Goal: Task Accomplishment & Management: Manage account settings

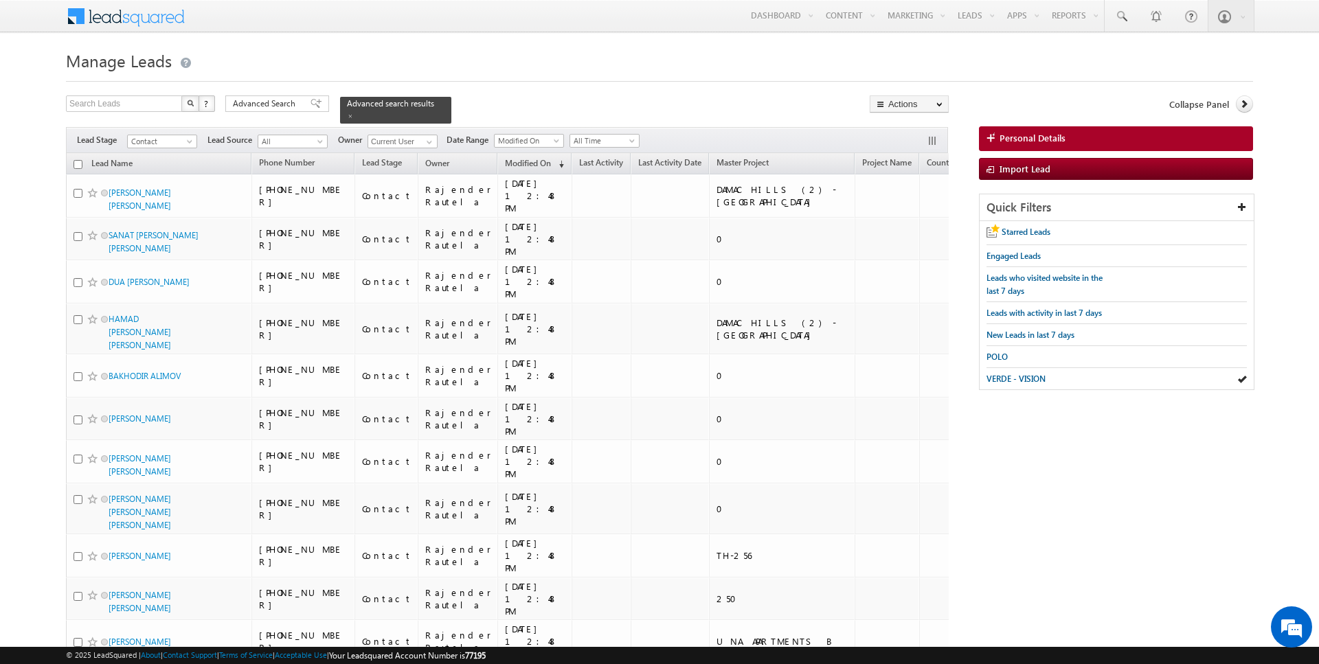
click at [79, 157] on th "Lead Name" at bounding box center [158, 163] width 185 height 21
click at [79, 162] on input "checkbox" at bounding box center [77, 164] width 9 height 9
checkbox input "true"
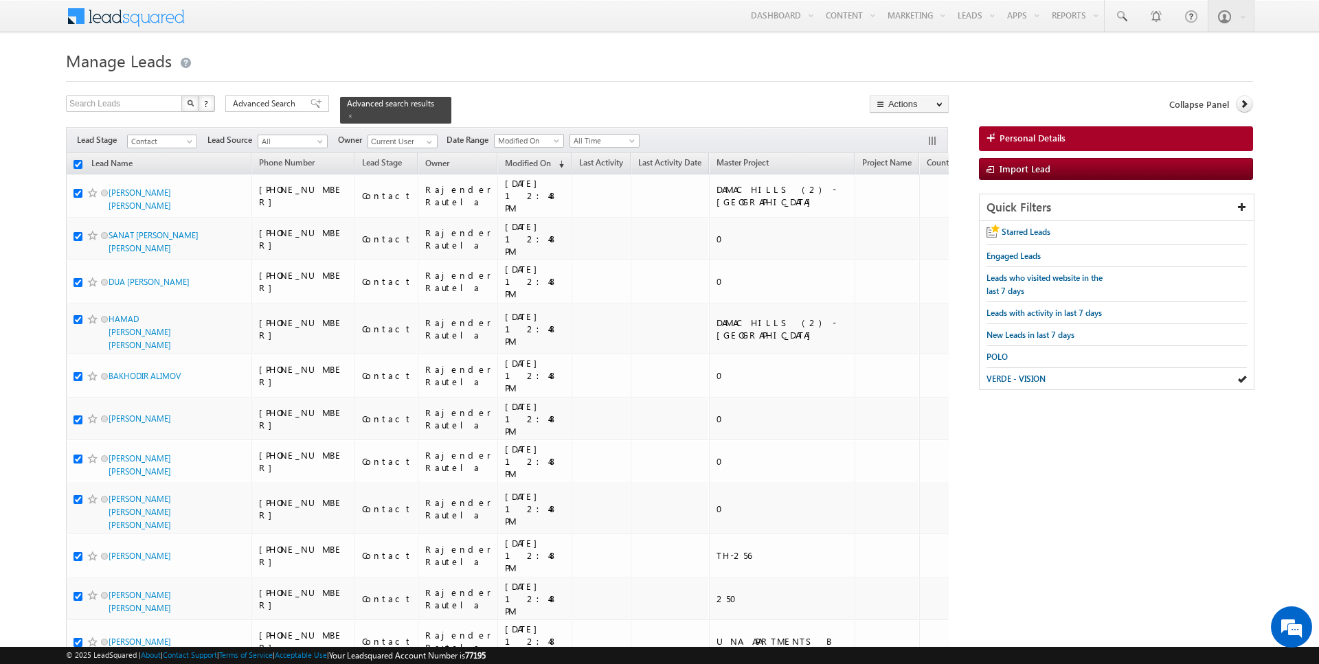
checkbox input "true"
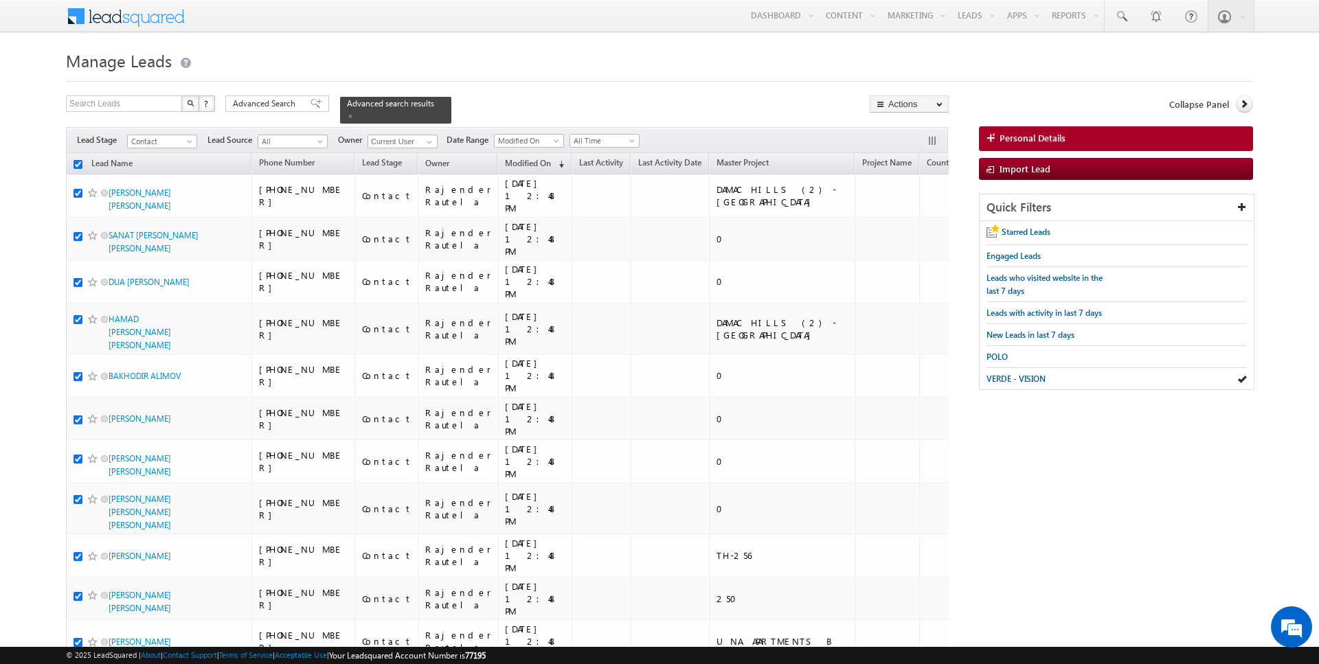
checkbox input "true"
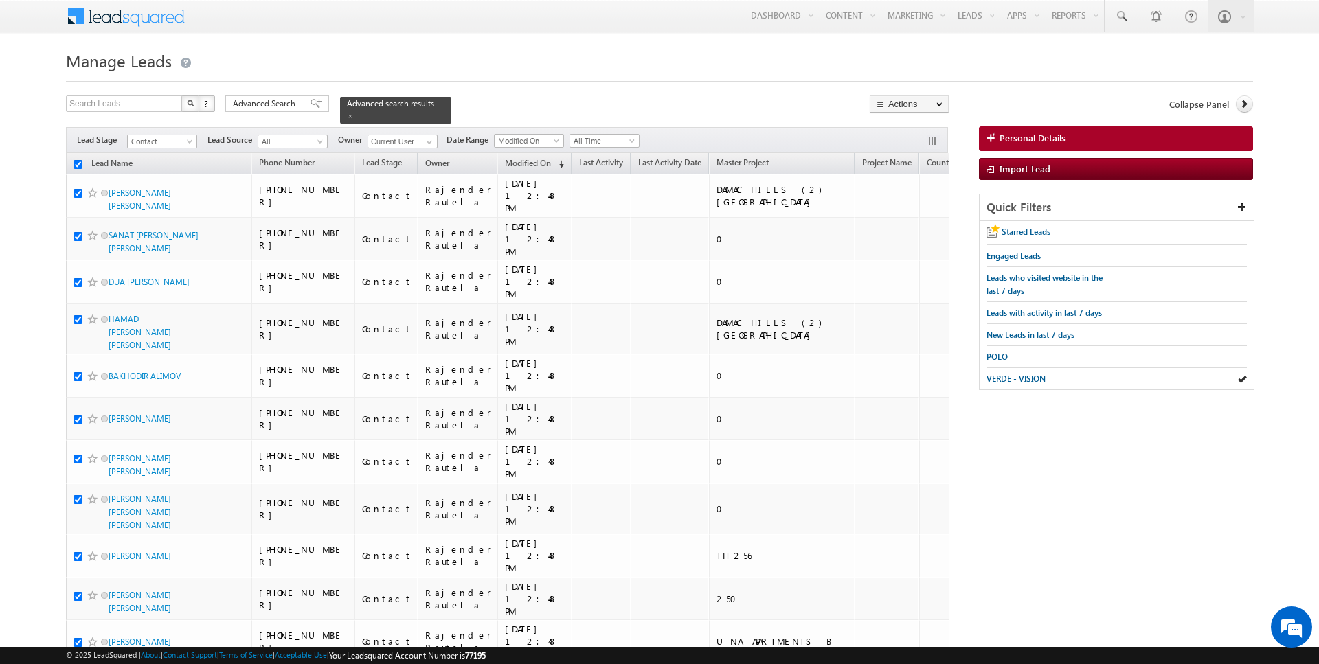
checkbox input "true"
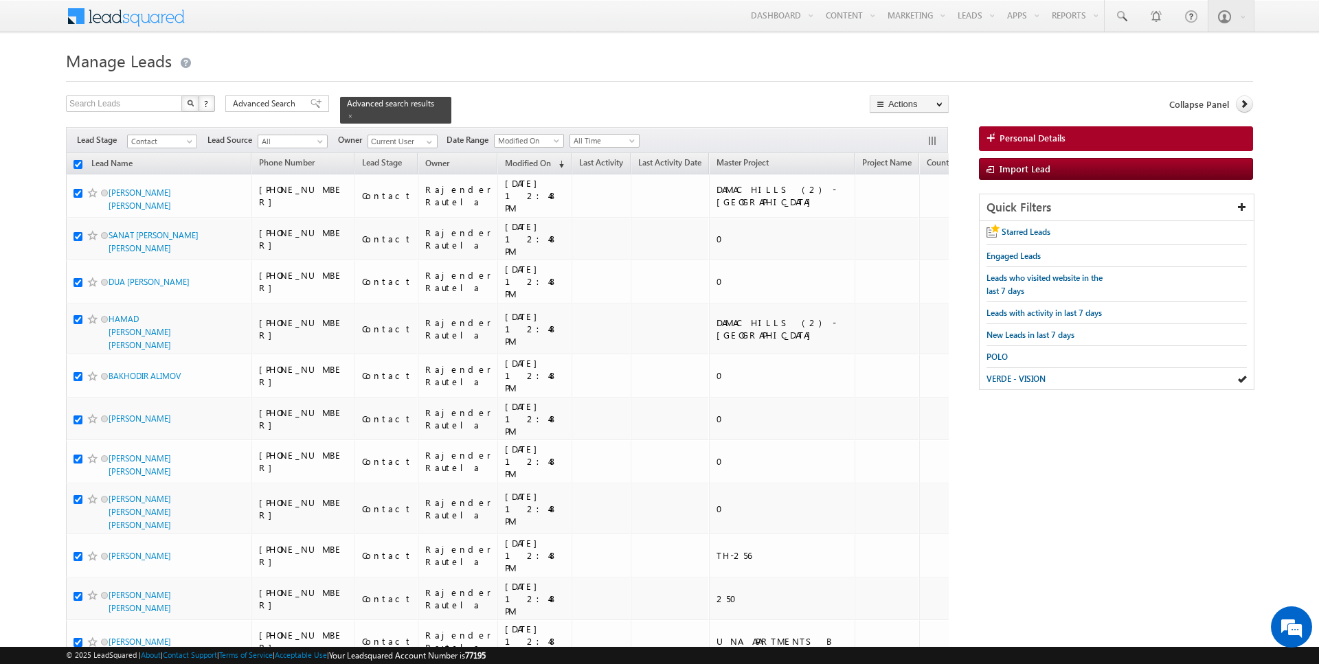
checkbox input "true"
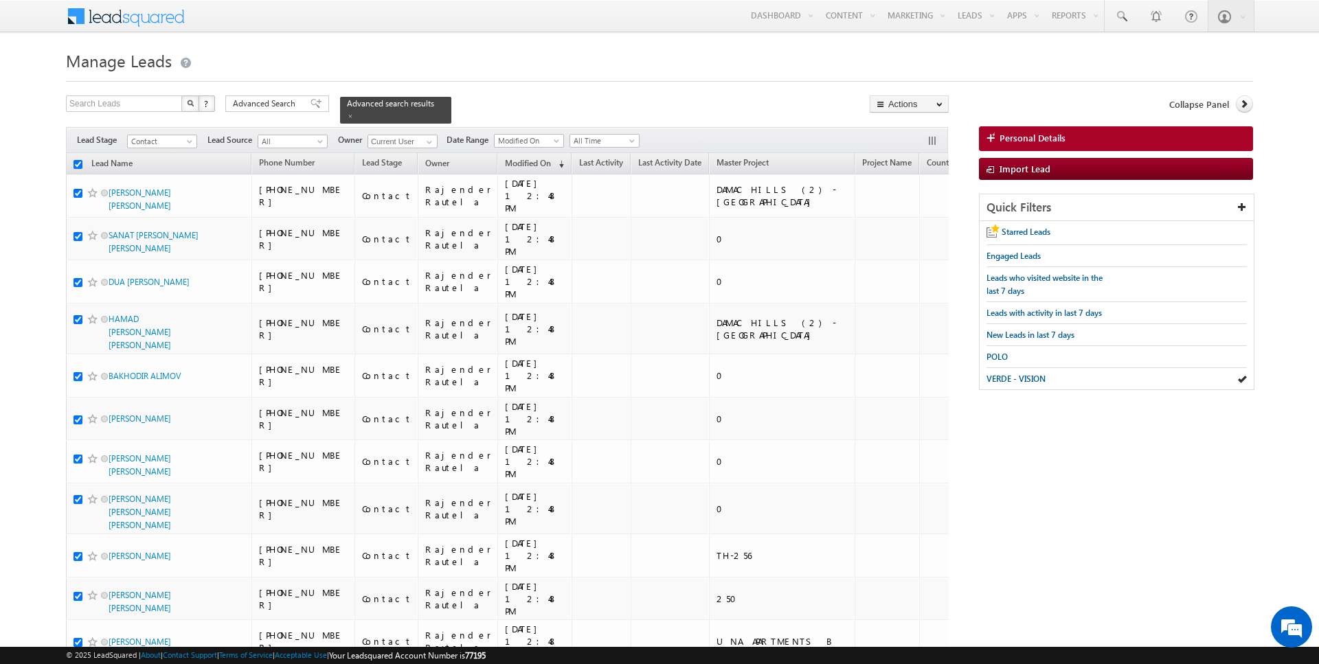
checkbox input "true"
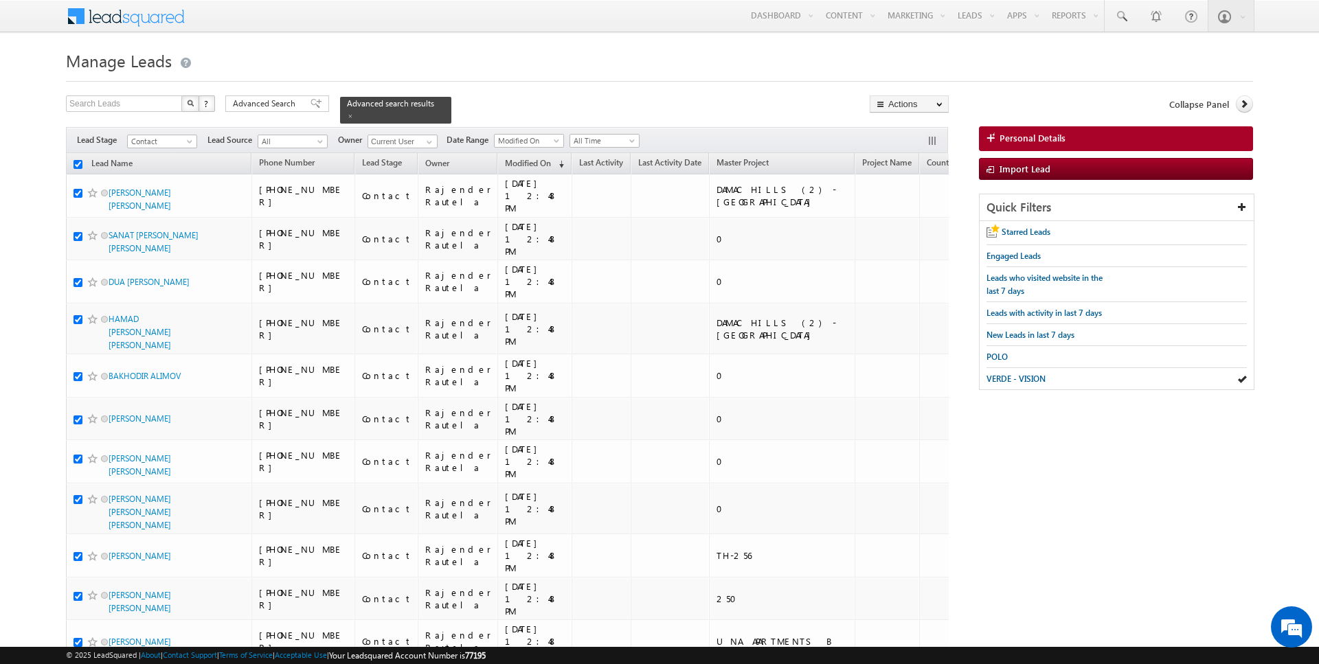
checkbox input "true"
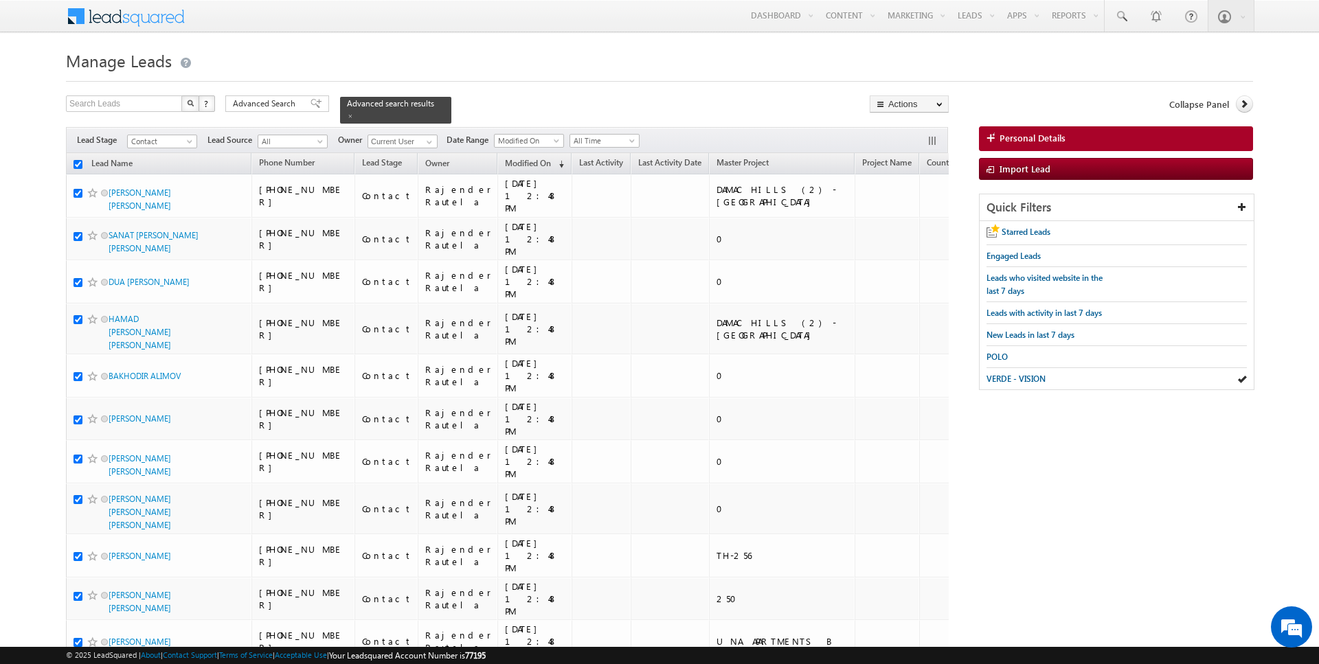
checkbox input "true"
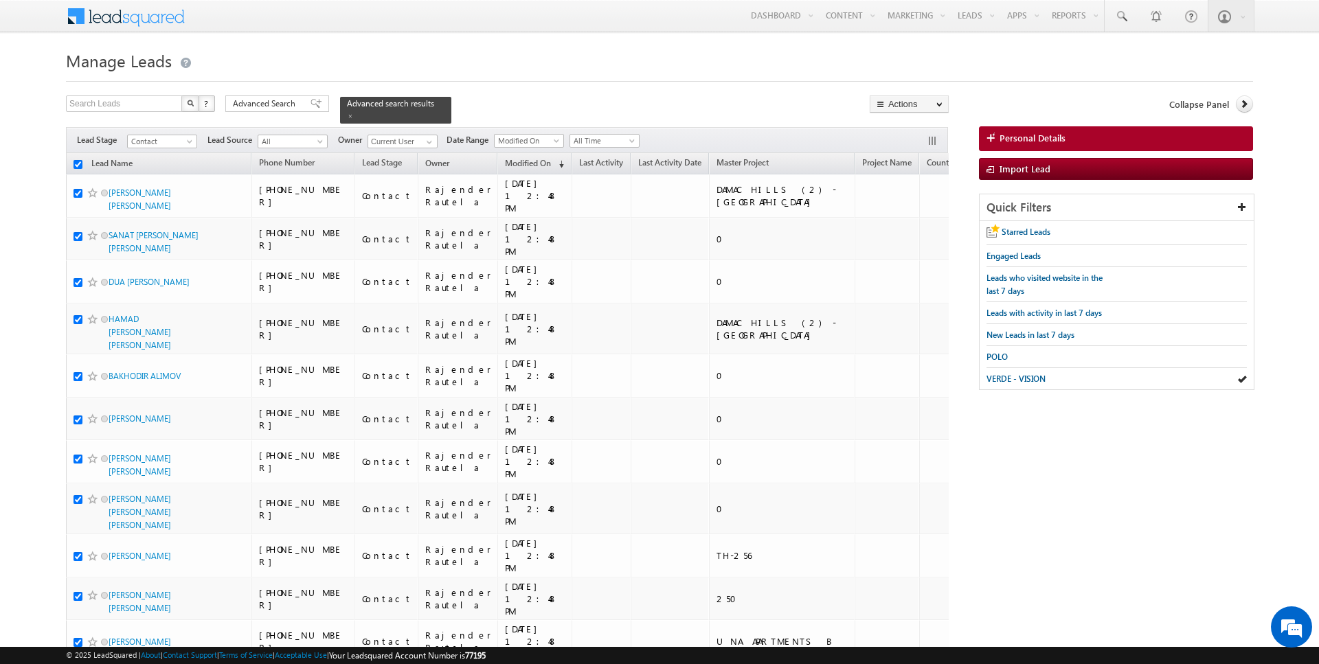
checkbox input "true"
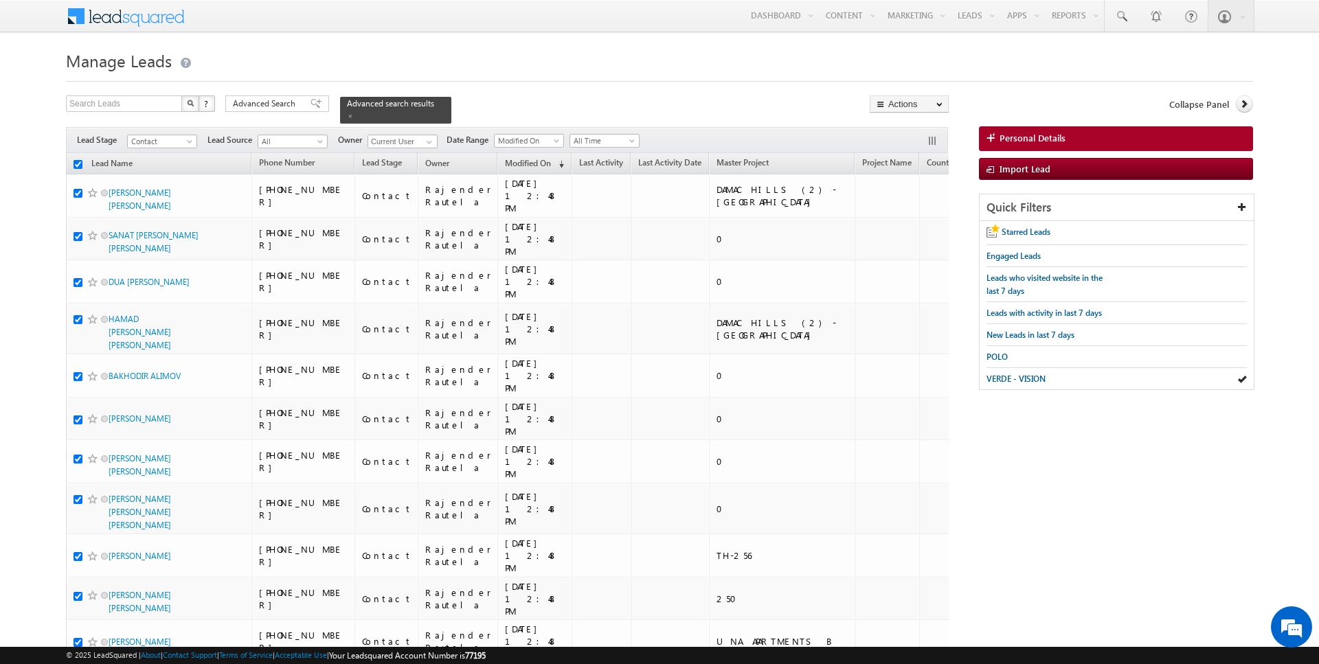
checkbox input "true"
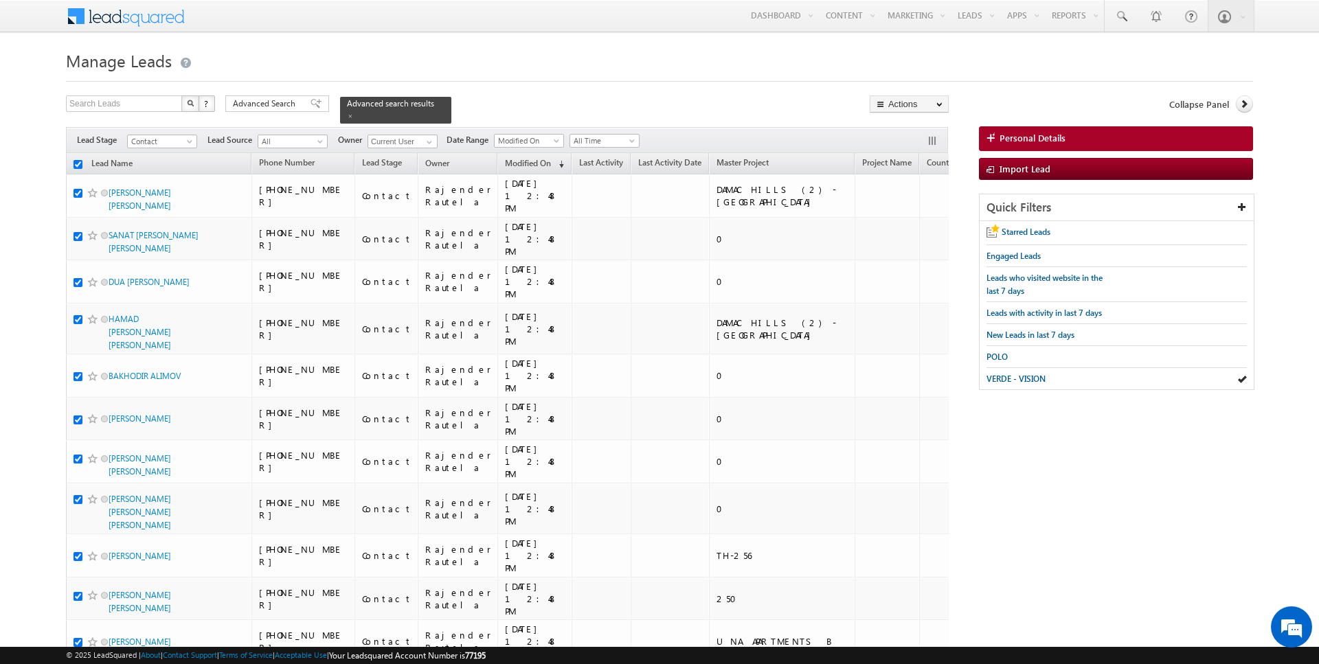
checkbox input "true"
click at [909, 217] on link "Change Owner" at bounding box center [909, 222] width 78 height 16
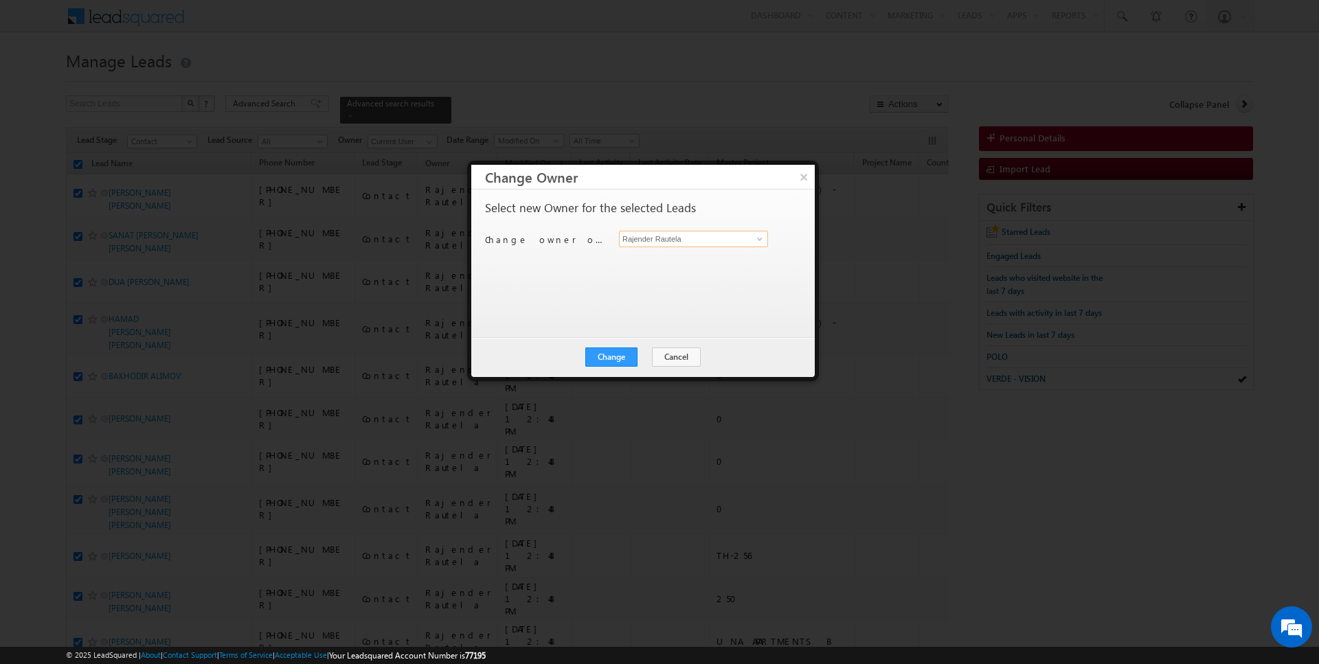
click at [665, 239] on input "Rajender Rautela" at bounding box center [693, 239] width 149 height 16
type input "[PERSON_NAME]"
click at [611, 360] on button "Change" at bounding box center [611, 357] width 52 height 19
click at [639, 356] on button "Close" at bounding box center [645, 357] width 44 height 19
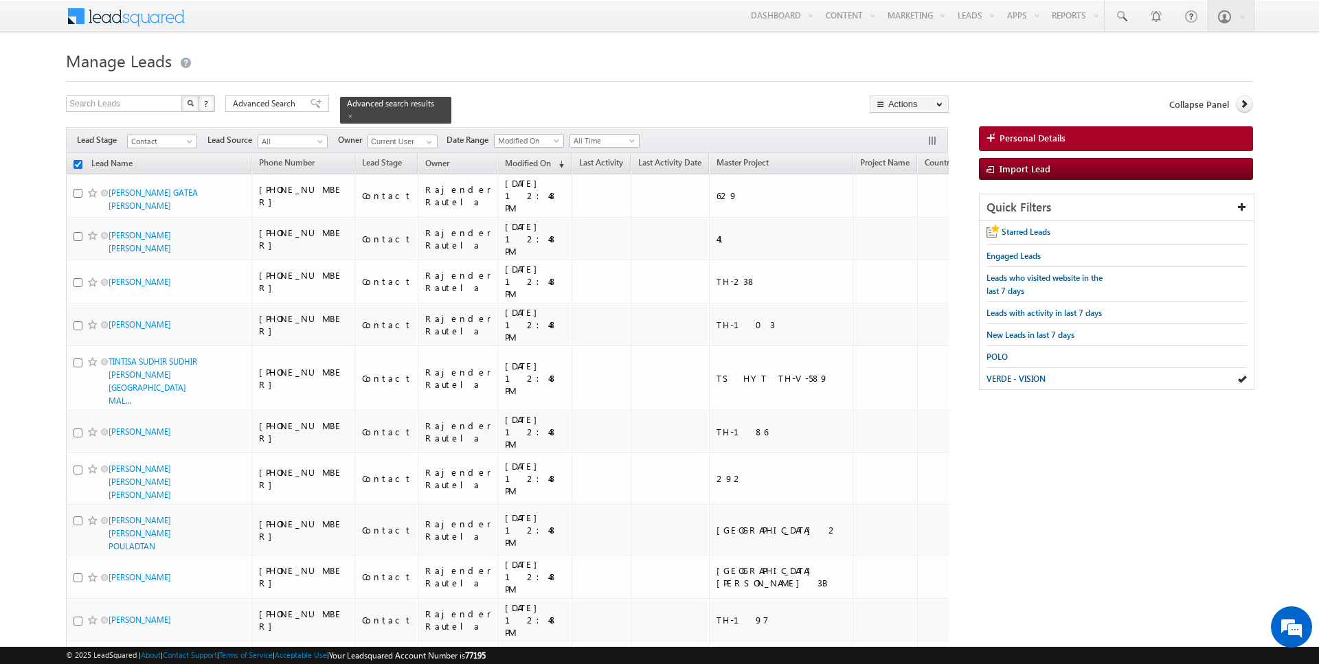
checkbox input "false"
click at [1075, 55] on link "Reports Home" at bounding box center [1101, 46] width 110 height 29
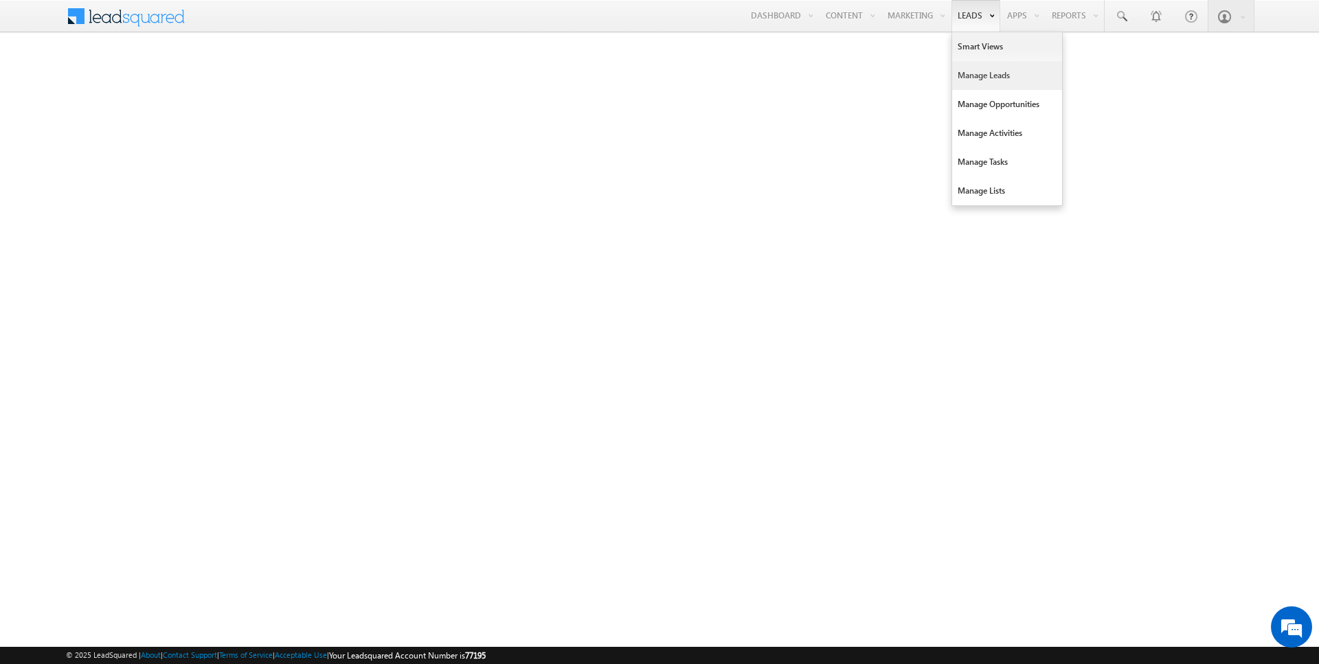
click at [980, 67] on link "Manage Leads" at bounding box center [1007, 75] width 110 height 29
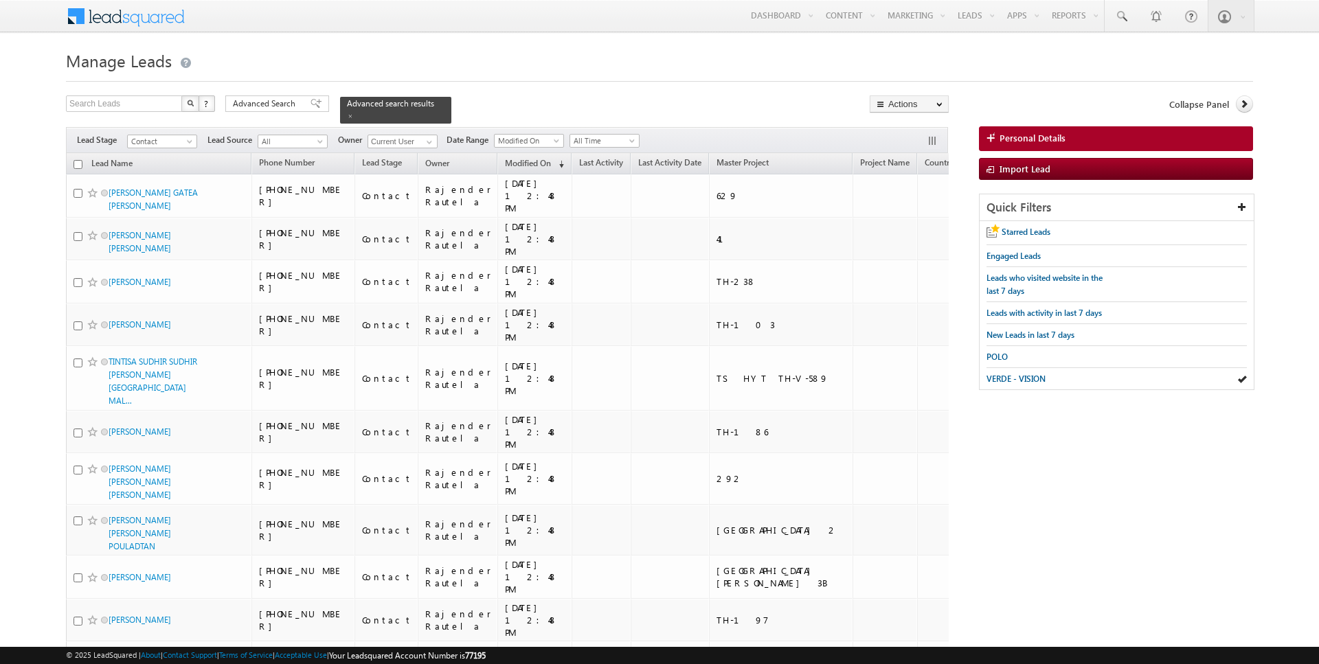
click at [76, 166] on input "checkbox" at bounding box center [77, 164] width 9 height 9
checkbox input "true"
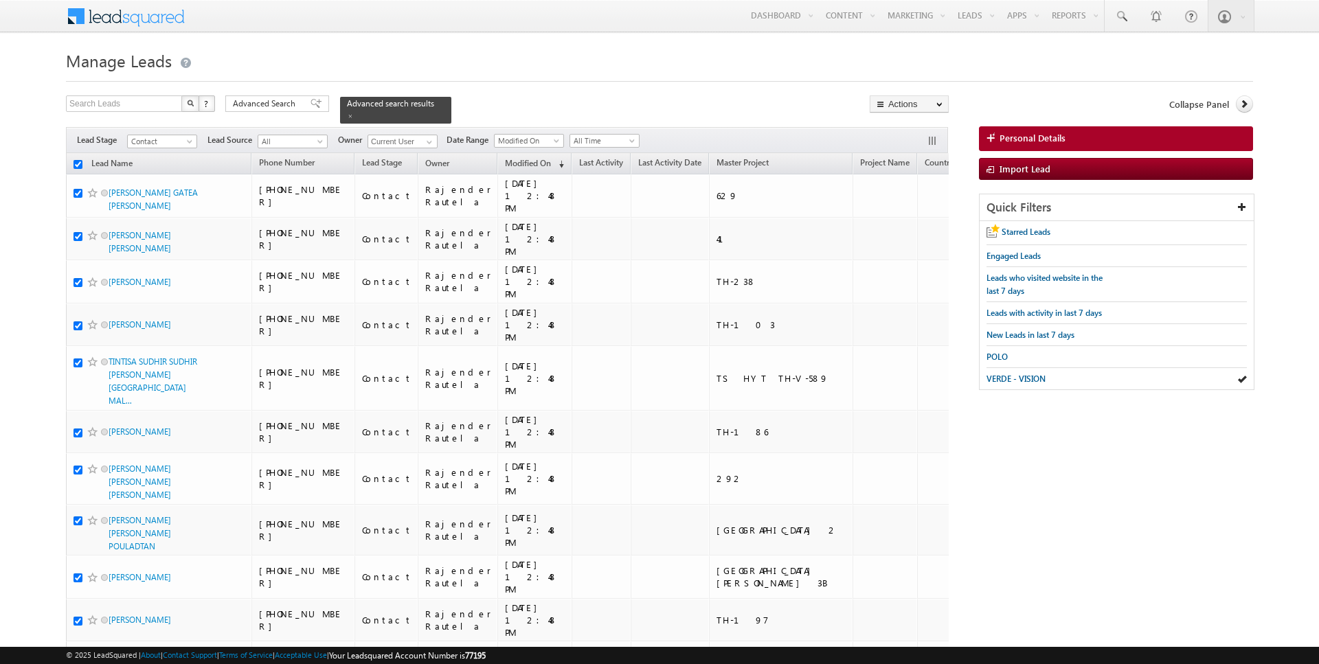
checkbox input "true"
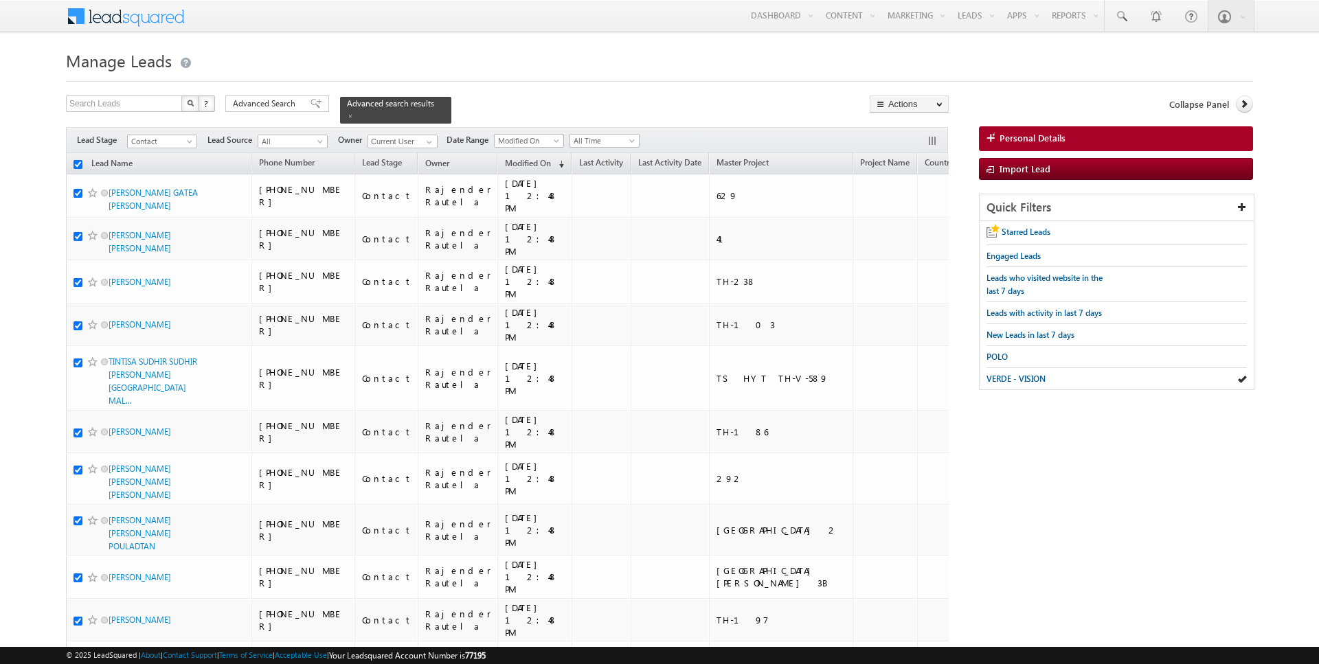
checkbox input "true"
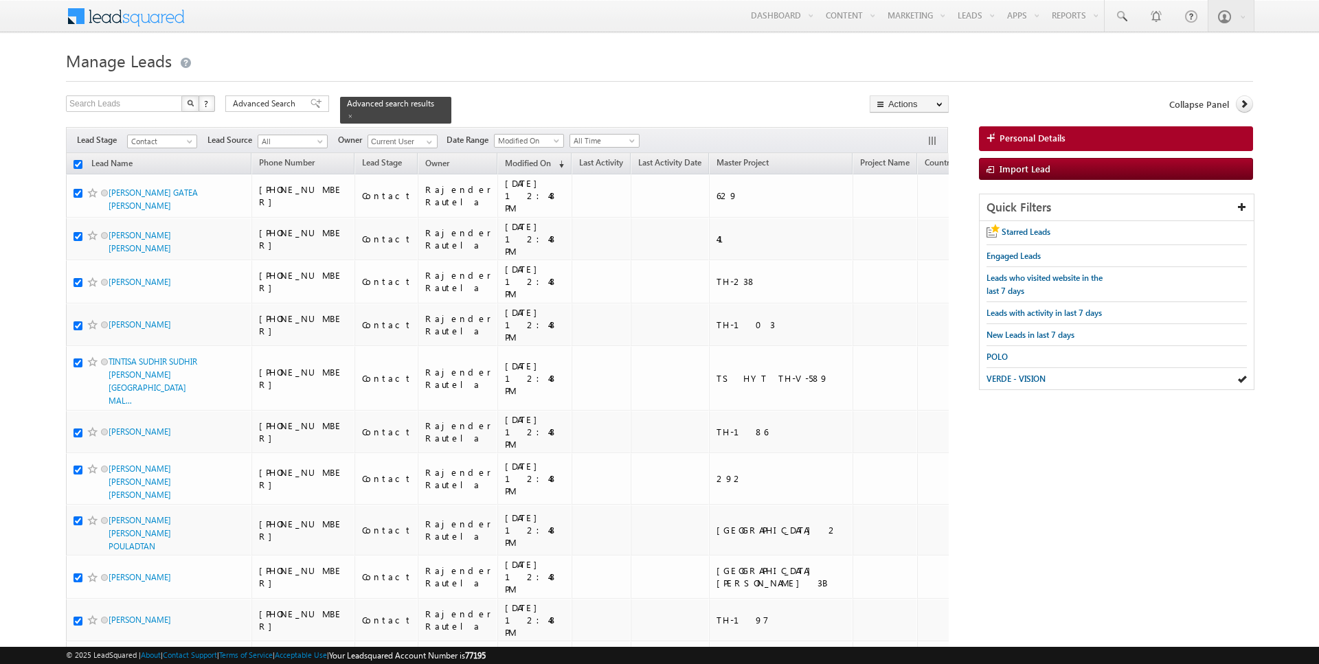
checkbox input "true"
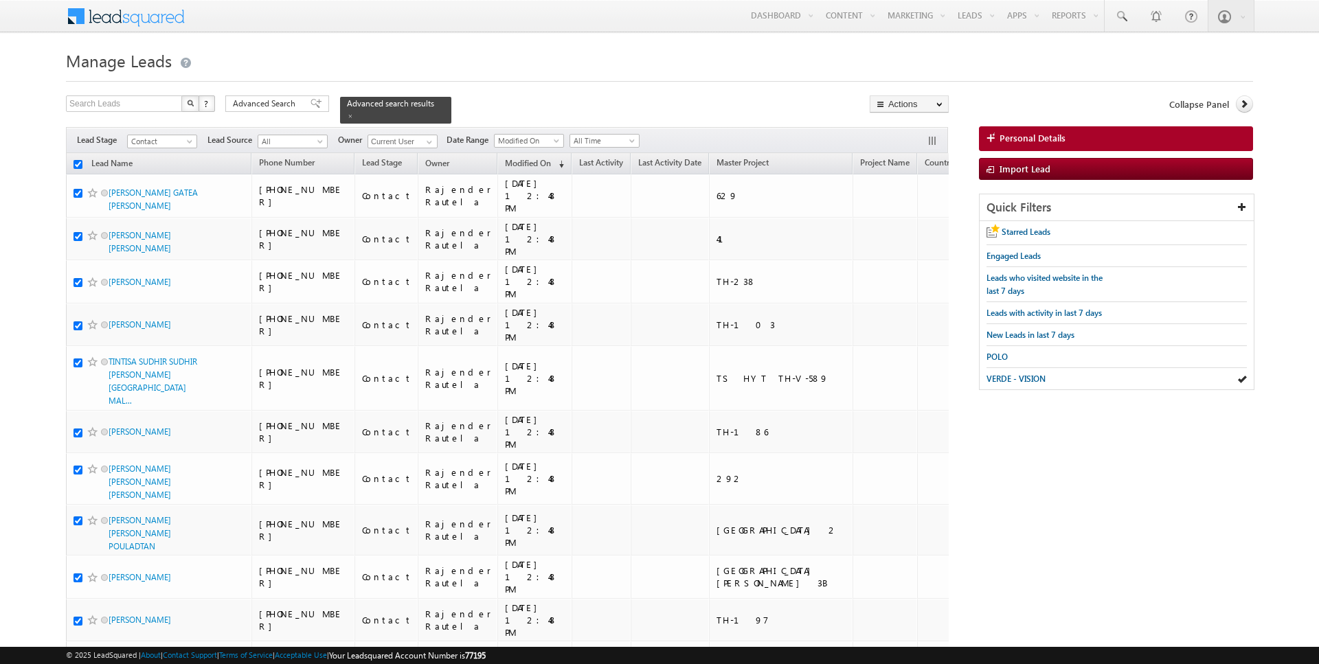
checkbox input "true"
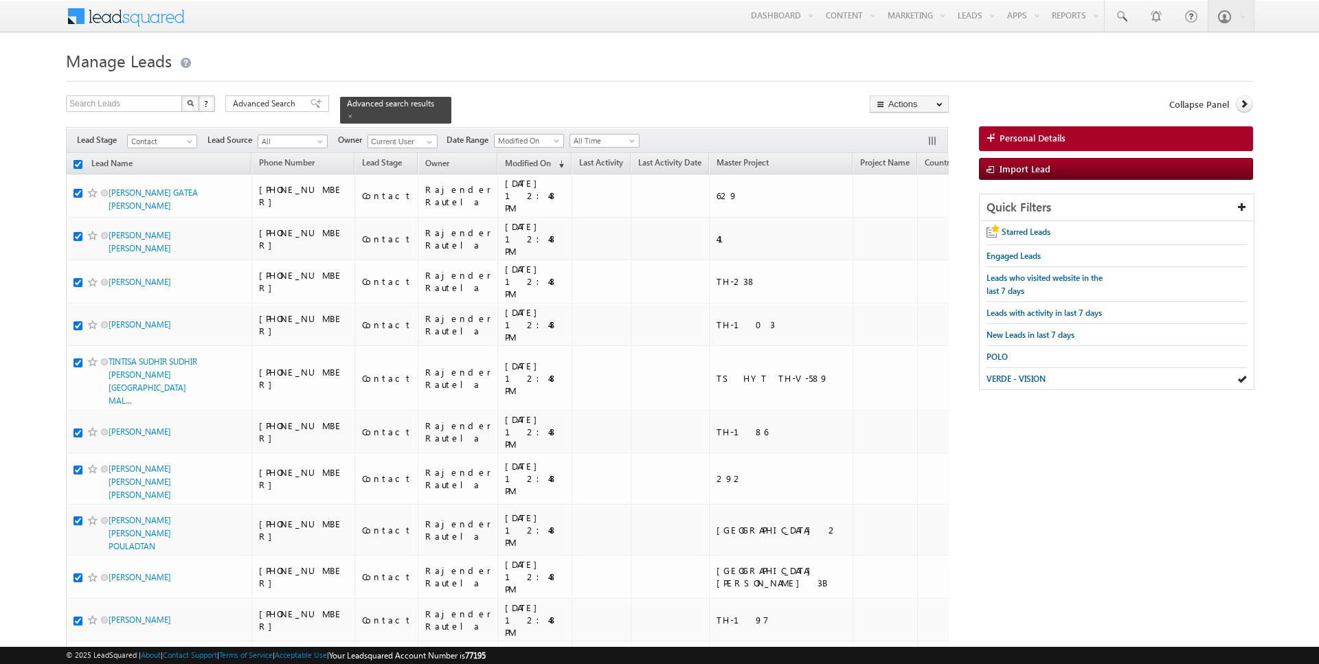
checkbox input "true"
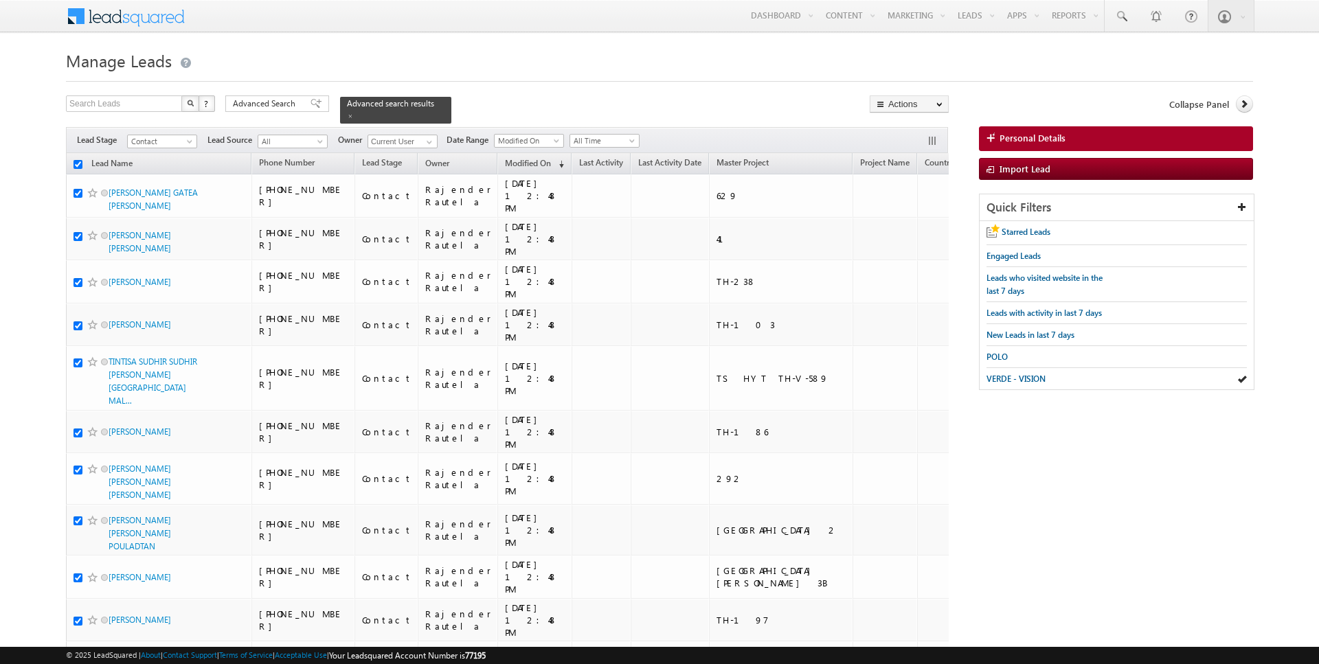
checkbox input "true"
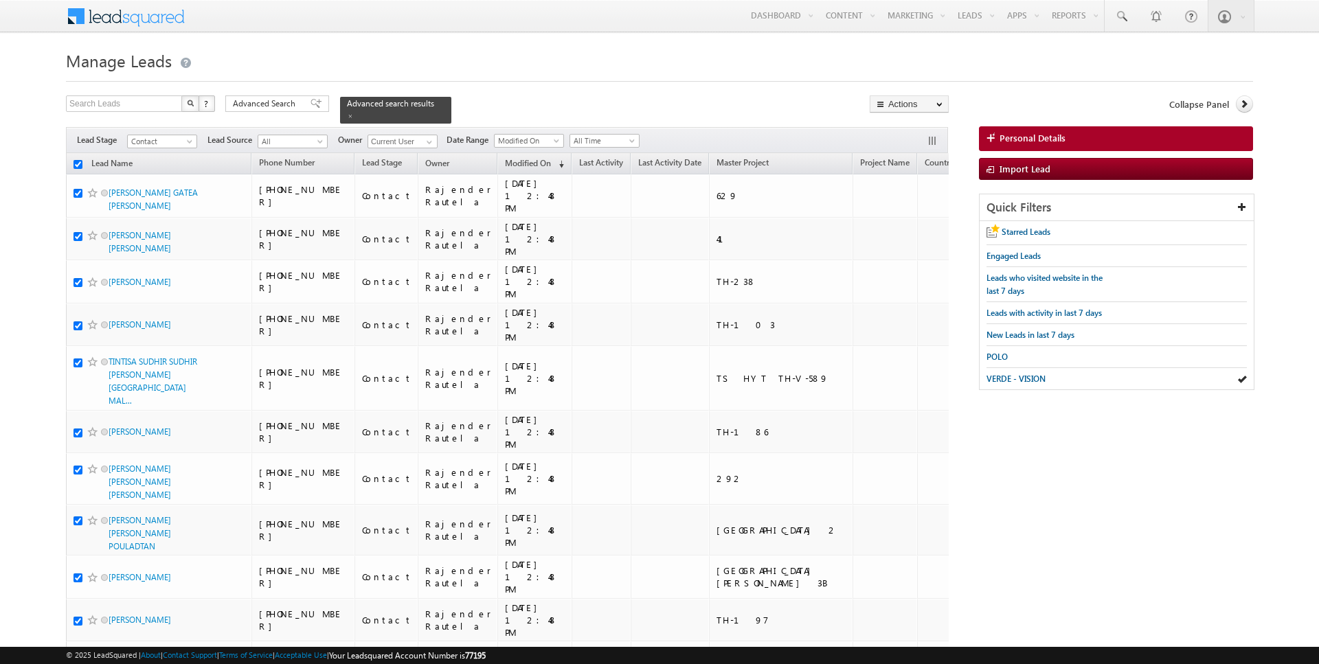
checkbox input "true"
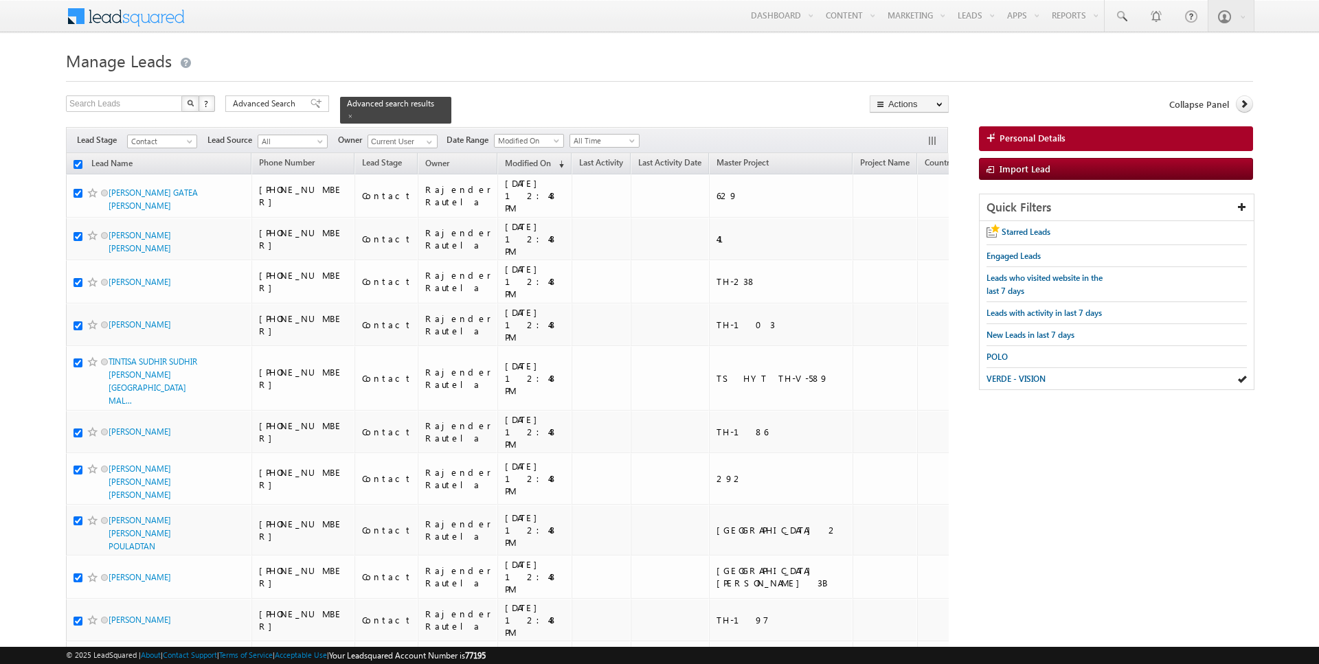
checkbox input "true"
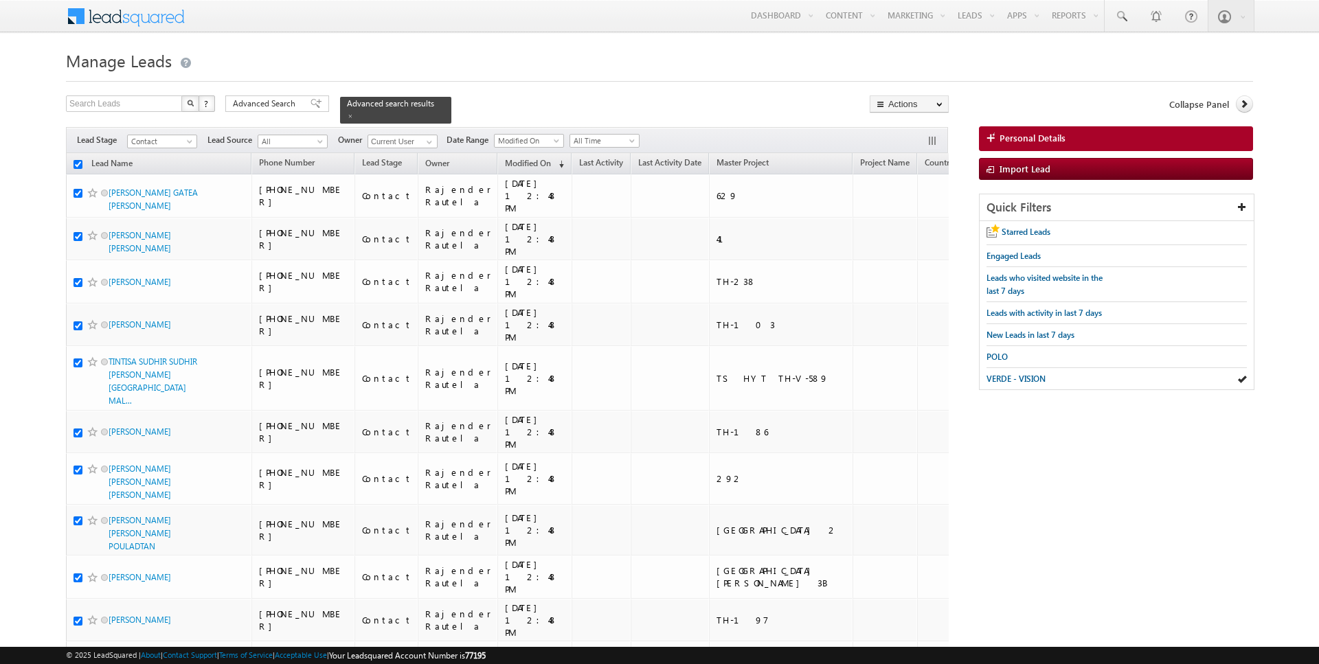
checkbox input "true"
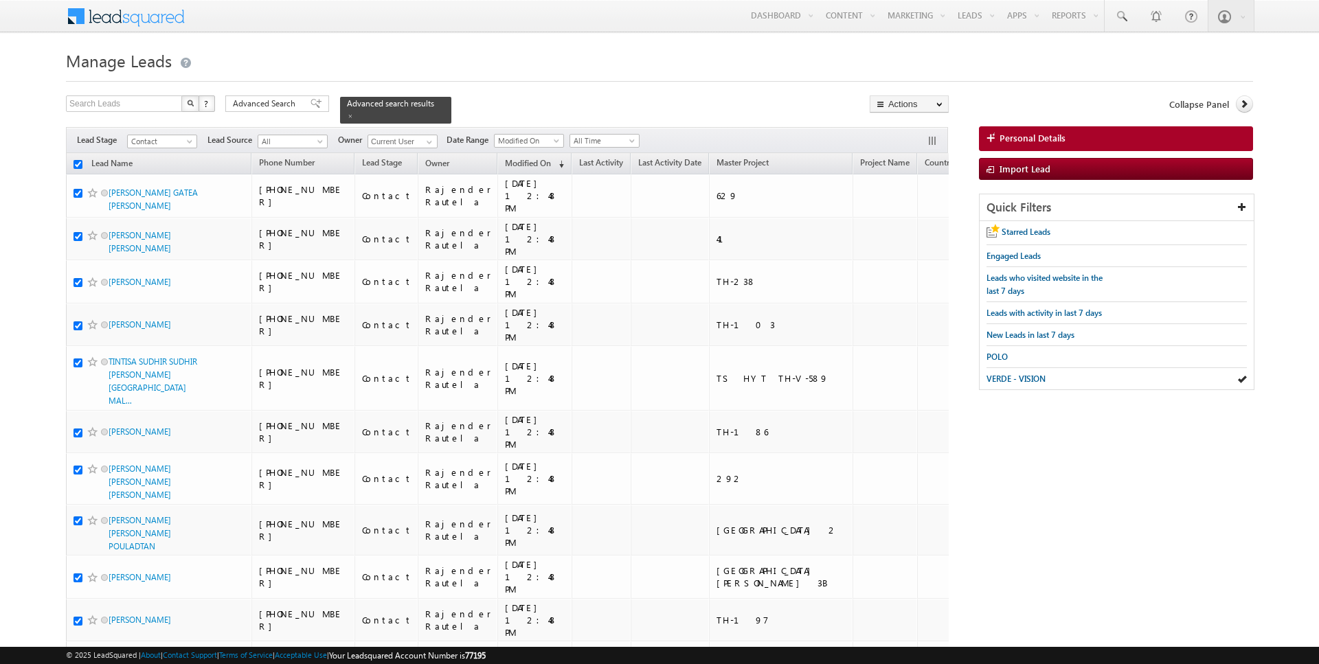
checkbox input "true"
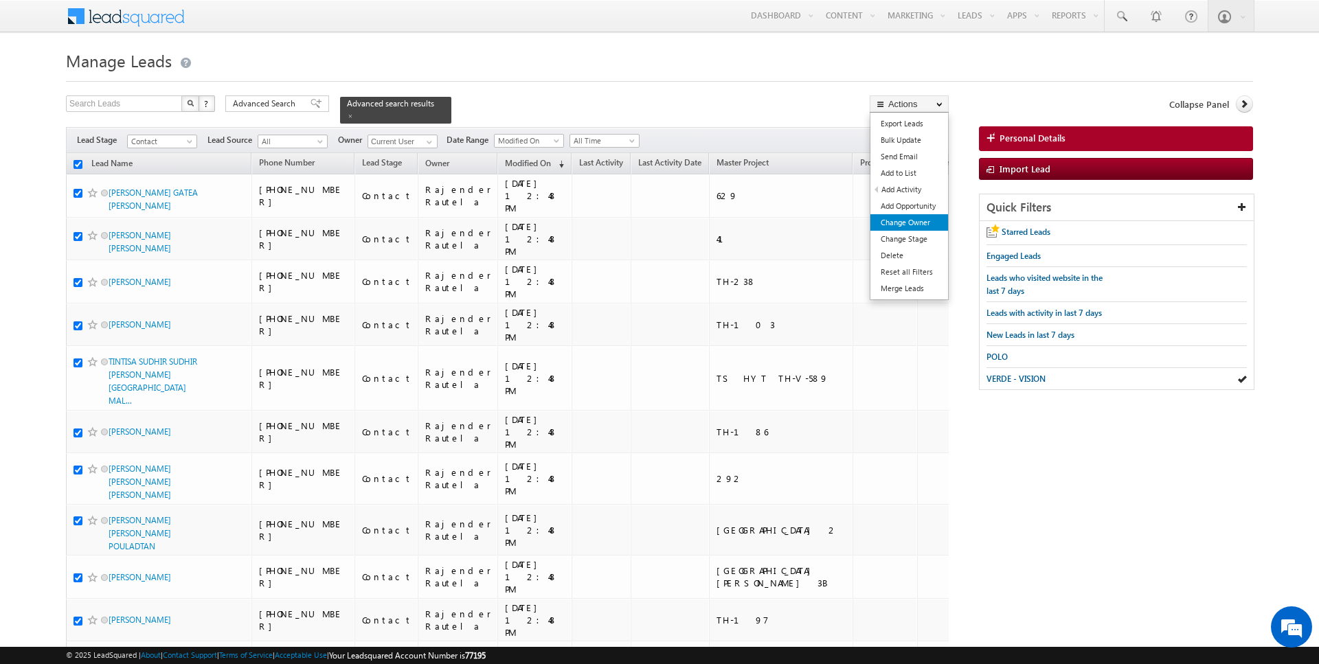
click at [909, 217] on link "Change Owner" at bounding box center [909, 222] width 78 height 16
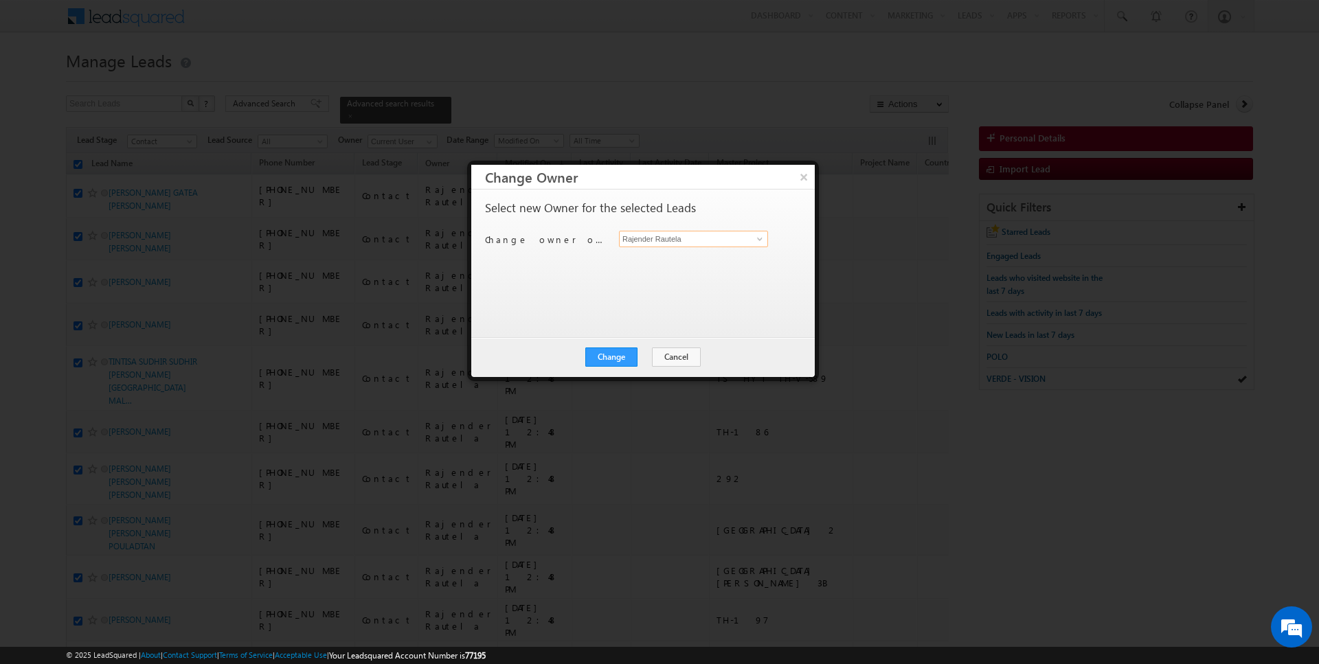
click at [659, 236] on input "Rajender Rautela" at bounding box center [693, 239] width 149 height 16
type input "[PERSON_NAME]"
click at [615, 356] on button "Change" at bounding box center [611, 357] width 52 height 19
click at [654, 355] on button "Close" at bounding box center [645, 357] width 44 height 19
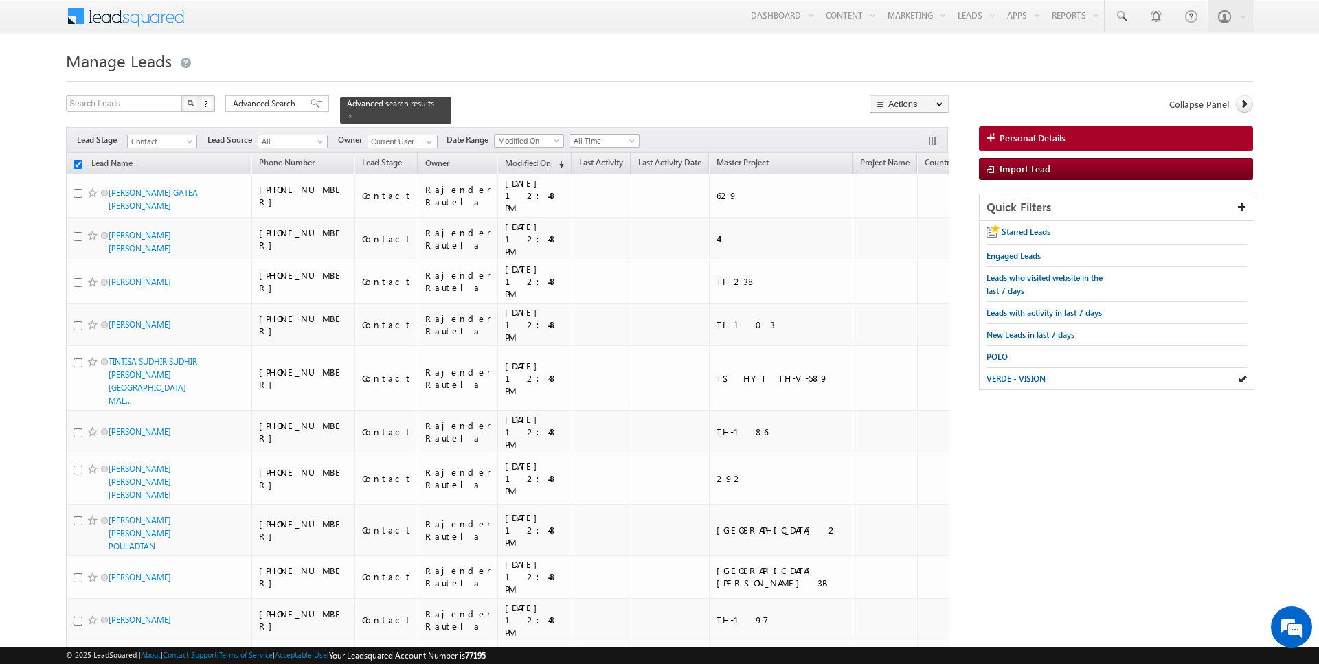
checkbox input "false"
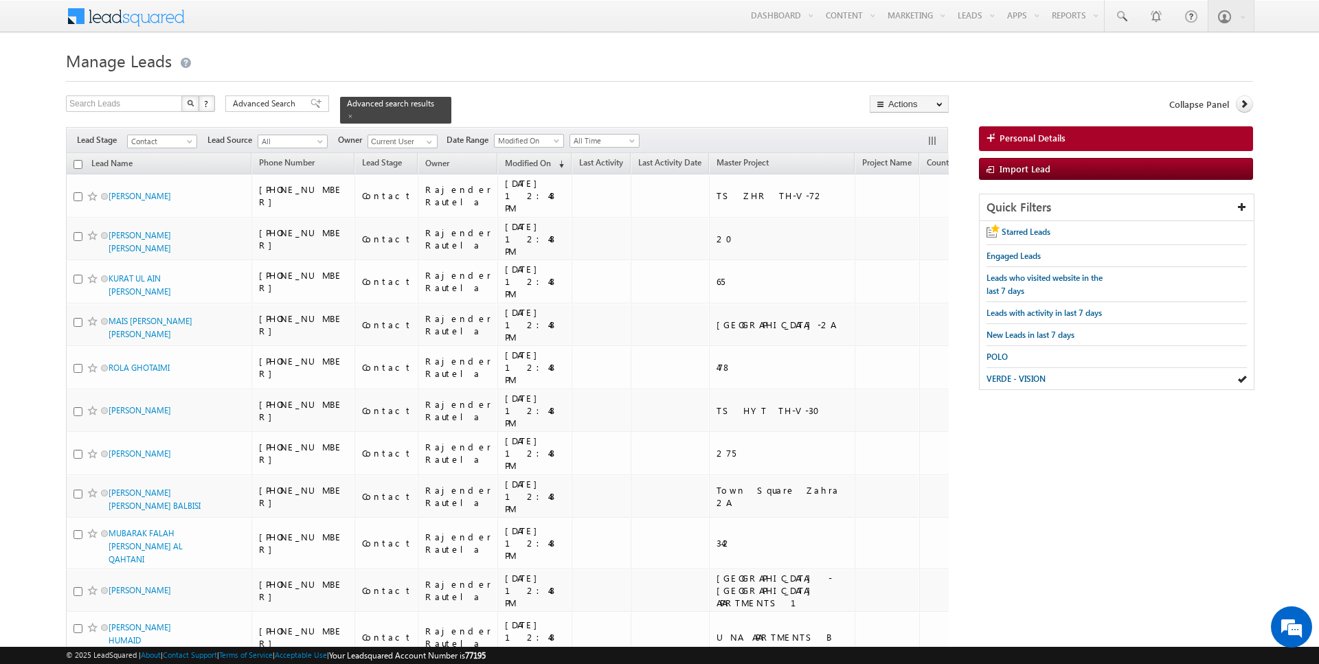
click at [80, 160] on input "checkbox" at bounding box center [77, 164] width 9 height 9
checkbox input "true"
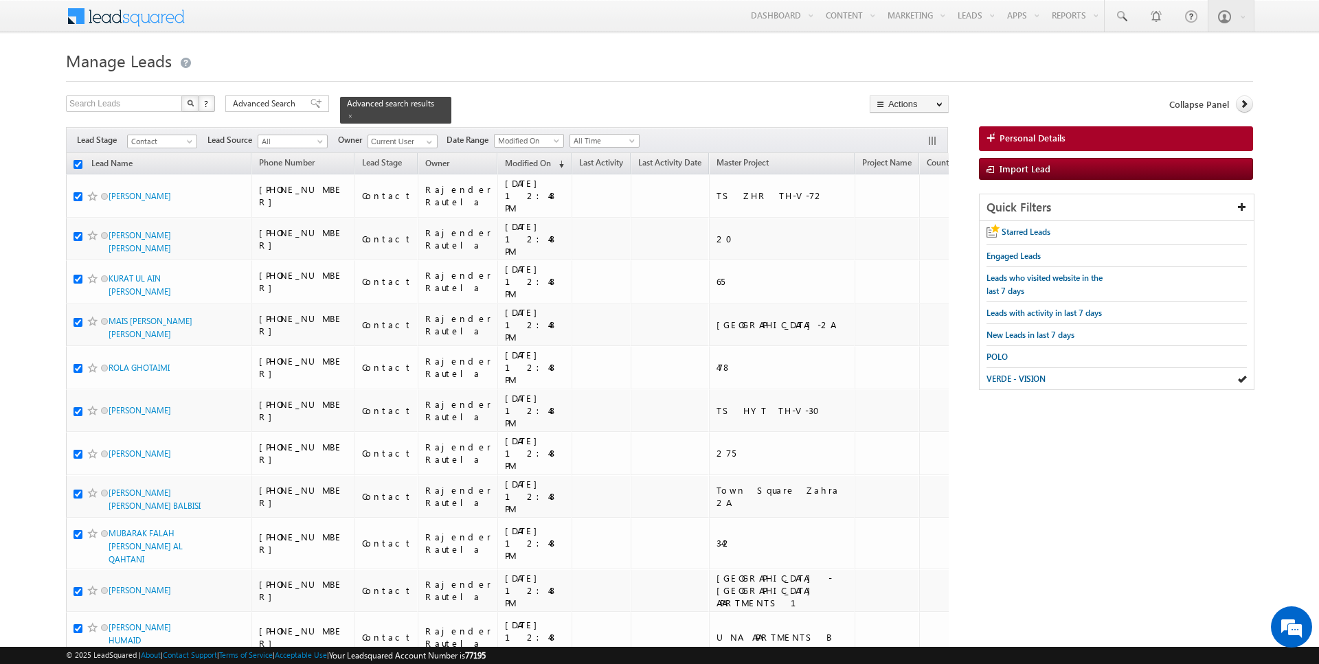
checkbox input "true"
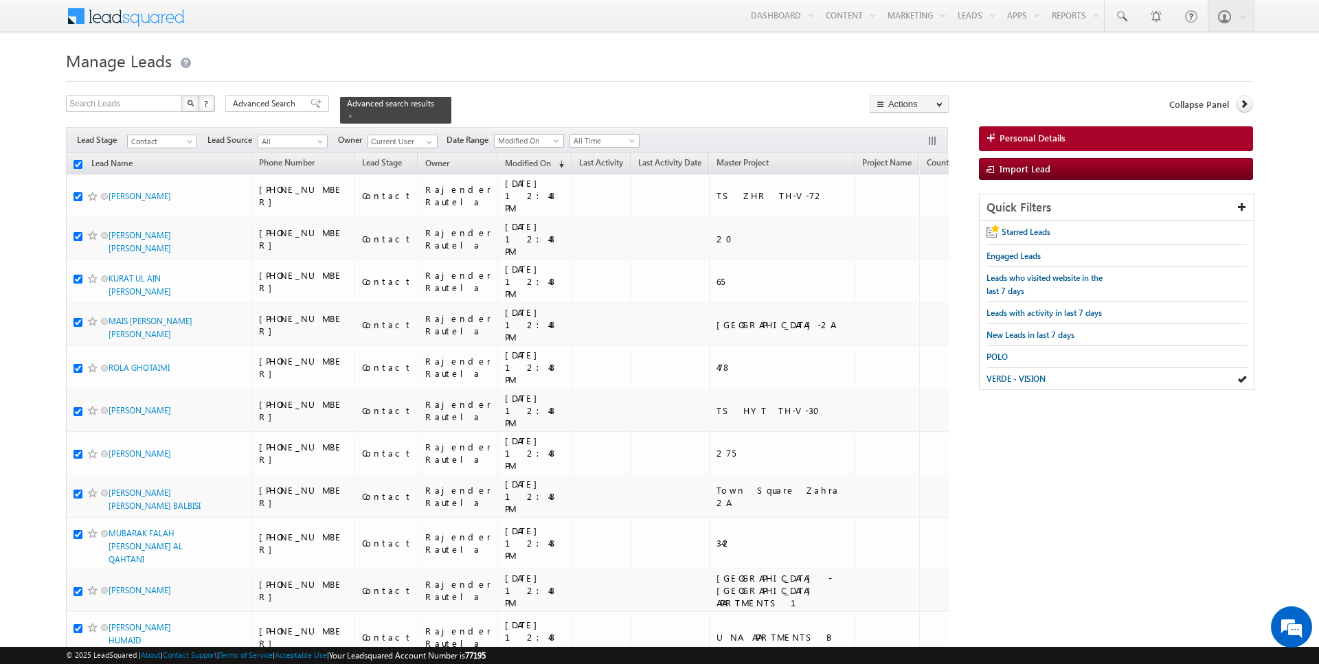
checkbox input "true"
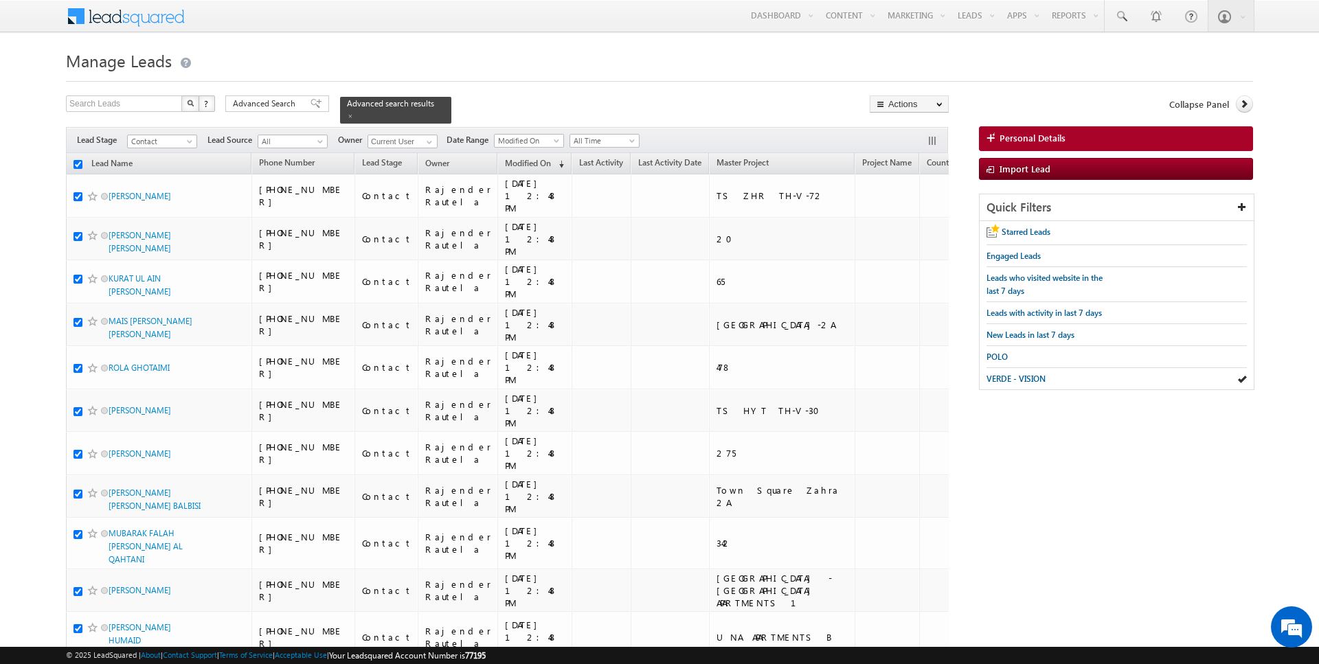
checkbox input "true"
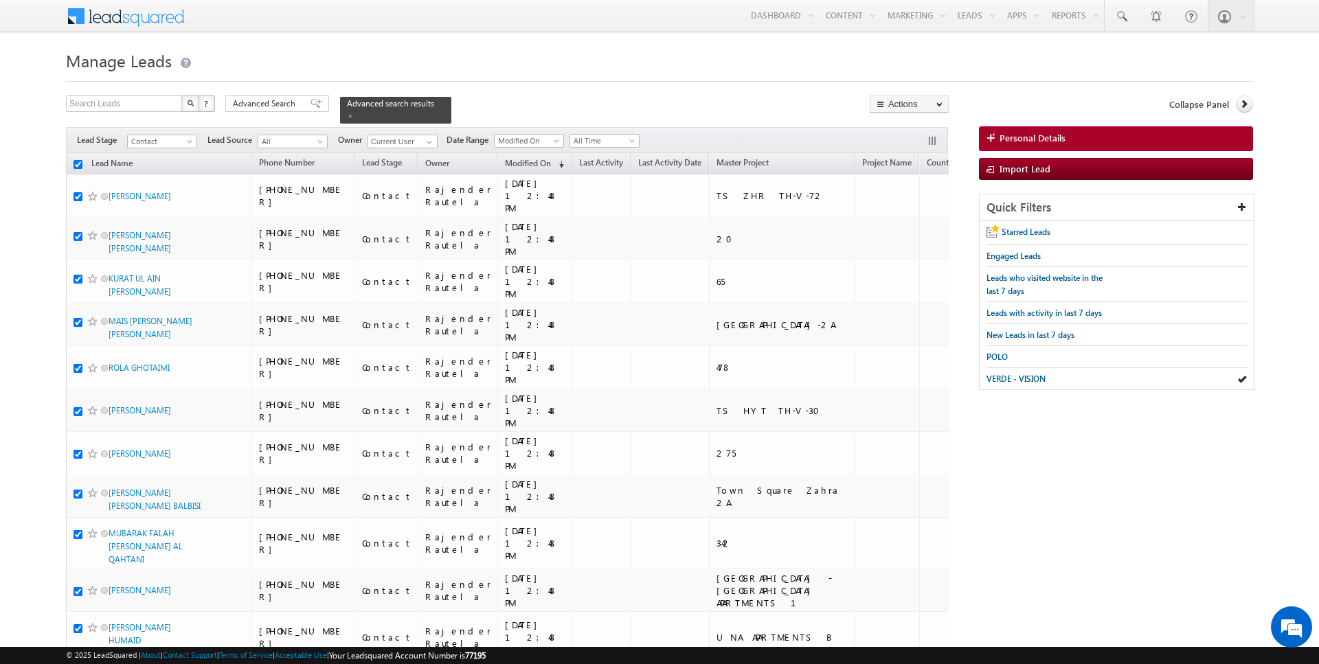
checkbox input "true"
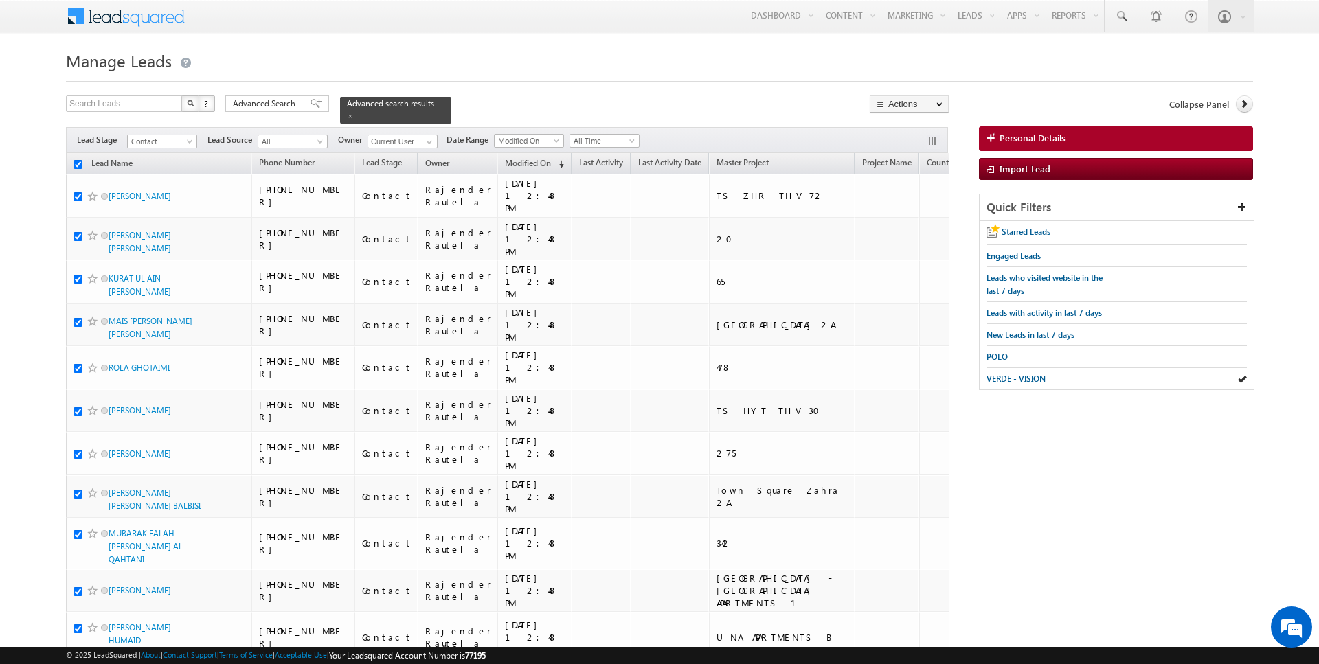
checkbox input "true"
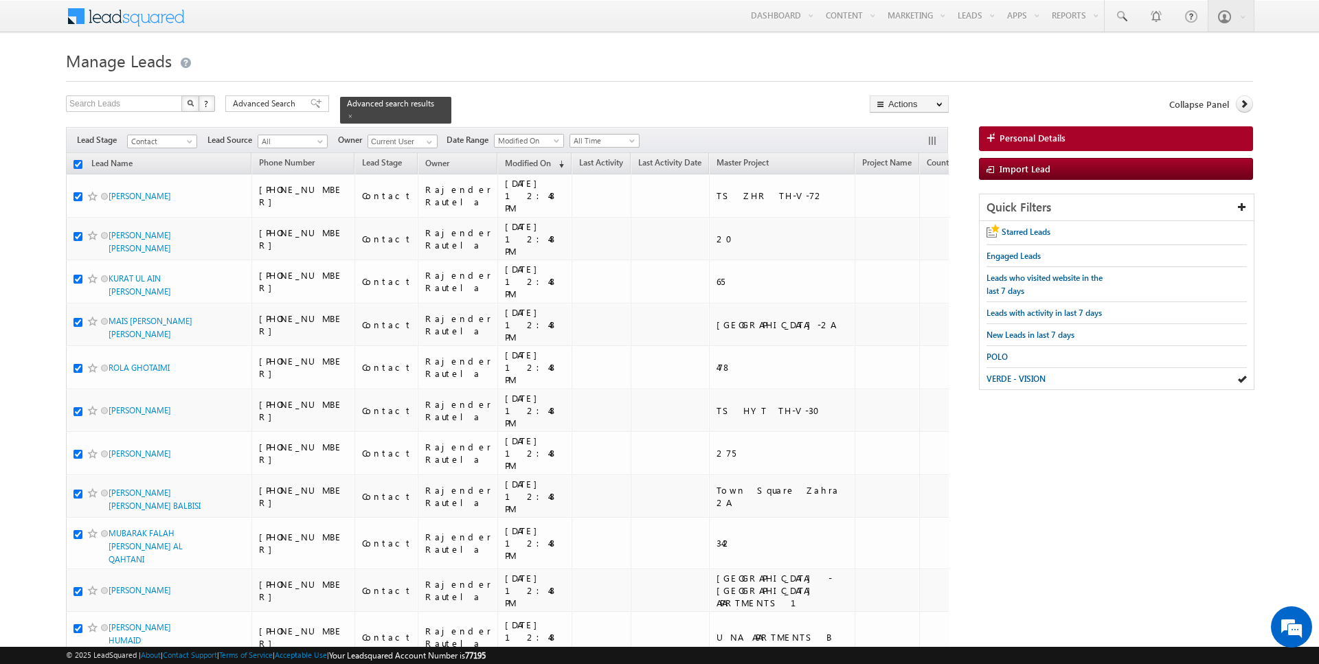
checkbox input "true"
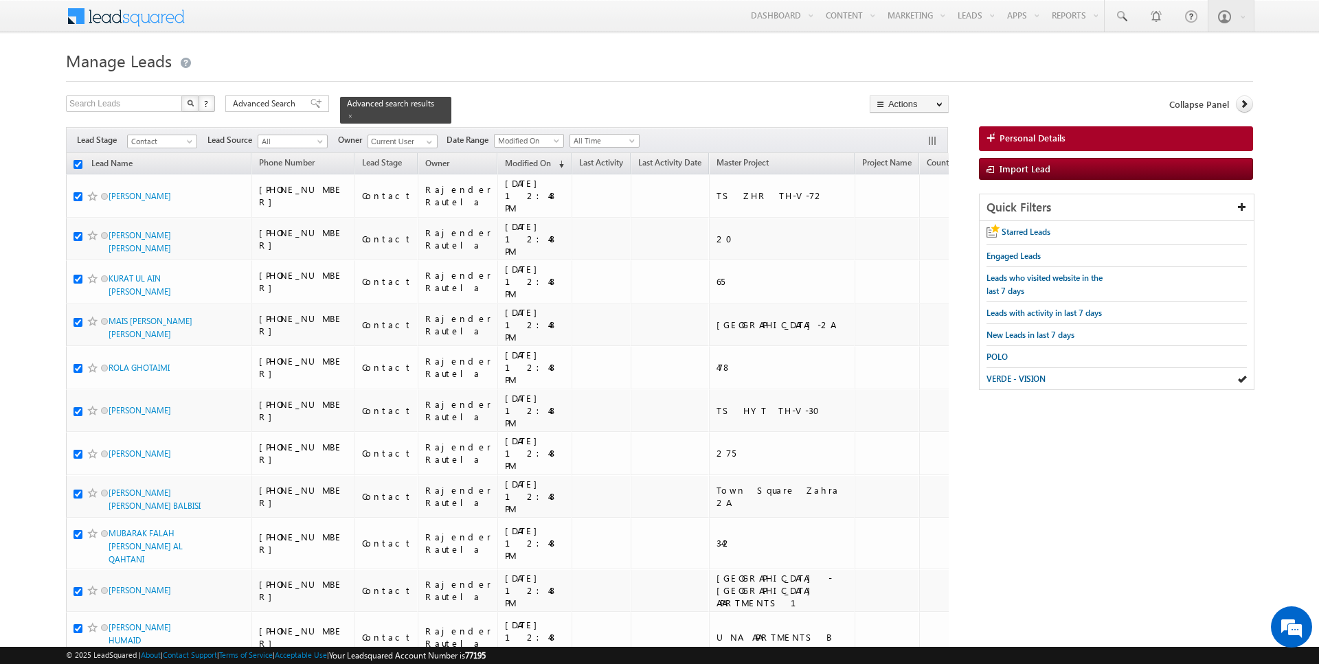
checkbox input "true"
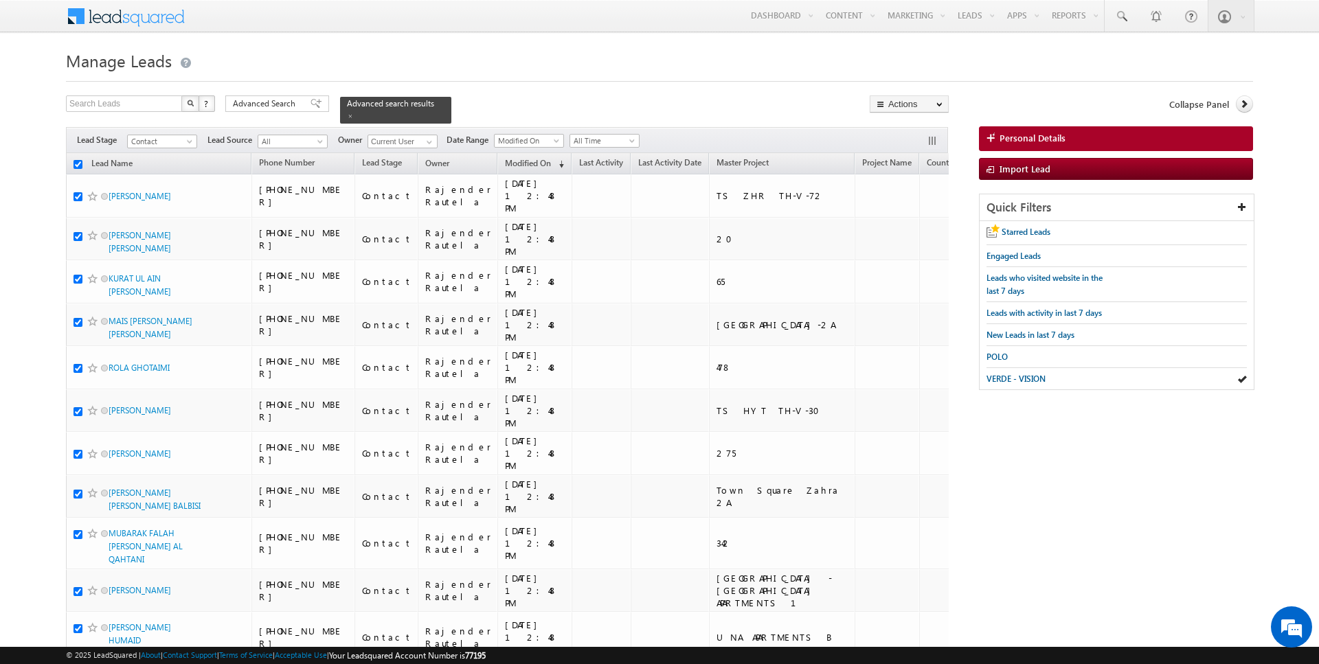
checkbox input "true"
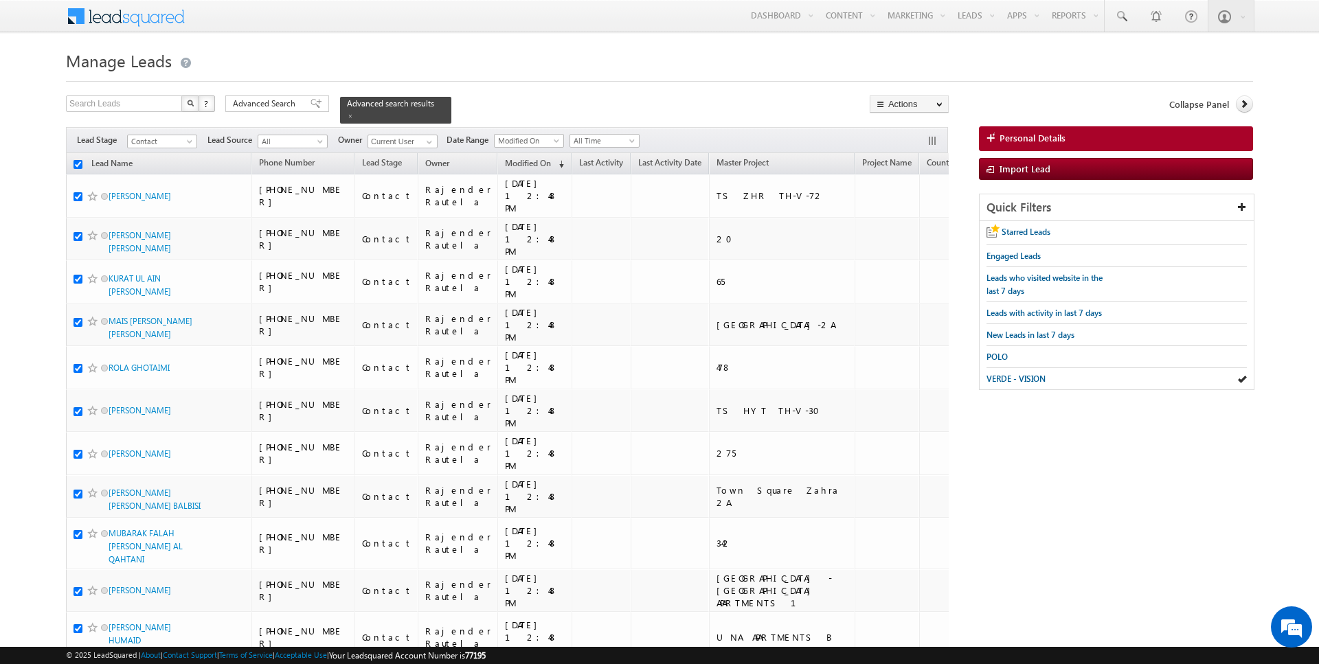
checkbox input "true"
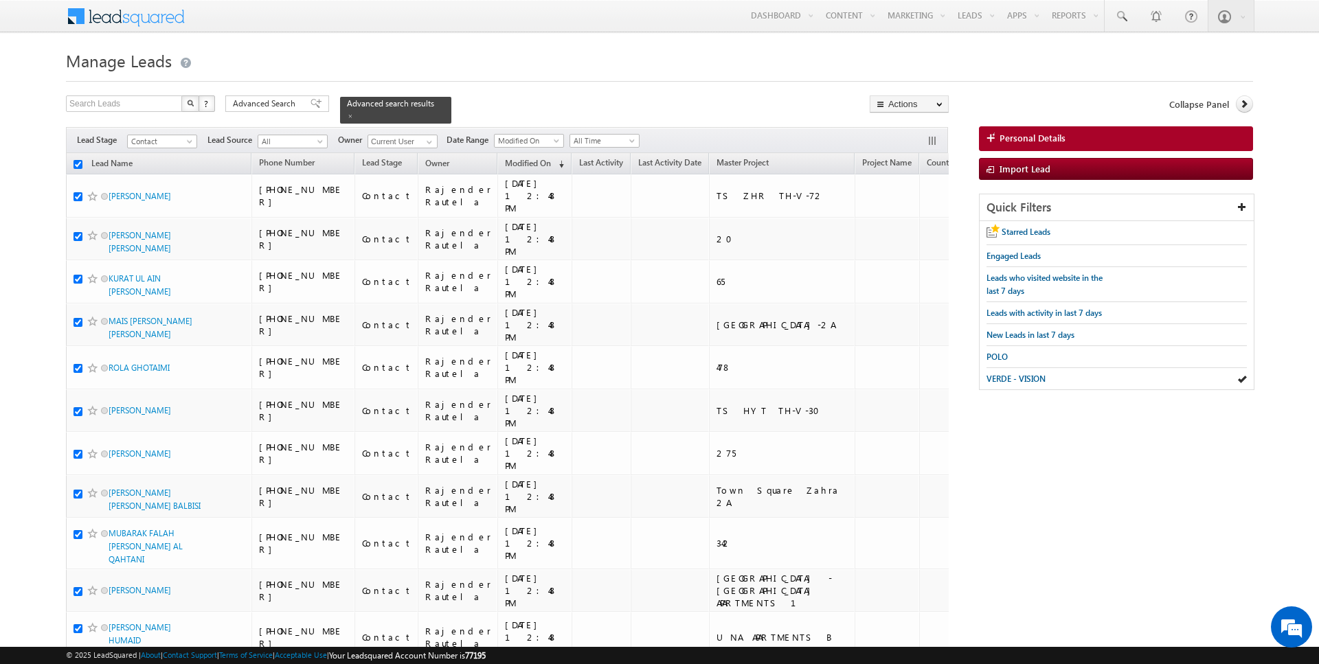
checkbox input "true"
click at [918, 220] on link "Change Owner" at bounding box center [909, 222] width 78 height 16
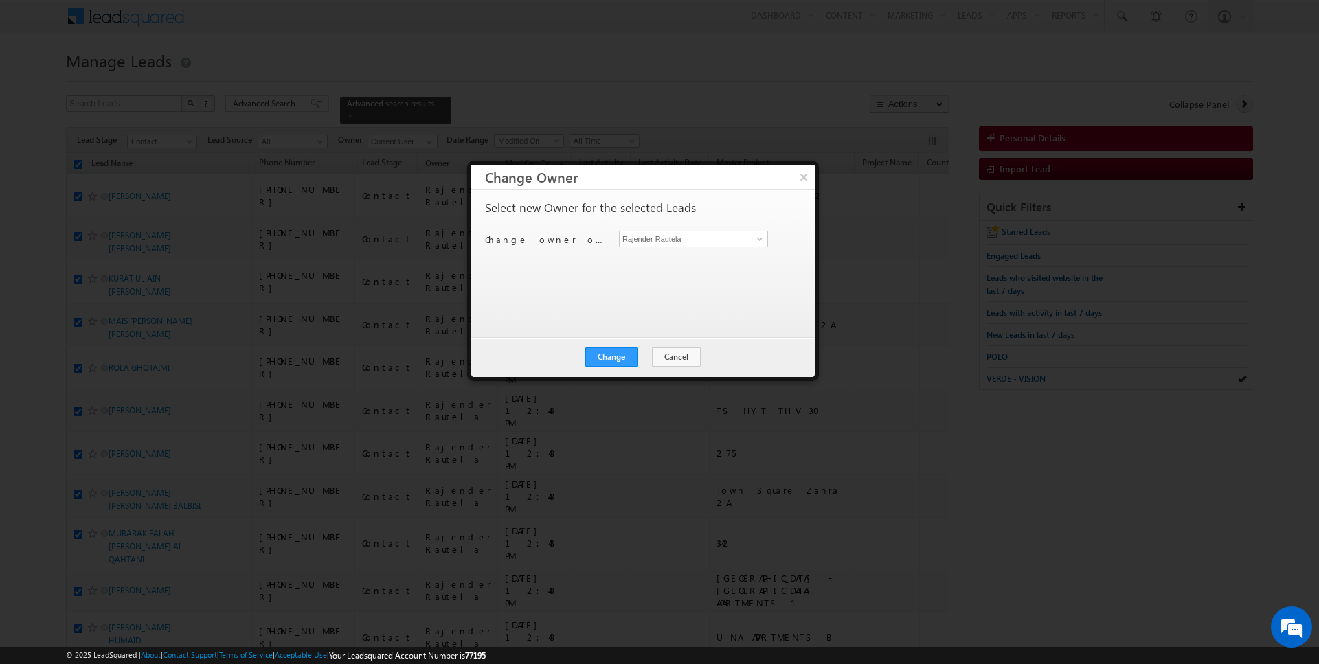
click at [663, 228] on div "Select new Owner for the selected Leads Change owner of 50 leads to Rajender Ra…" at bounding box center [641, 257] width 313 height 110
click at [674, 236] on input "Rajender Rautela" at bounding box center [693, 239] width 149 height 16
type input "[DATE][PERSON_NAME]"
click at [621, 358] on button "Change" at bounding box center [611, 357] width 52 height 19
click at [644, 355] on button "Close" at bounding box center [645, 357] width 44 height 19
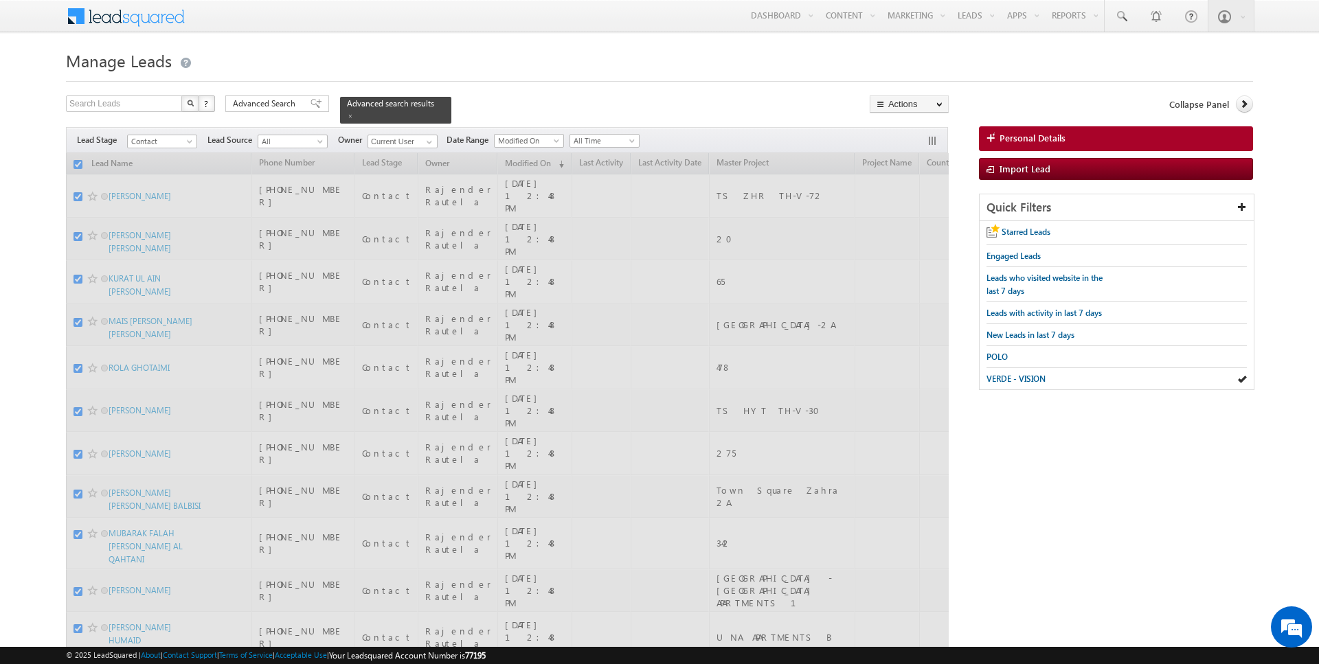
checkbox input "false"
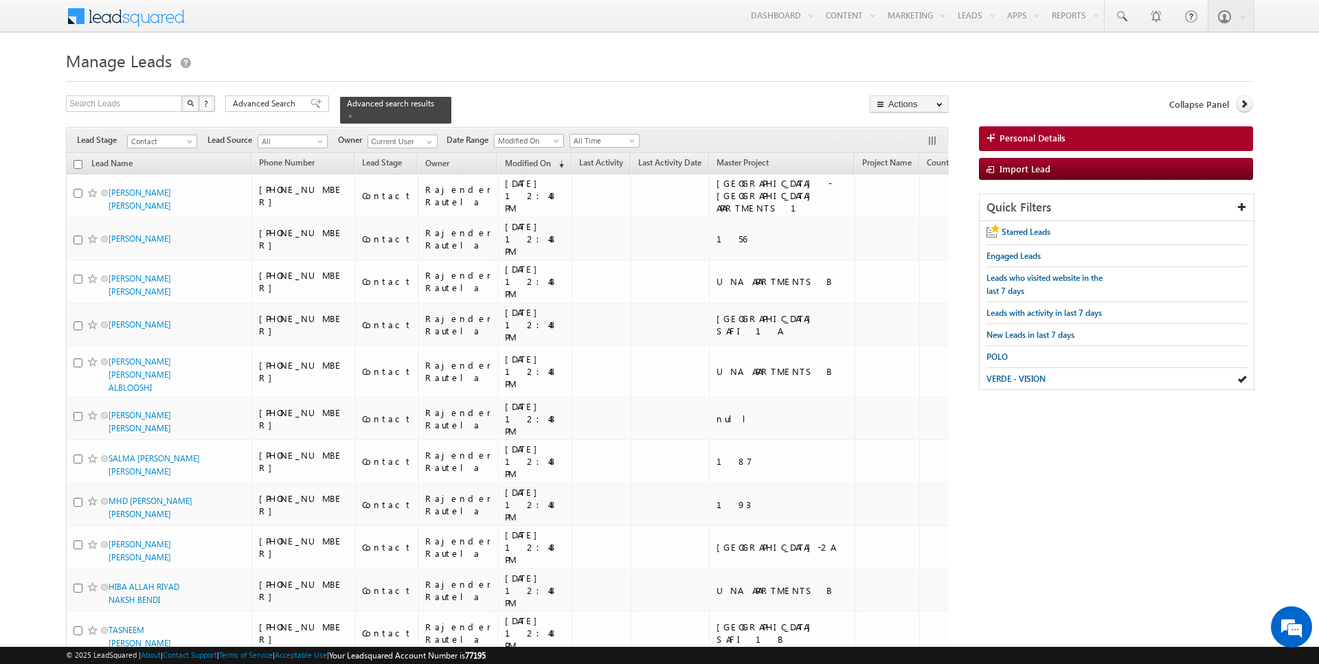
click at [80, 160] on input "checkbox" at bounding box center [77, 164] width 9 height 9
checkbox input "true"
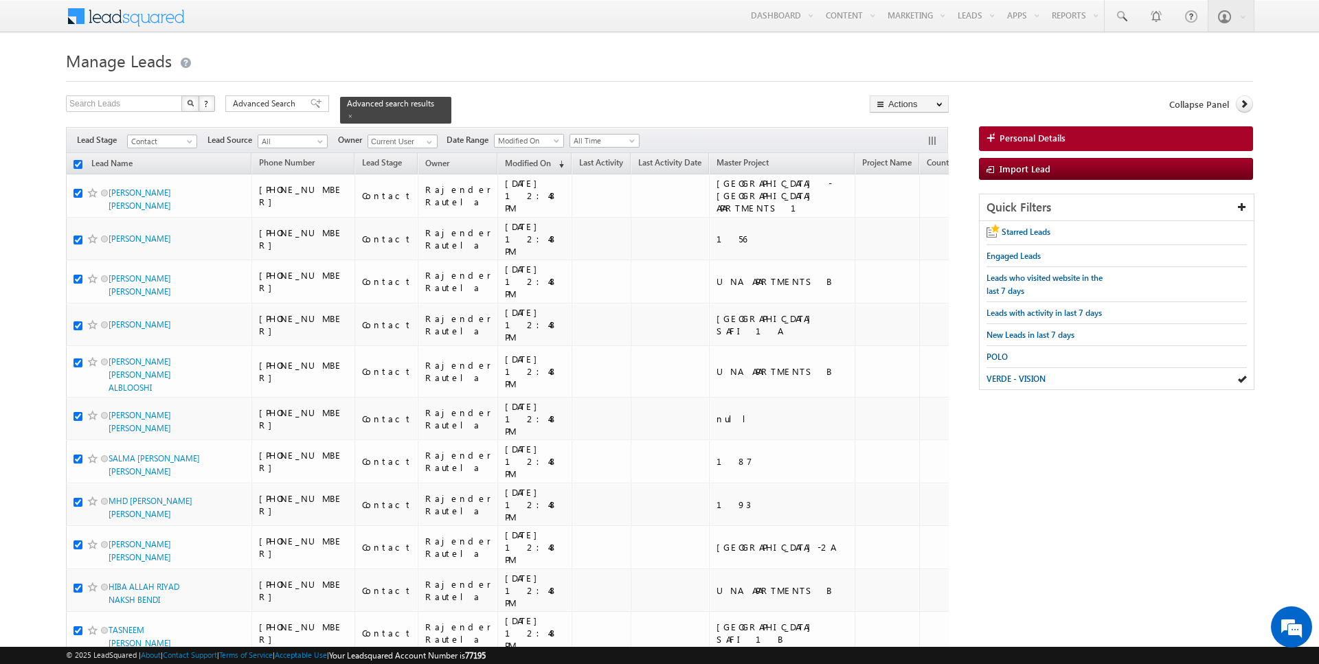
checkbox input "true"
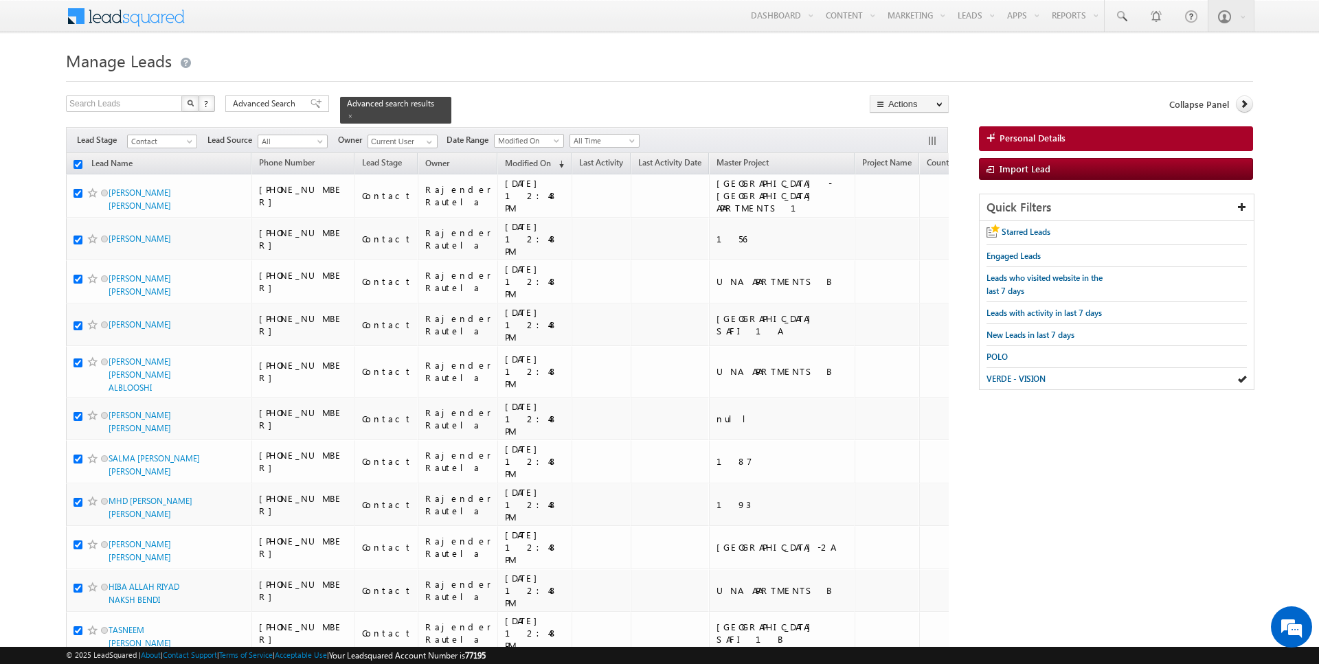
checkbox input "true"
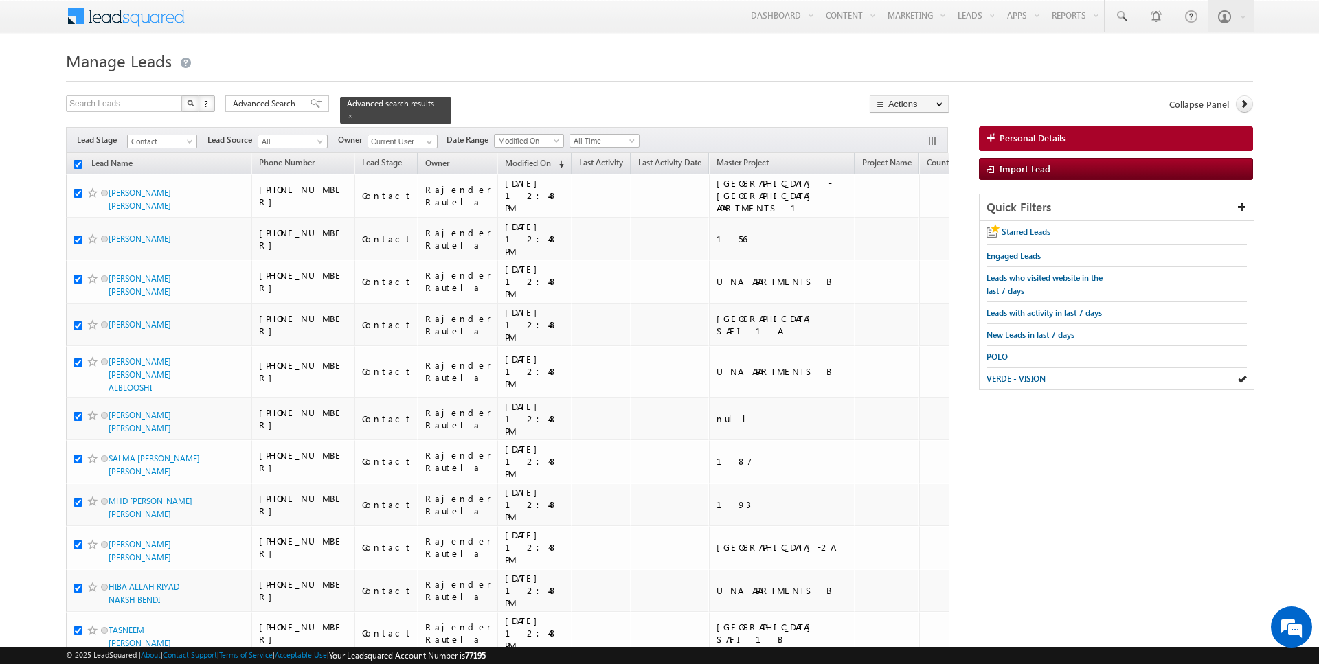
checkbox input "true"
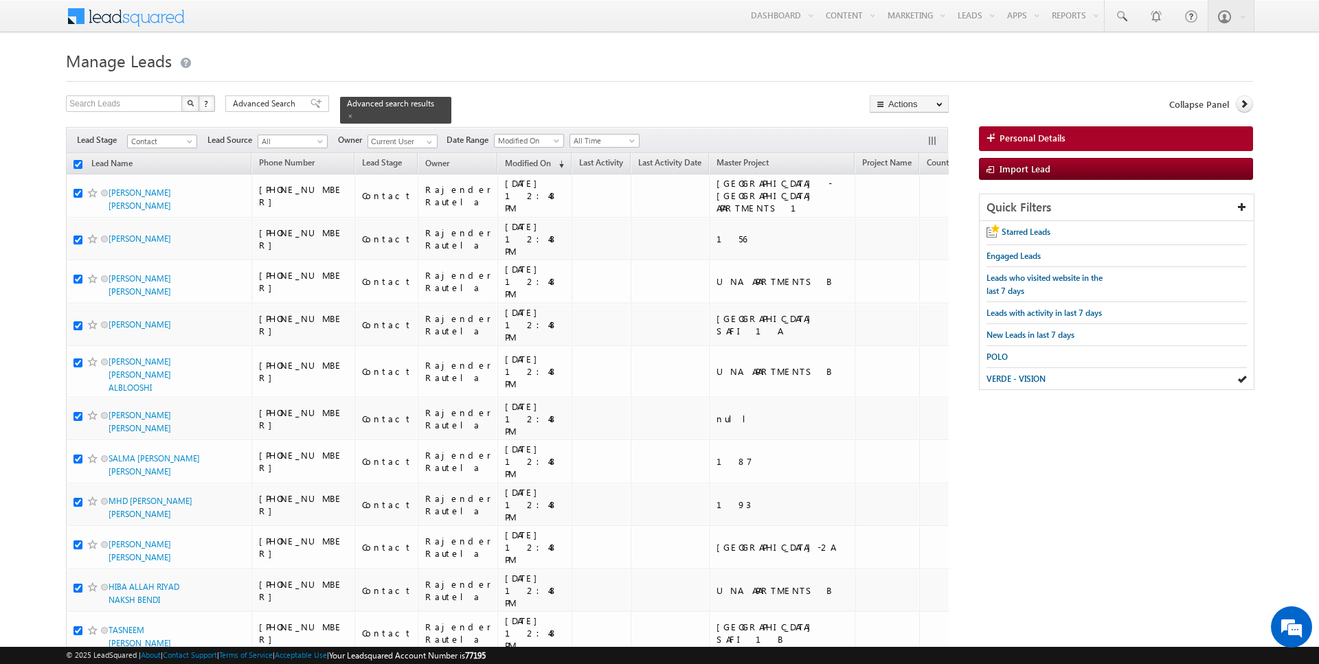
checkbox input "true"
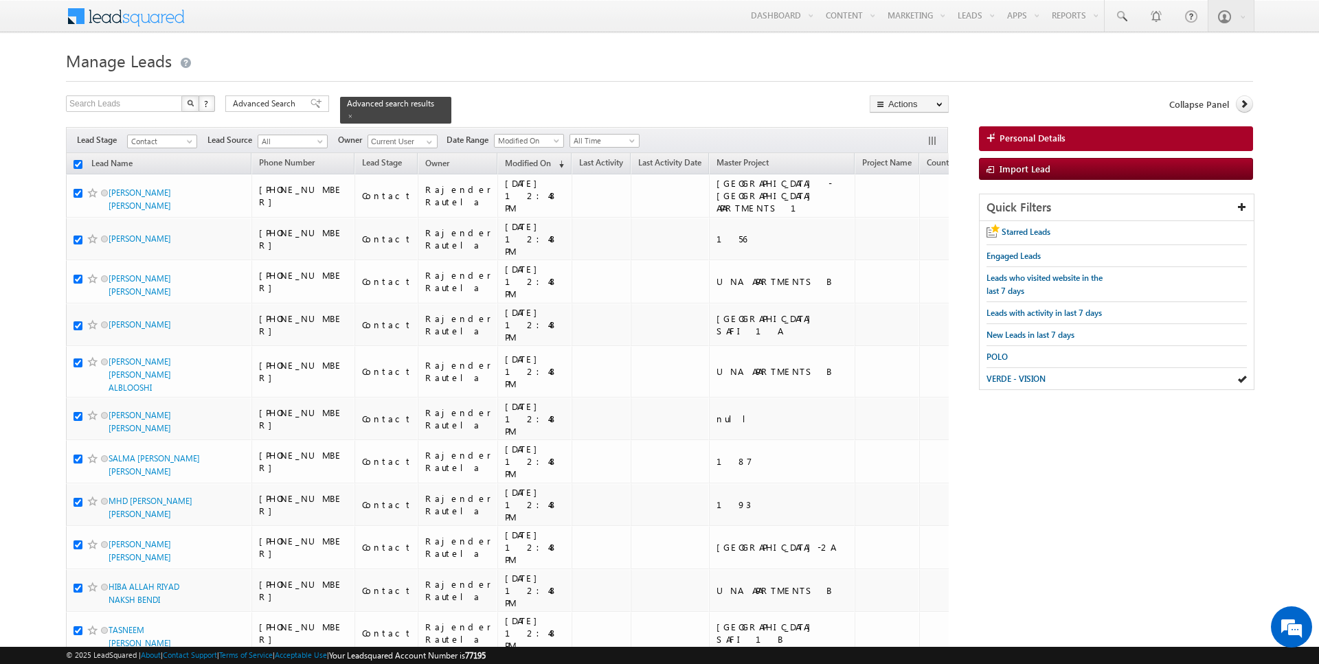
checkbox input "true"
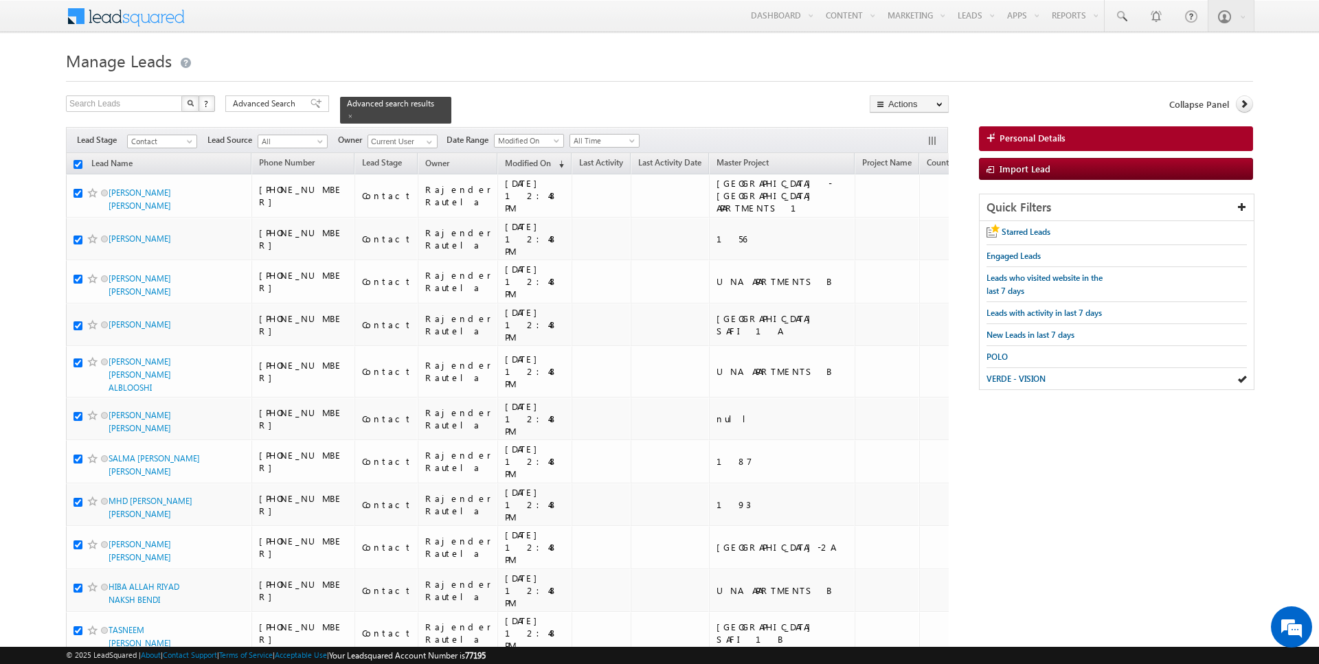
checkbox input "true"
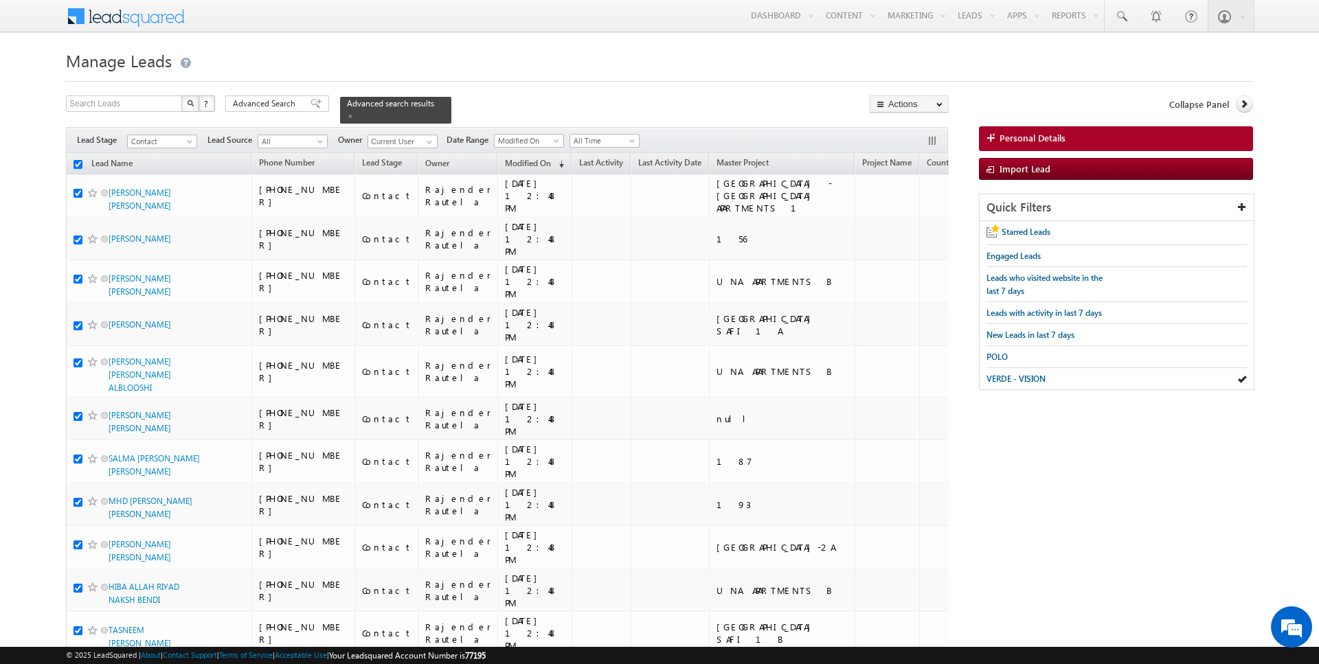
checkbox input "true"
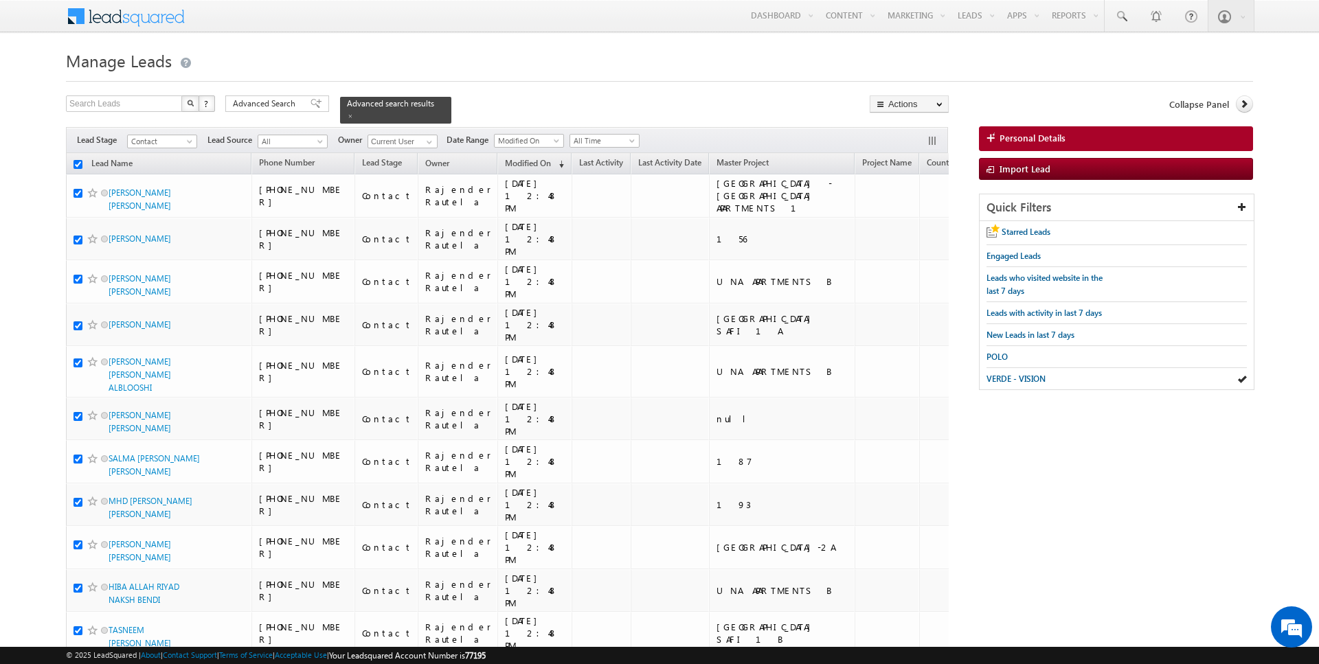
checkbox input "true"
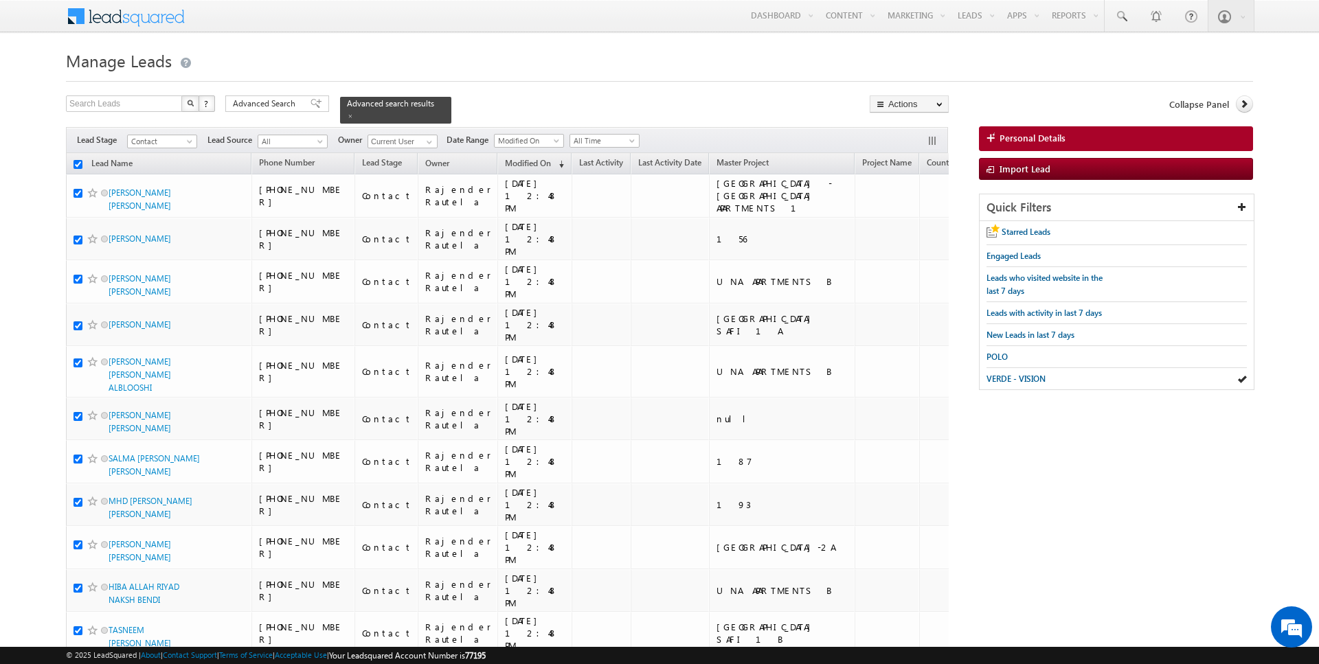
checkbox input "true"
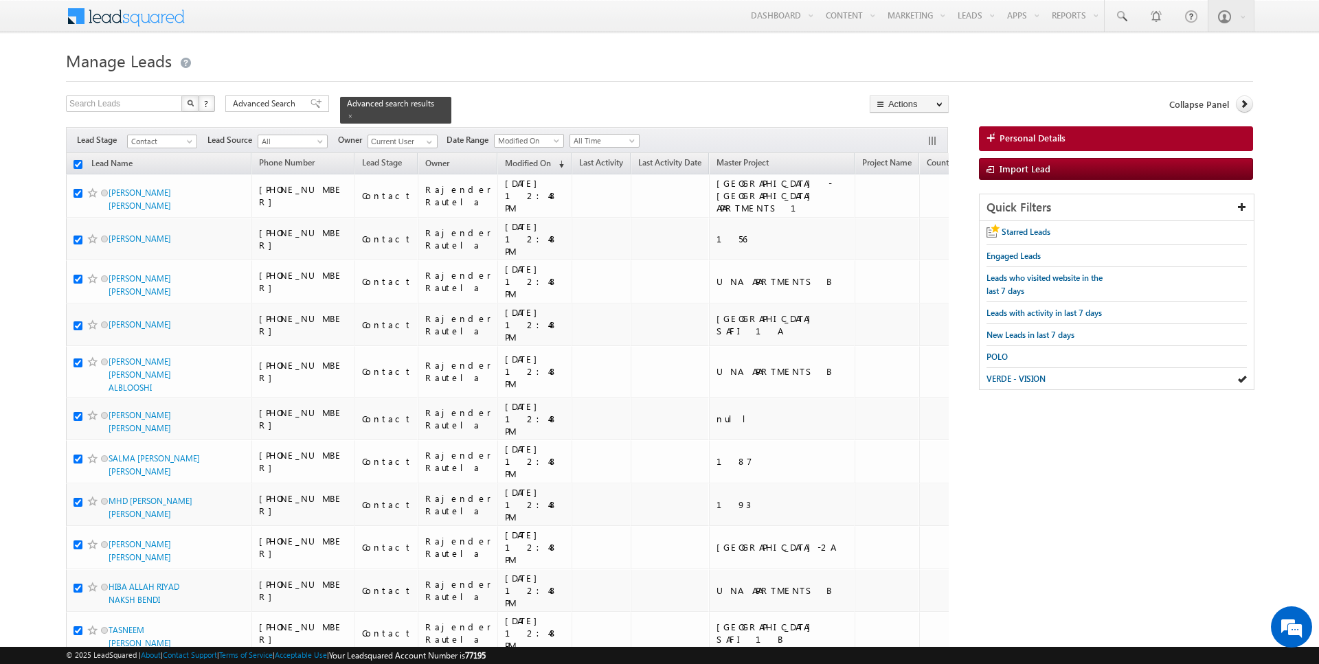
checkbox input "true"
click at [909, 220] on link "Change Owner" at bounding box center [909, 222] width 78 height 16
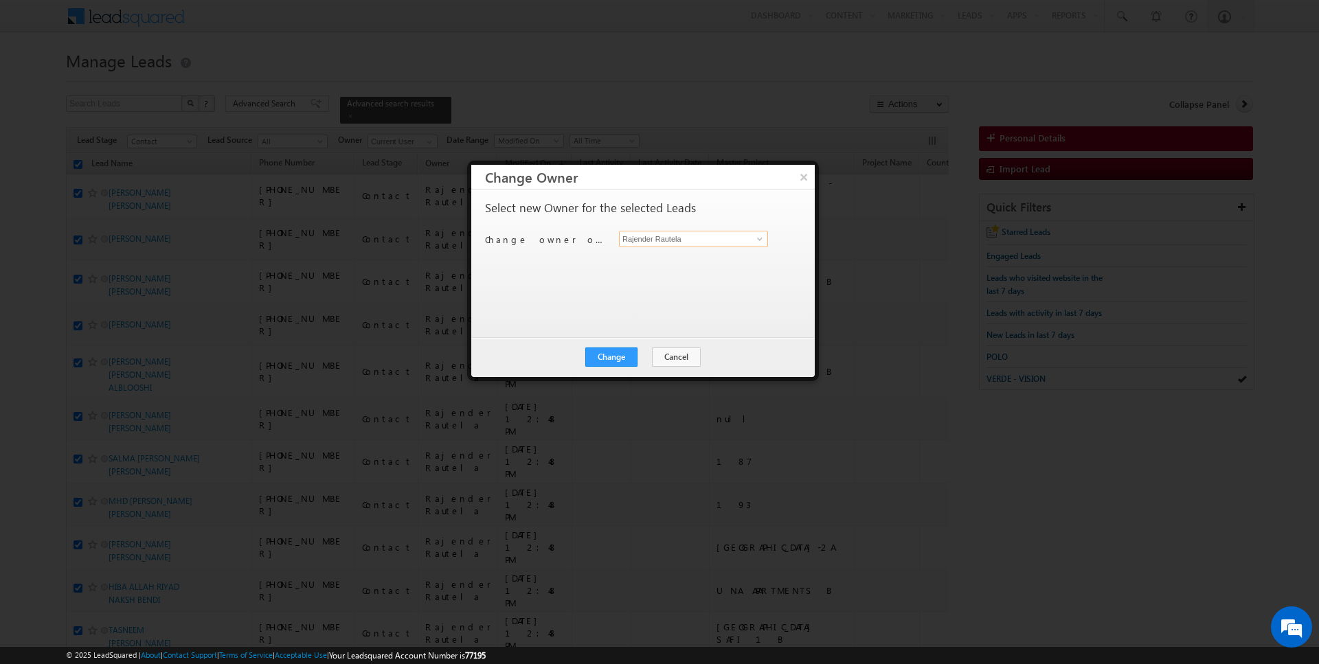
click at [683, 243] on input "Rajender Rautela" at bounding box center [693, 239] width 149 height 16
type input "[PERSON_NAME]"
click at [608, 363] on button "Change" at bounding box center [611, 357] width 52 height 19
click at [639, 362] on button "Close" at bounding box center [645, 357] width 44 height 19
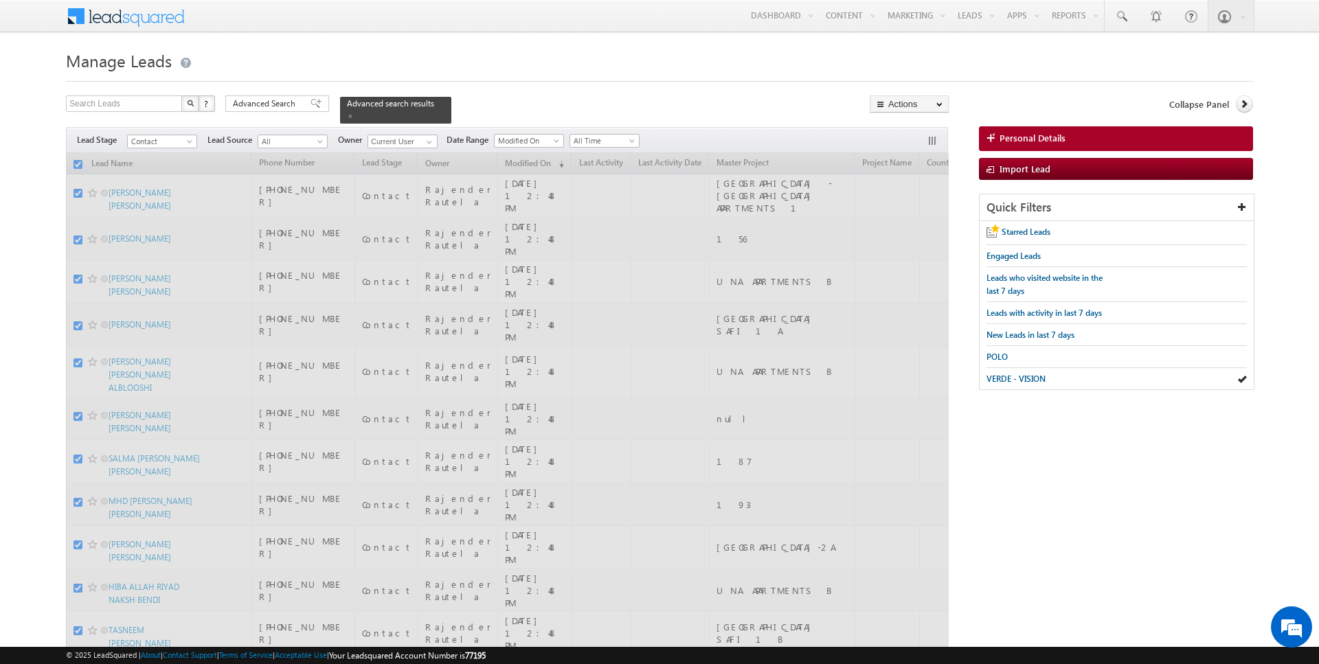
checkbox input "false"
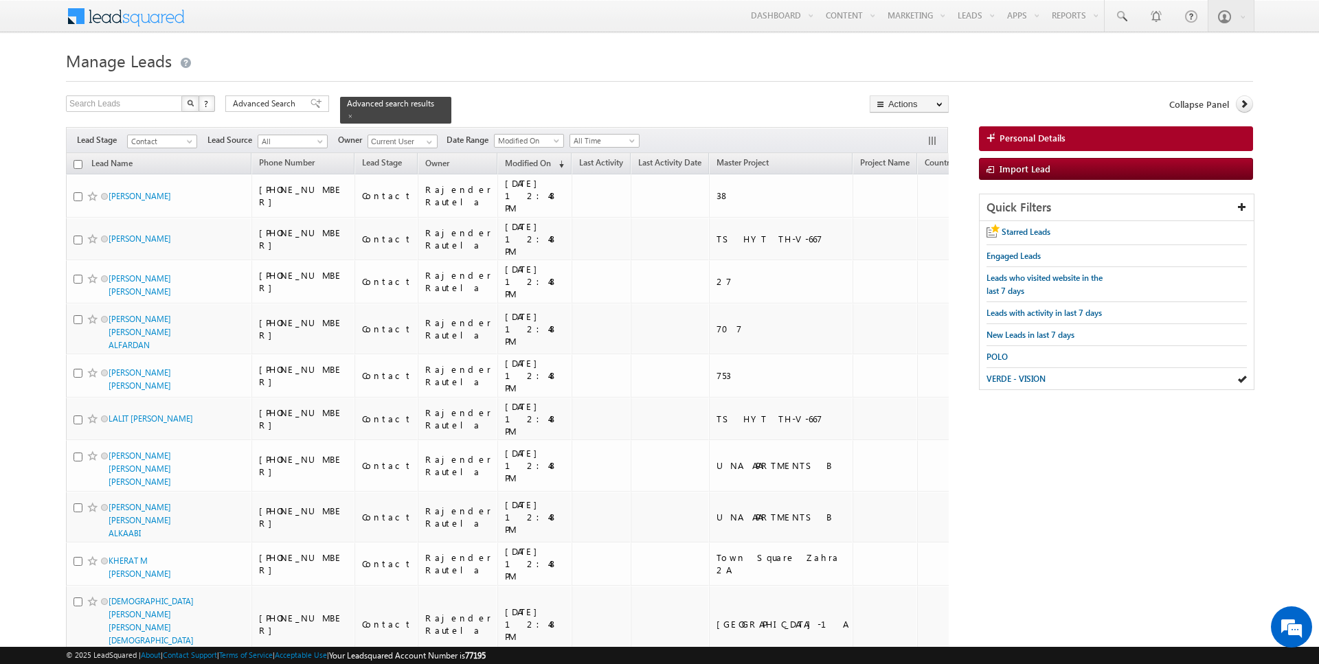
click at [80, 162] on input "checkbox" at bounding box center [77, 164] width 9 height 9
checkbox input "true"
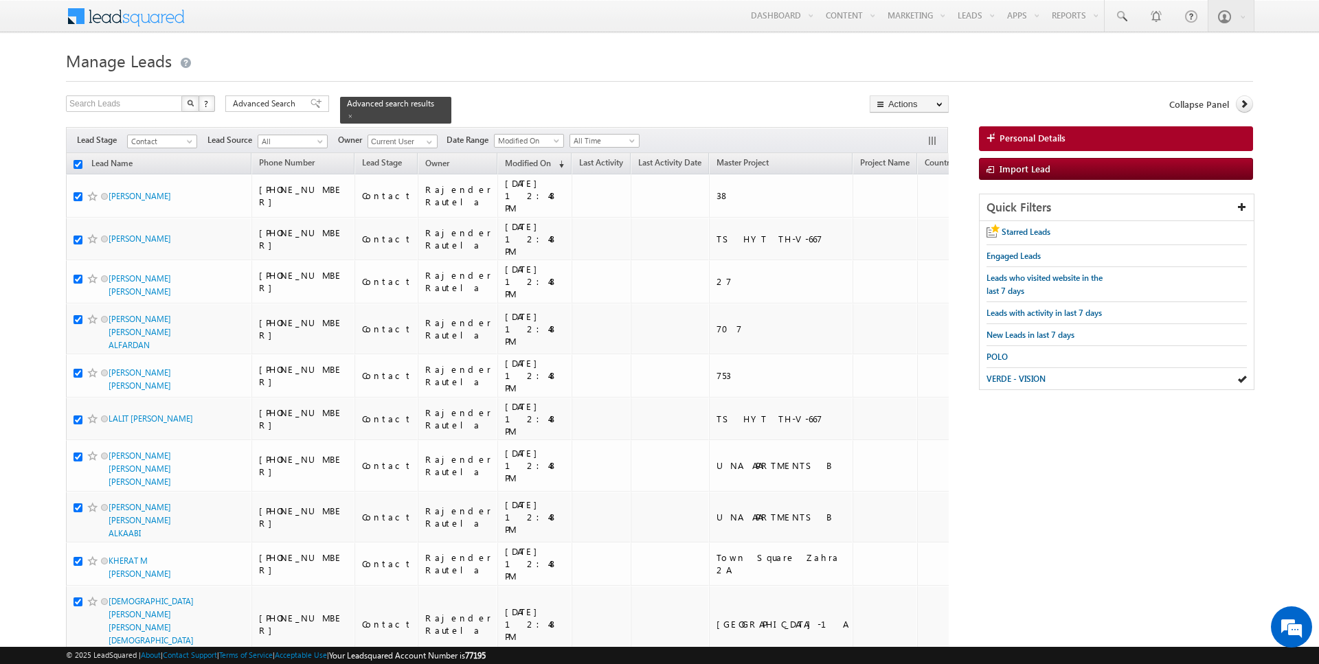
checkbox input "true"
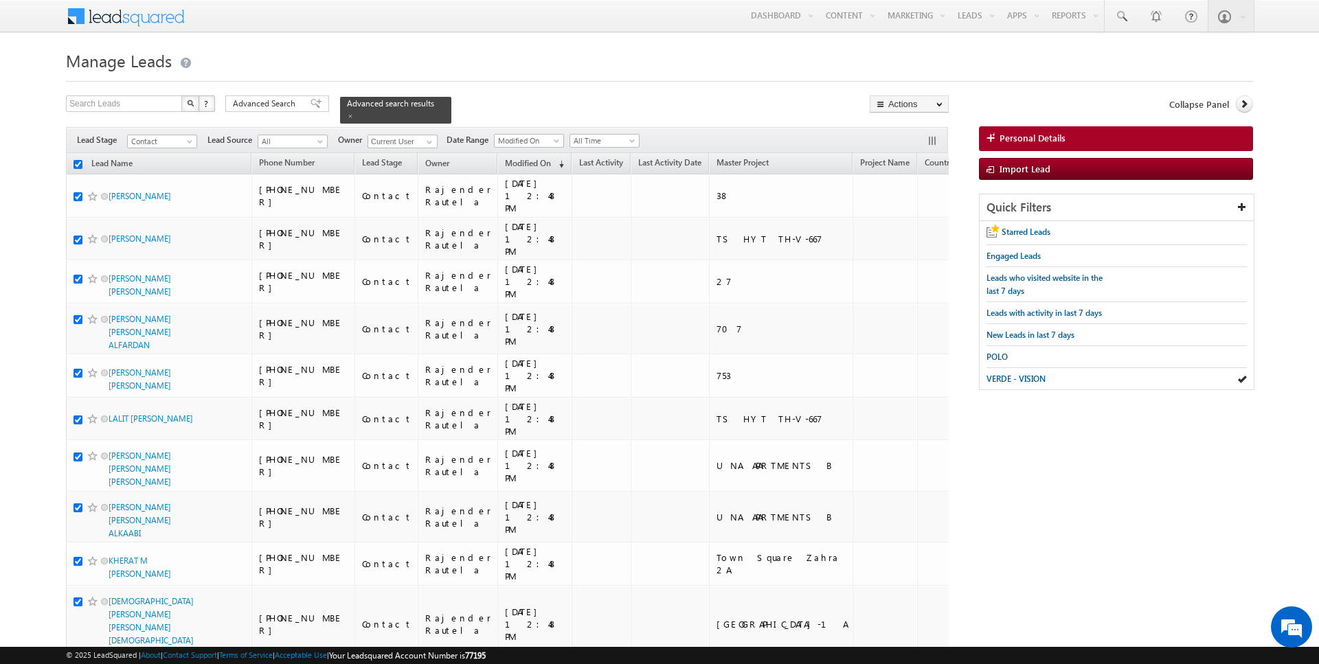
checkbox input "true"
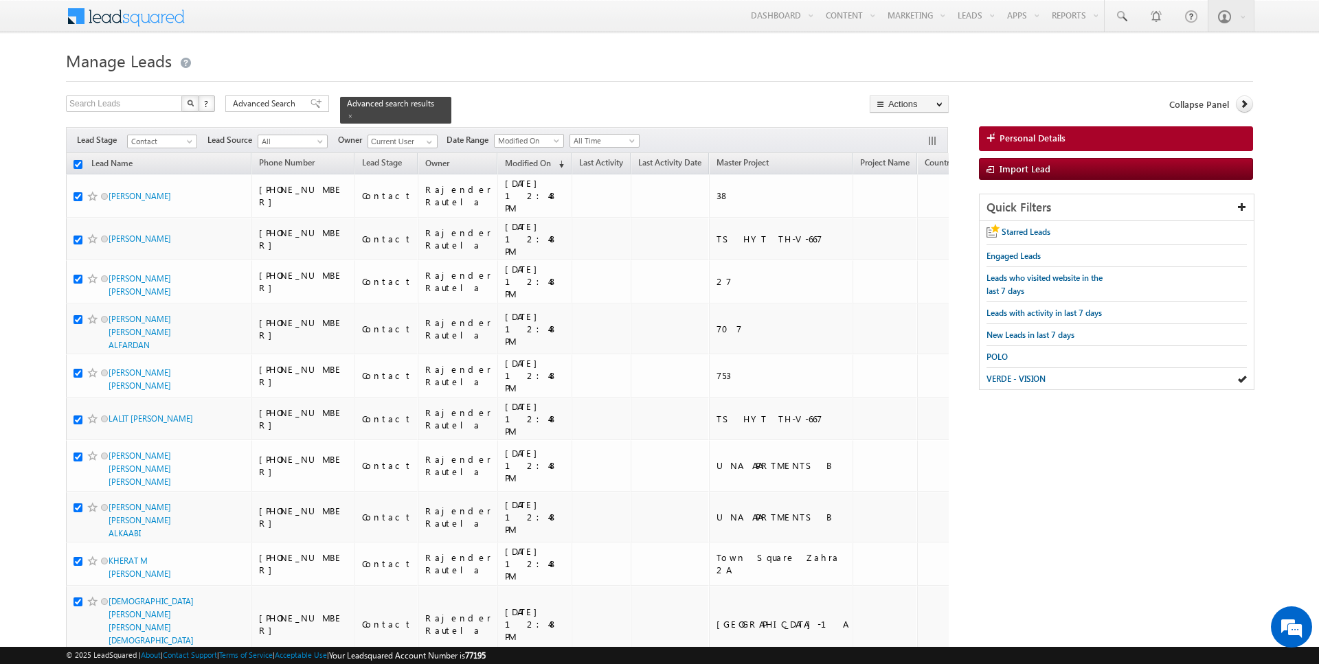
checkbox input "true"
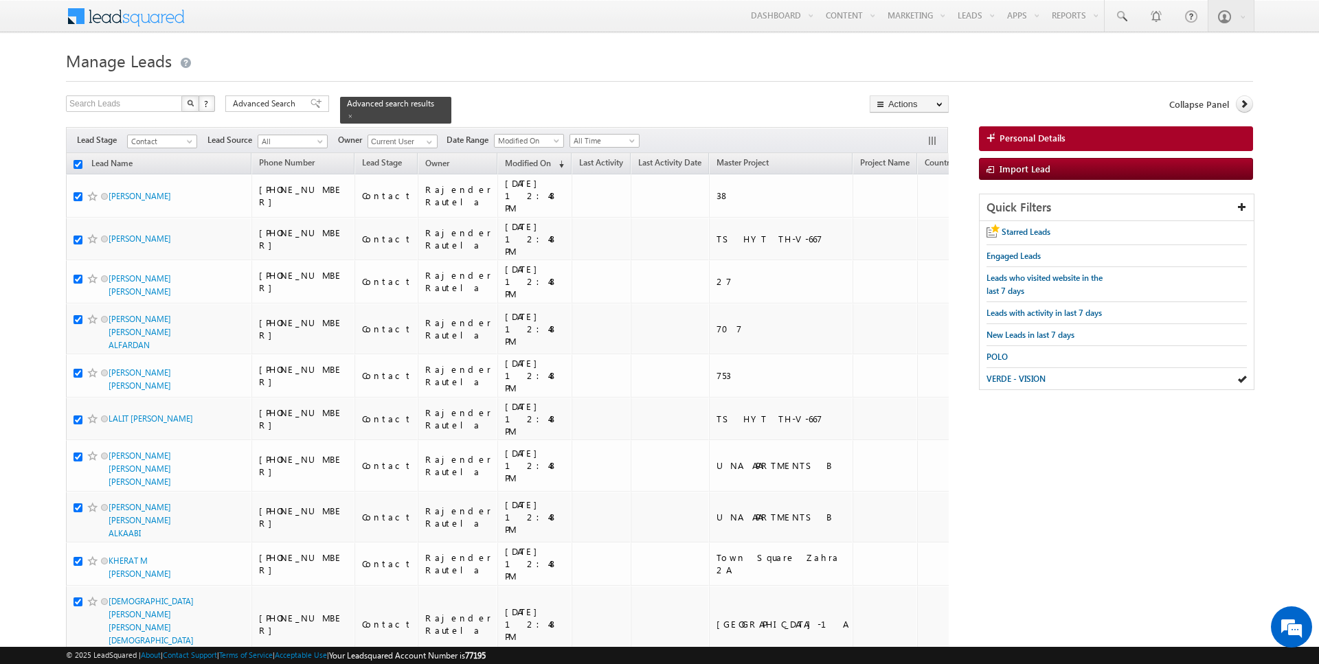
checkbox input "true"
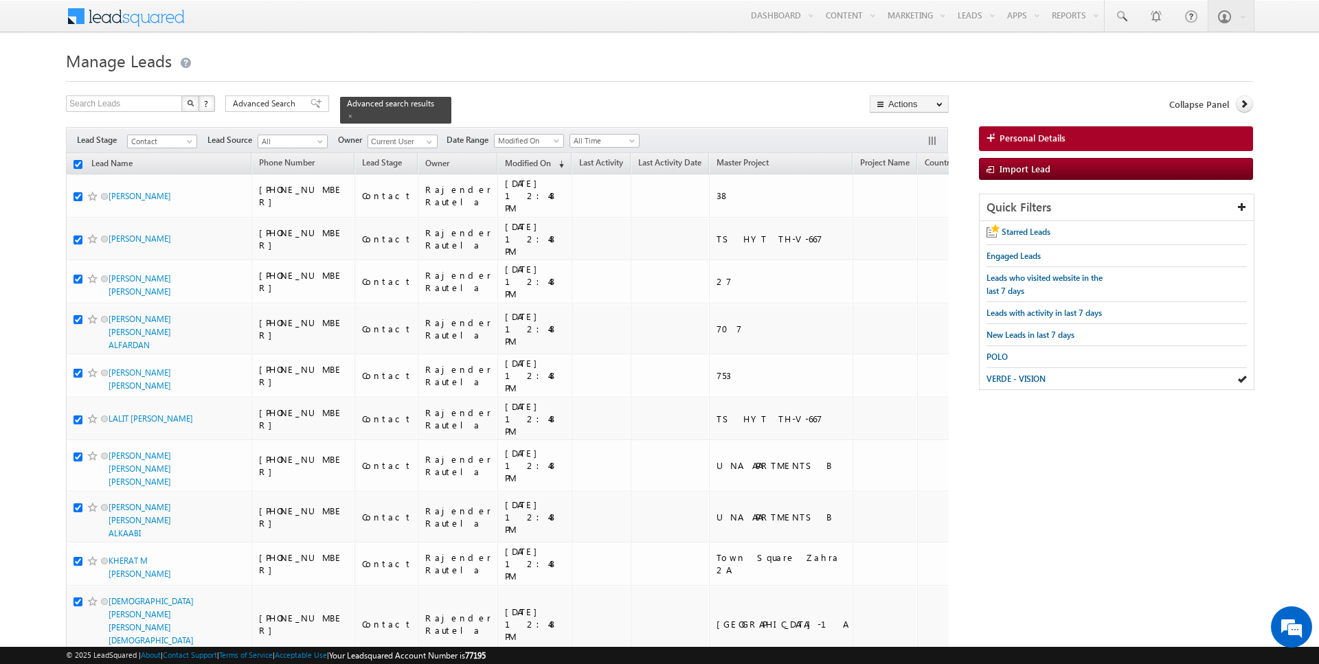
checkbox input "true"
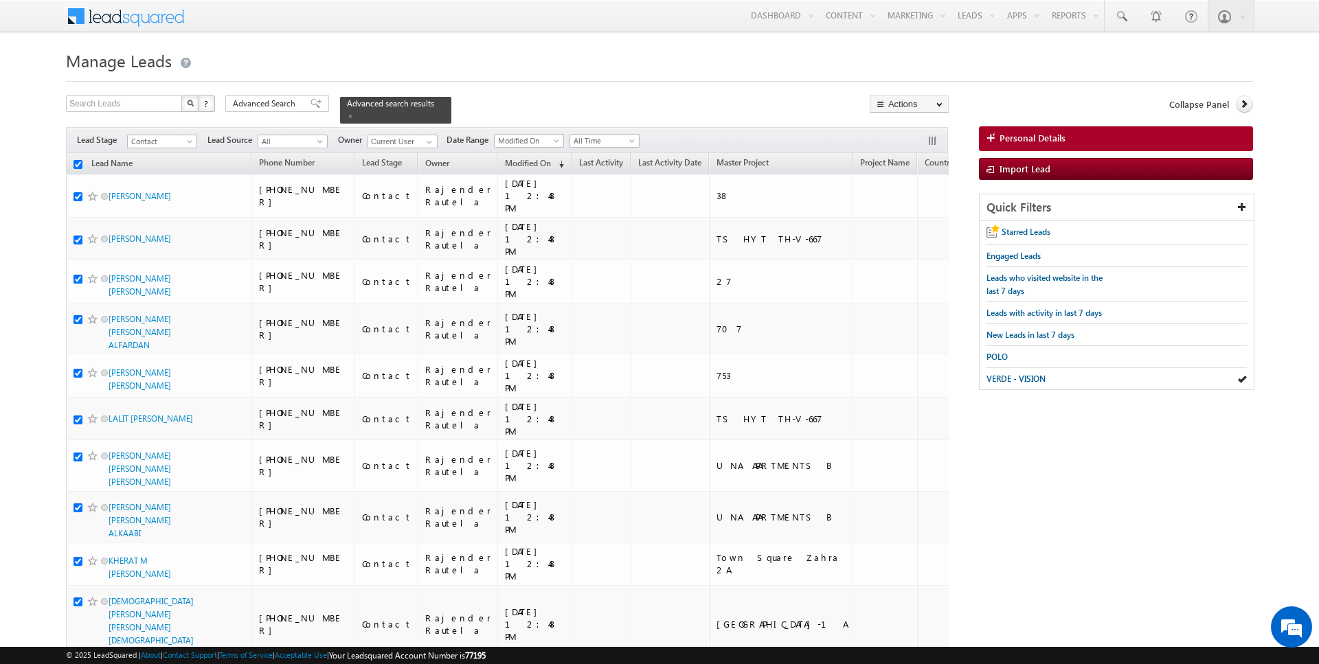
checkbox input "true"
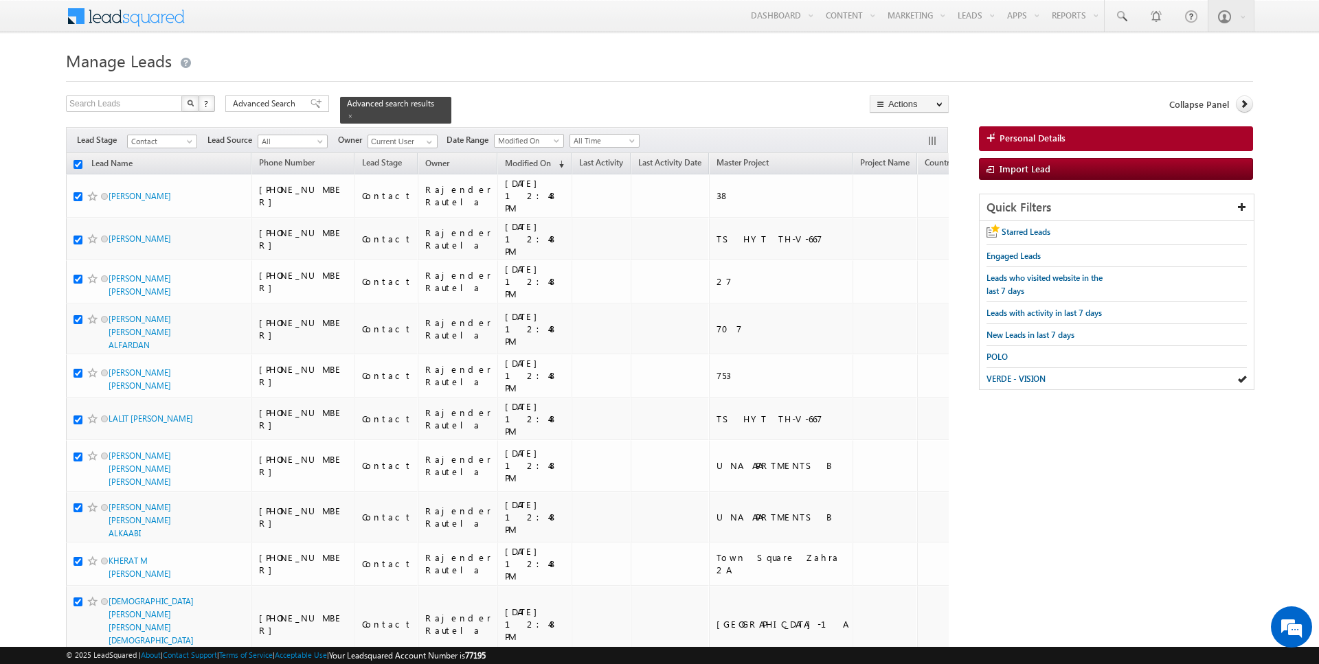
checkbox input "true"
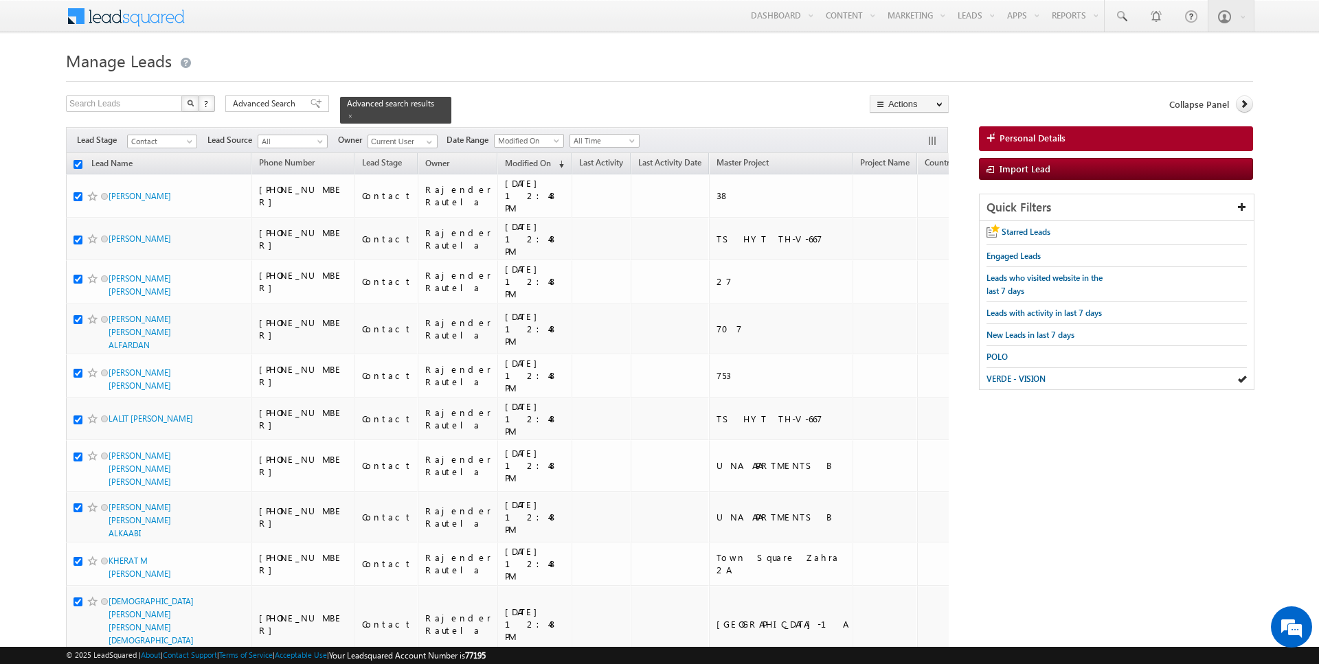
checkbox input "true"
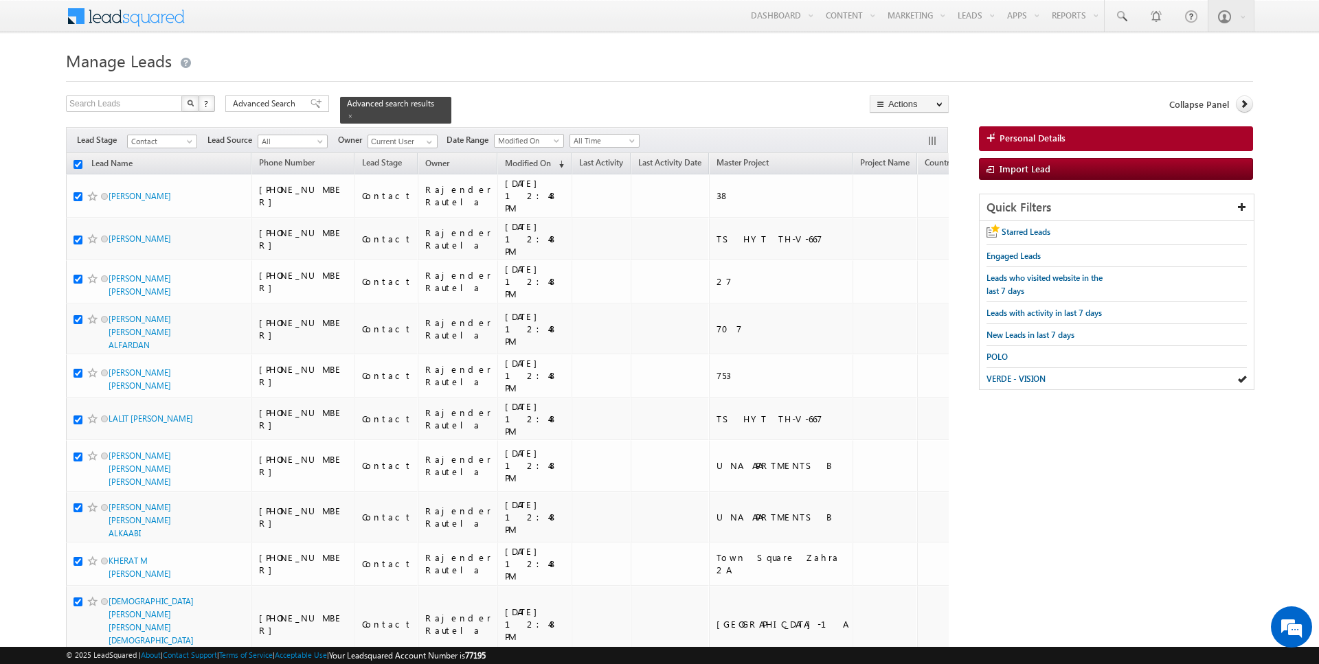
checkbox input "true"
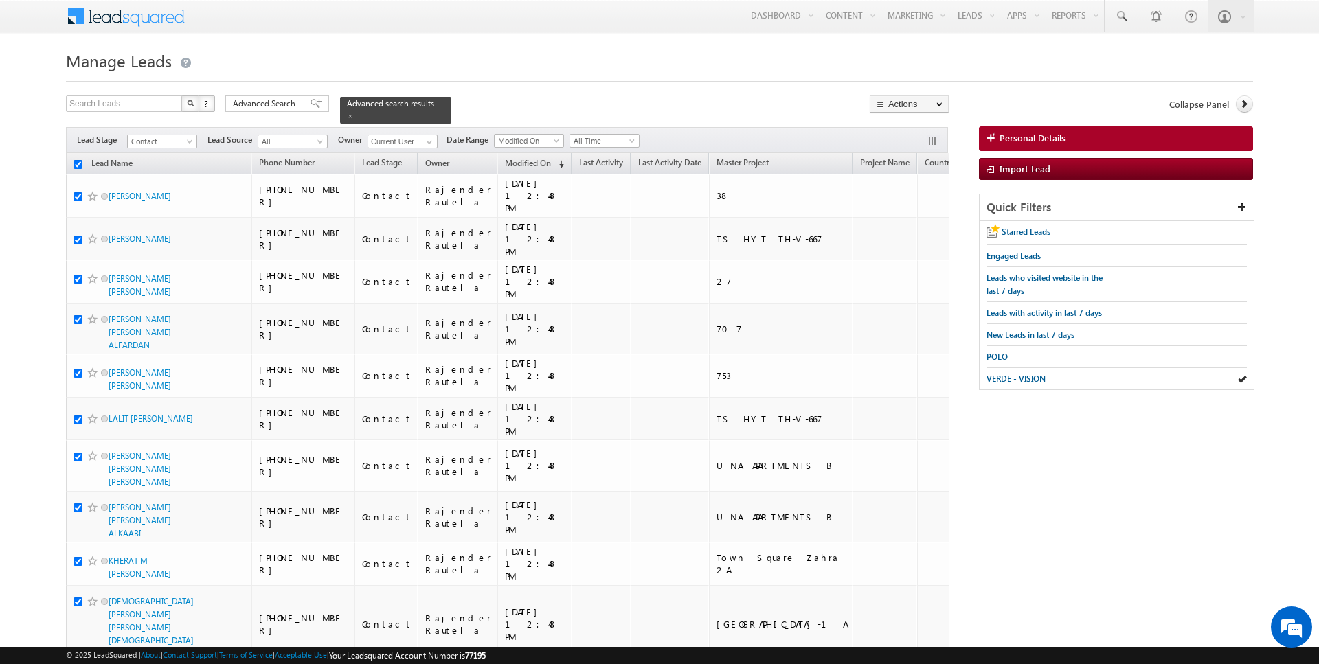
checkbox input "true"
click at [924, 227] on link "Change Owner" at bounding box center [909, 222] width 78 height 16
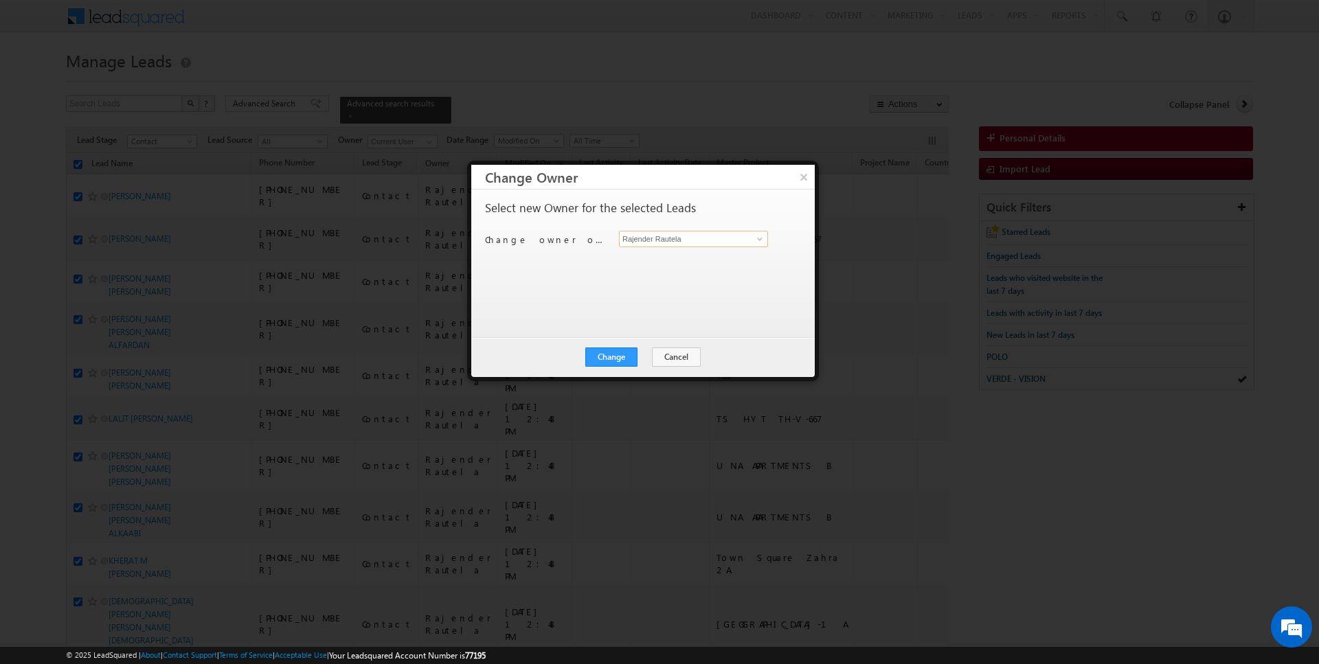
click at [698, 245] on input "Rajender Rautela" at bounding box center [693, 239] width 149 height 16
type input "[PERSON_NAME]"
click at [608, 359] on button "Change" at bounding box center [611, 357] width 52 height 19
click at [648, 358] on button "Close" at bounding box center [645, 357] width 44 height 19
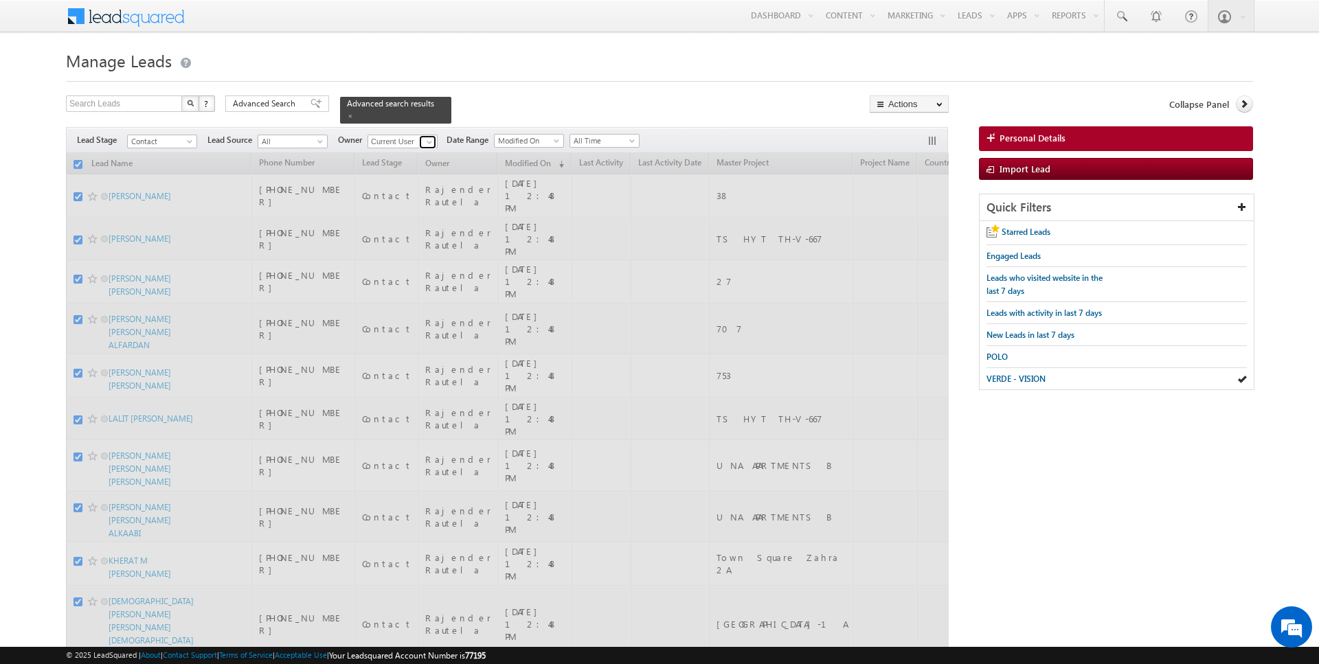
click at [424, 141] on span at bounding box center [429, 142] width 11 height 11
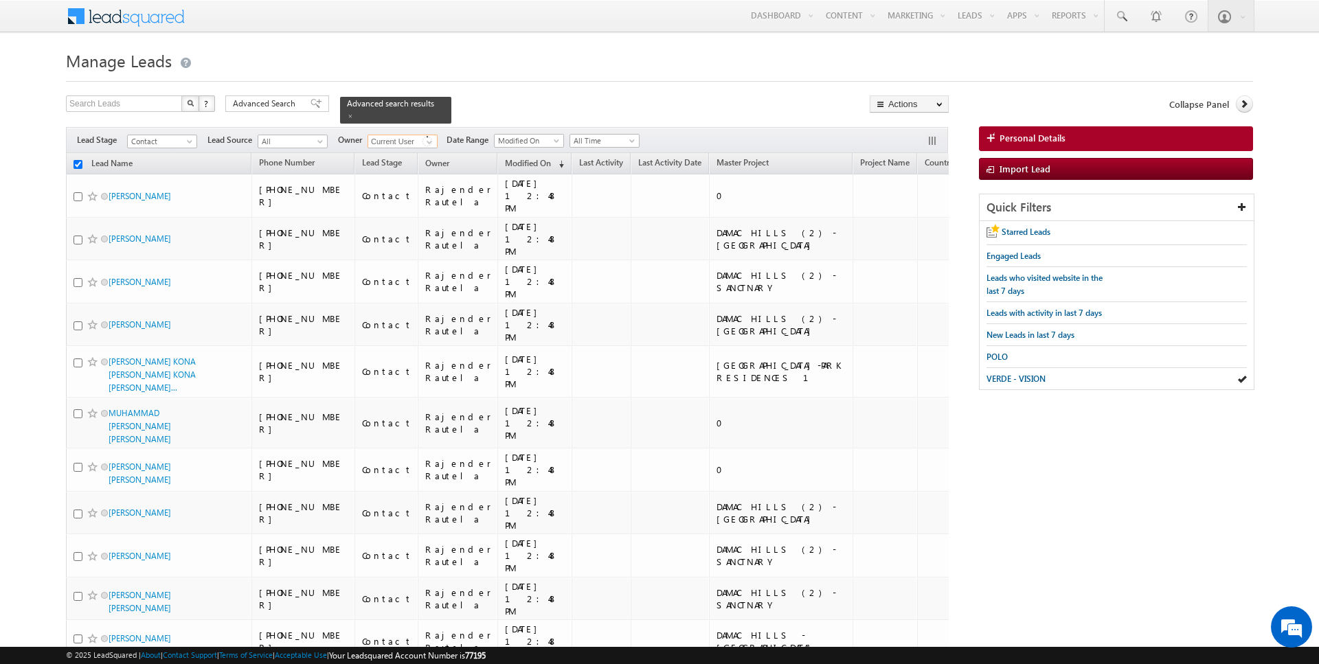
checkbox input "false"
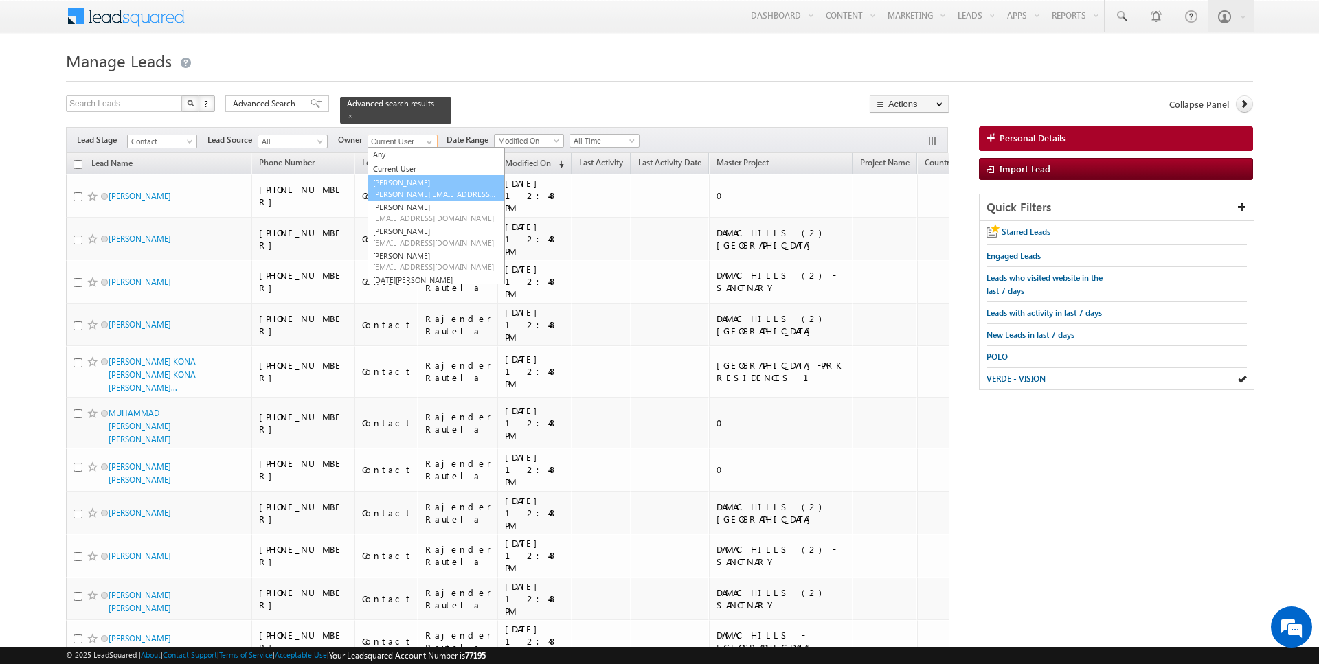
click at [420, 187] on link "[PERSON_NAME] [PERSON_NAME][EMAIL_ADDRESS][DOMAIN_NAME]" at bounding box center [435, 188] width 137 height 26
type input "[PERSON_NAME]"
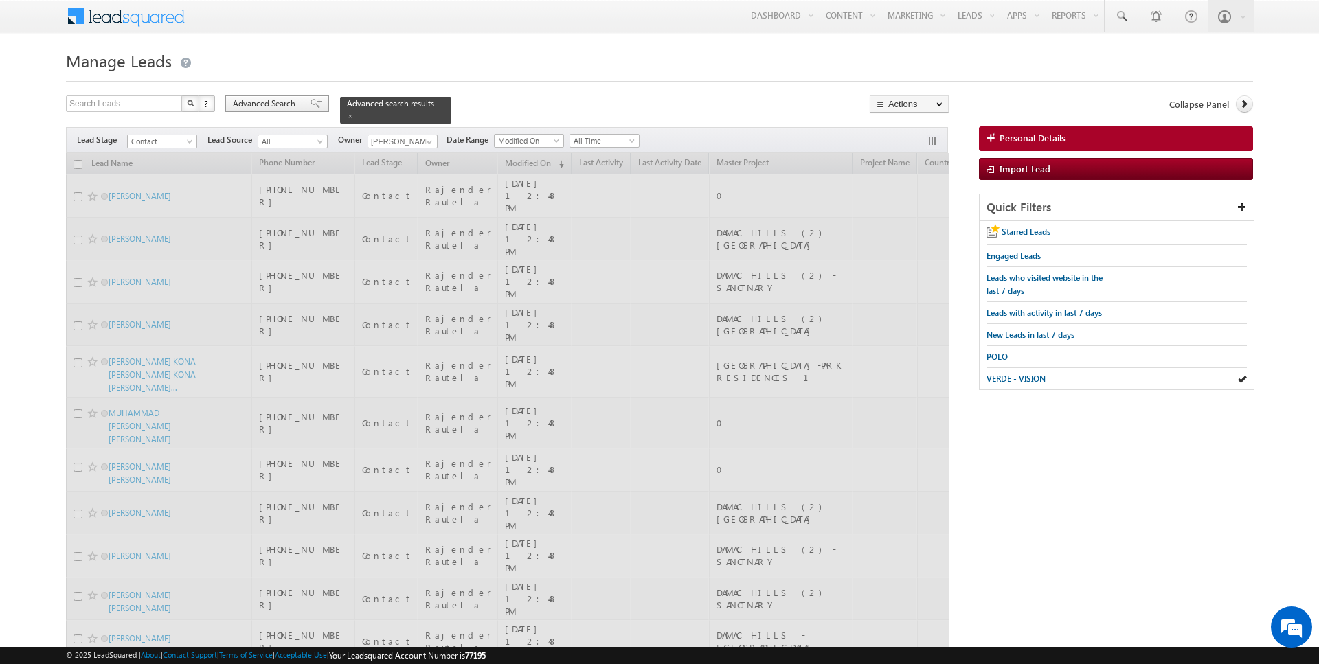
click at [280, 108] on span "Advanced Search" at bounding box center [266, 104] width 67 height 12
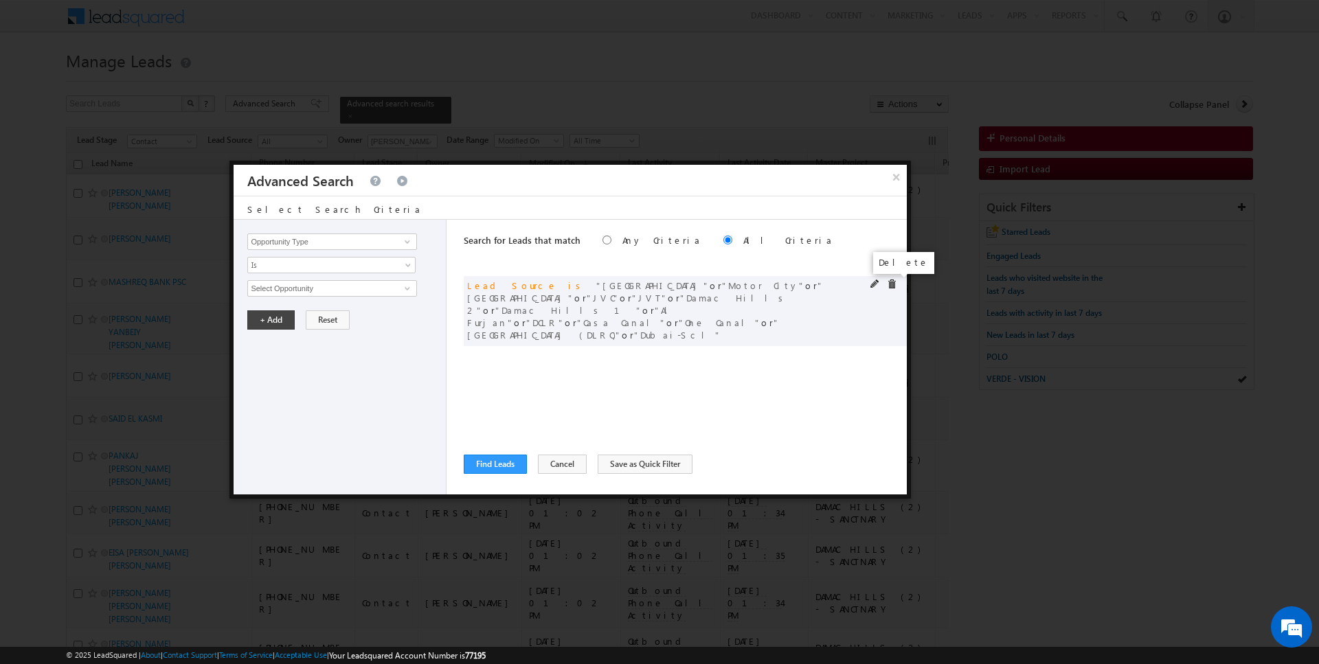
click at [891, 282] on span at bounding box center [892, 285] width 10 height 10
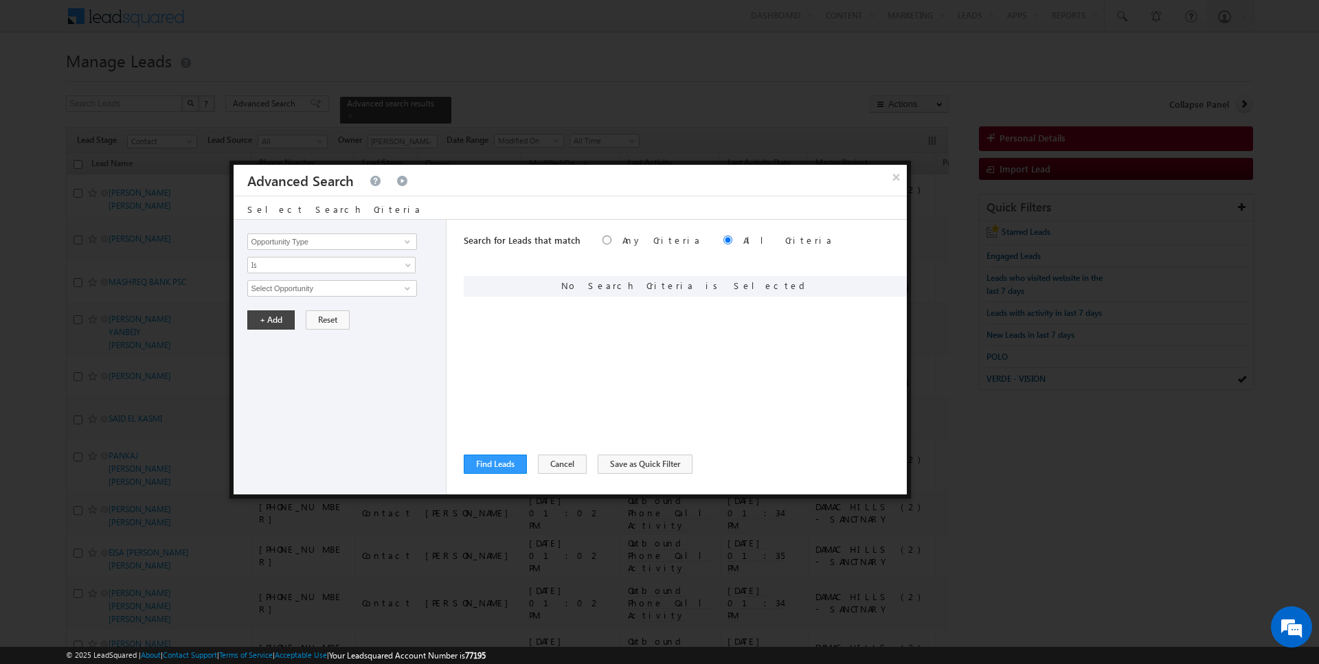
click at [331, 231] on div "Opportunity Type Lead Activity Task Sales Group Prospect Id Address 1 Address 2…" at bounding box center [340, 357] width 213 height 275
click at [332, 239] on input "Opportunity Type" at bounding box center [331, 242] width 169 height 16
type input "Lead Activity"
click at [299, 263] on span "Is" at bounding box center [322, 265] width 149 height 12
click at [291, 299] on ul "Is Is Not" at bounding box center [331, 286] width 169 height 29
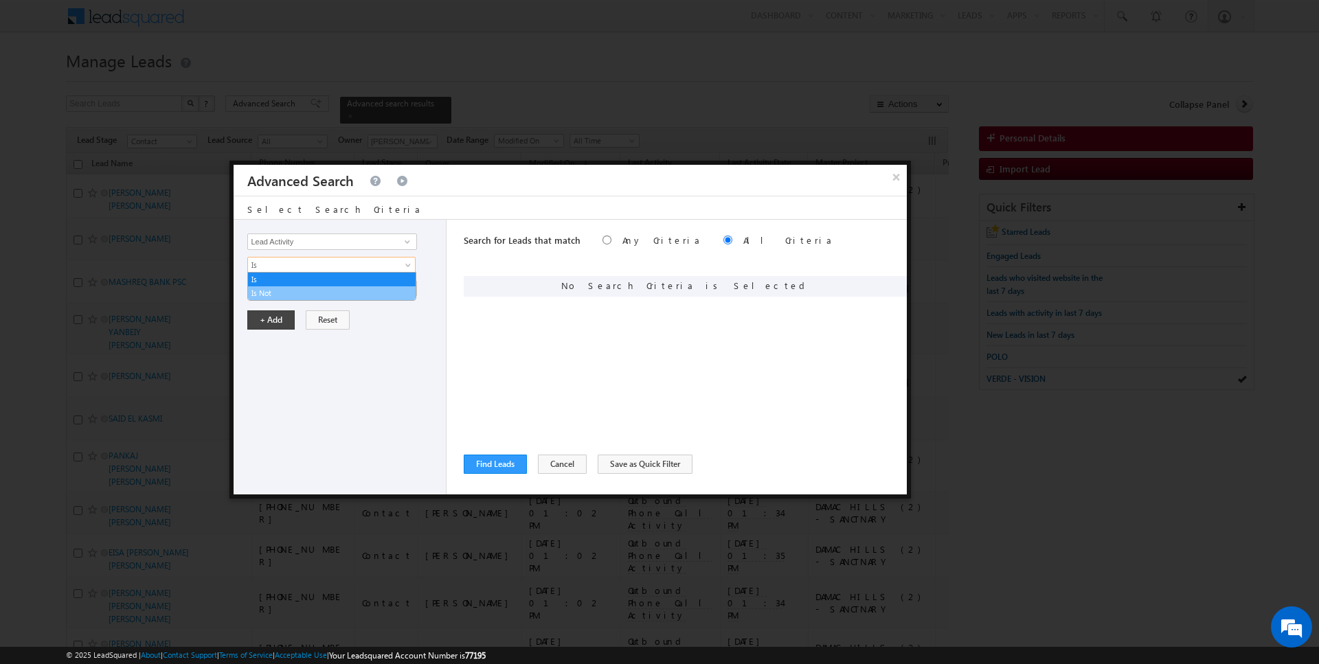
click at [301, 296] on link "Is Not" at bounding box center [332, 293] width 168 height 12
click at [301, 288] on input "Select Activity" at bounding box center [331, 288] width 169 height 16
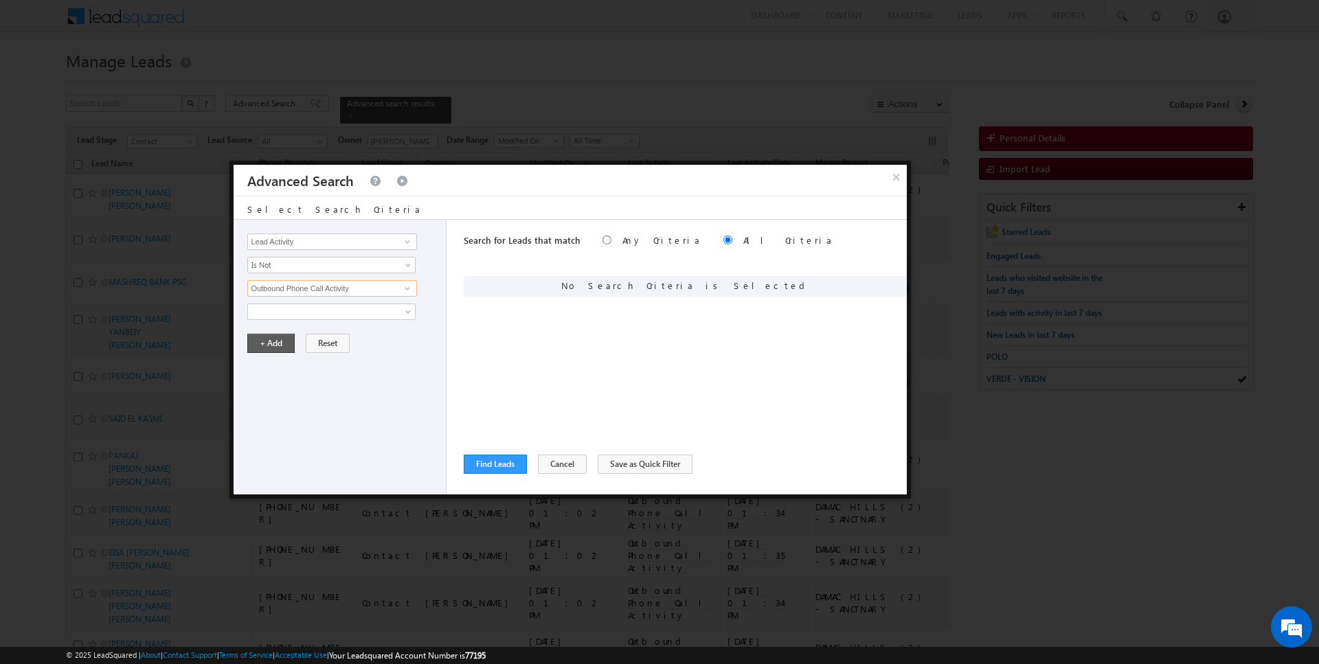
type input "Outbound Phone Call Activity"
click at [253, 342] on button "+ Add" at bounding box center [270, 343] width 47 height 19
click at [372, 244] on input "Opportunity Type" at bounding box center [331, 242] width 169 height 16
type input "Modified On"
click at [318, 286] on span "All Time" at bounding box center [322, 288] width 149 height 12
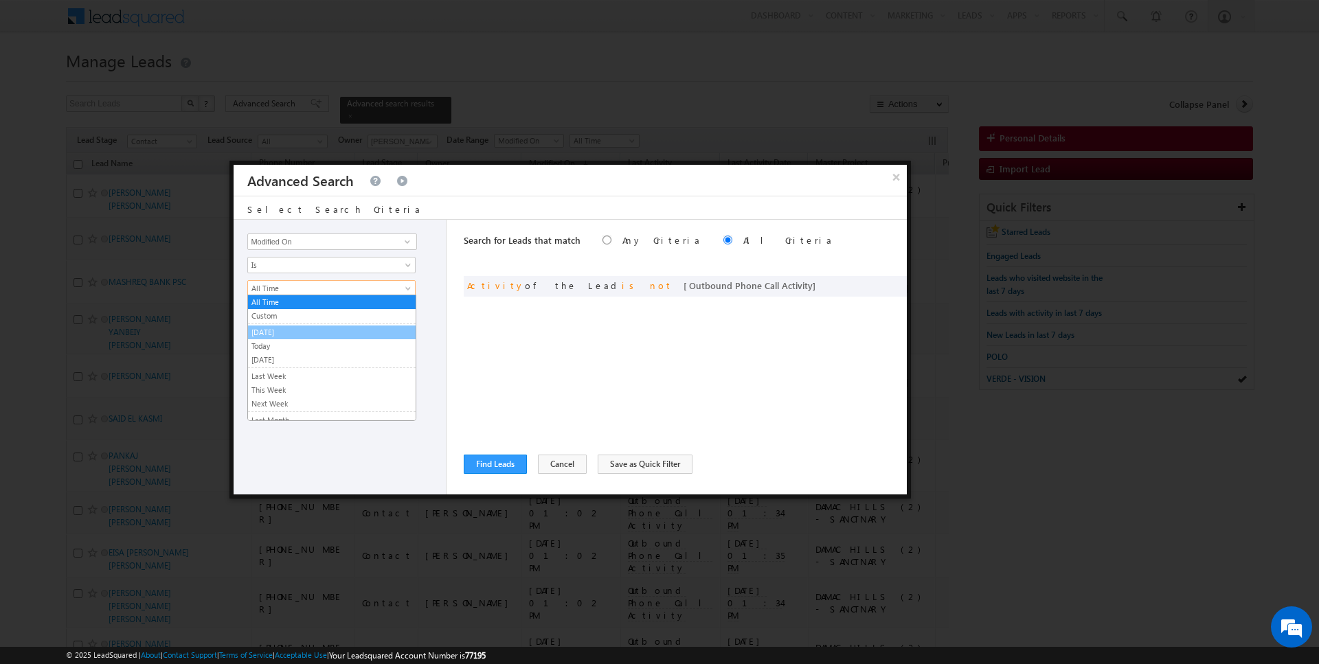
click at [273, 340] on link "Today" at bounding box center [332, 346] width 168 height 12
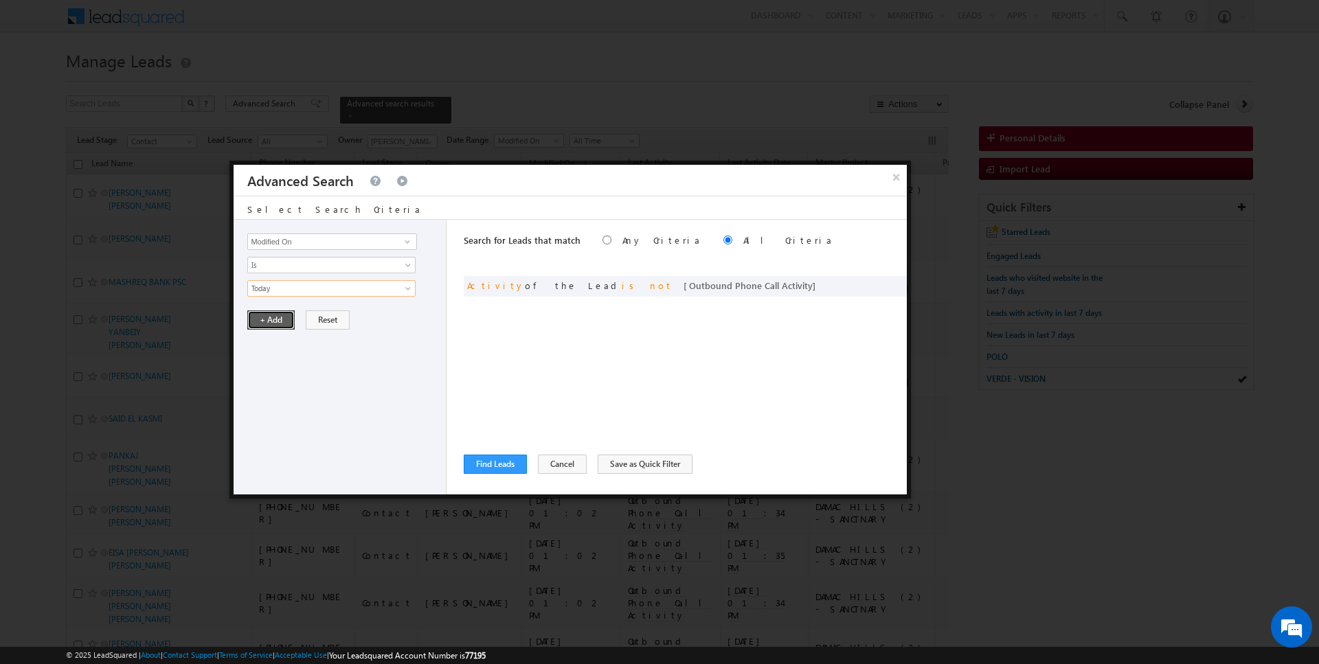
click at [273, 315] on button "+ Add" at bounding box center [270, 319] width 47 height 19
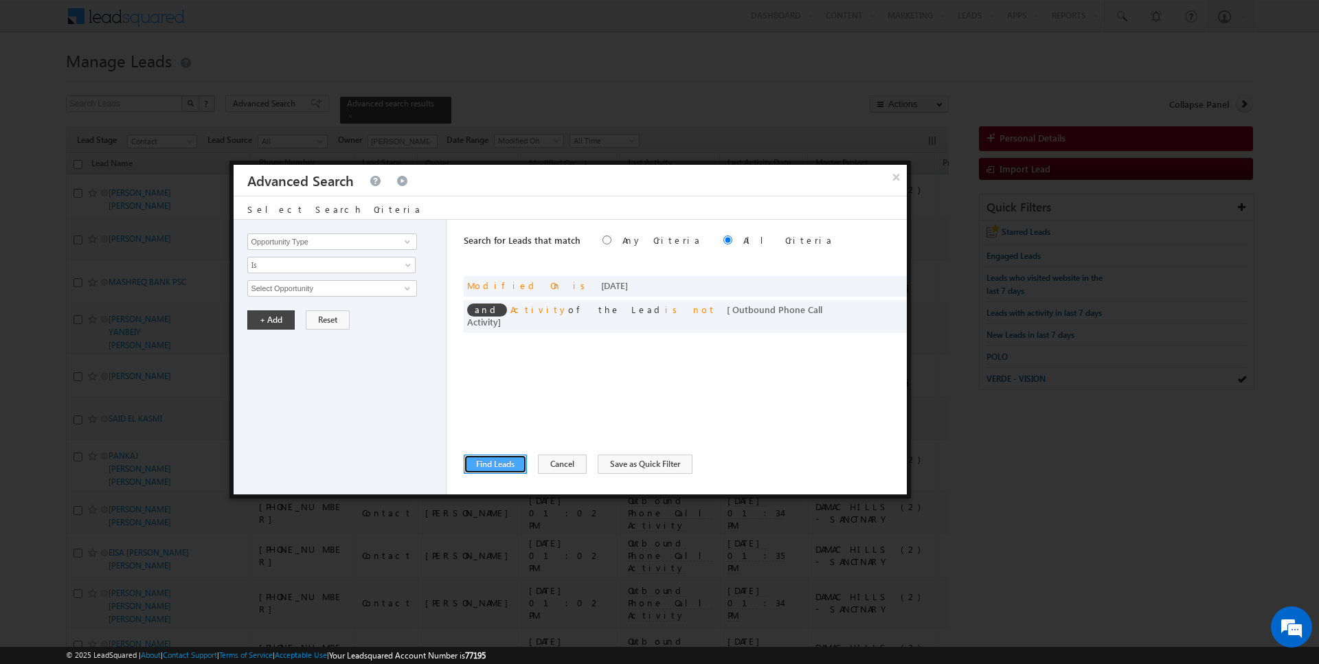
click at [502, 463] on button "Find Leads" at bounding box center [495, 464] width 63 height 19
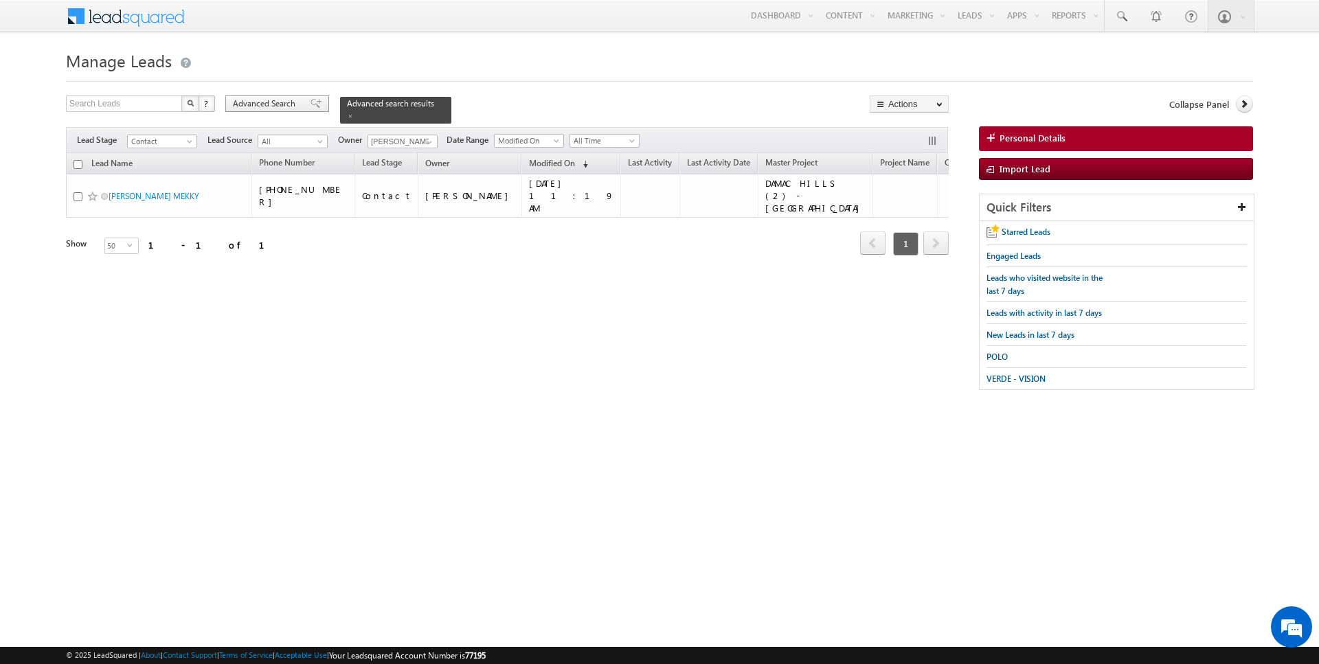
click at [257, 102] on span "Advanced Search" at bounding box center [266, 104] width 67 height 12
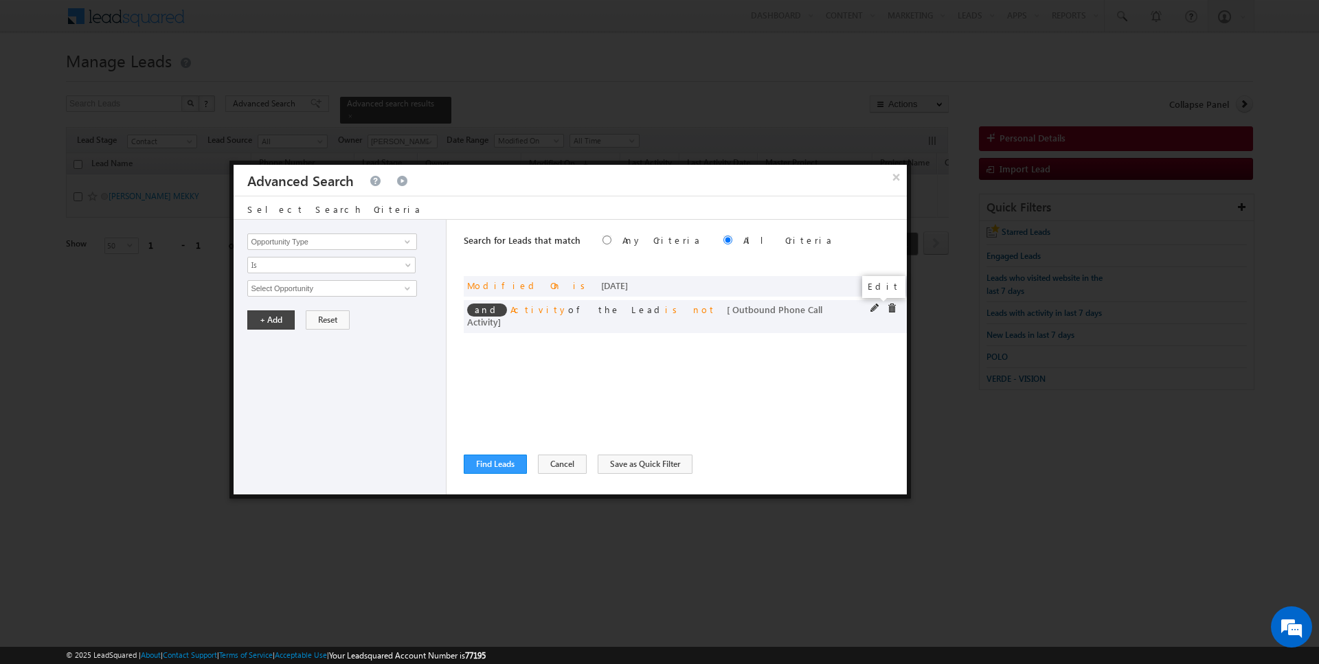
click at [875, 306] on span at bounding box center [875, 309] width 10 height 10
click at [336, 237] on input "Lead Activity" at bounding box center [331, 242] width 169 height 16
type input "Last Activity Date"
click at [291, 264] on span "Is" at bounding box center [322, 265] width 149 height 12
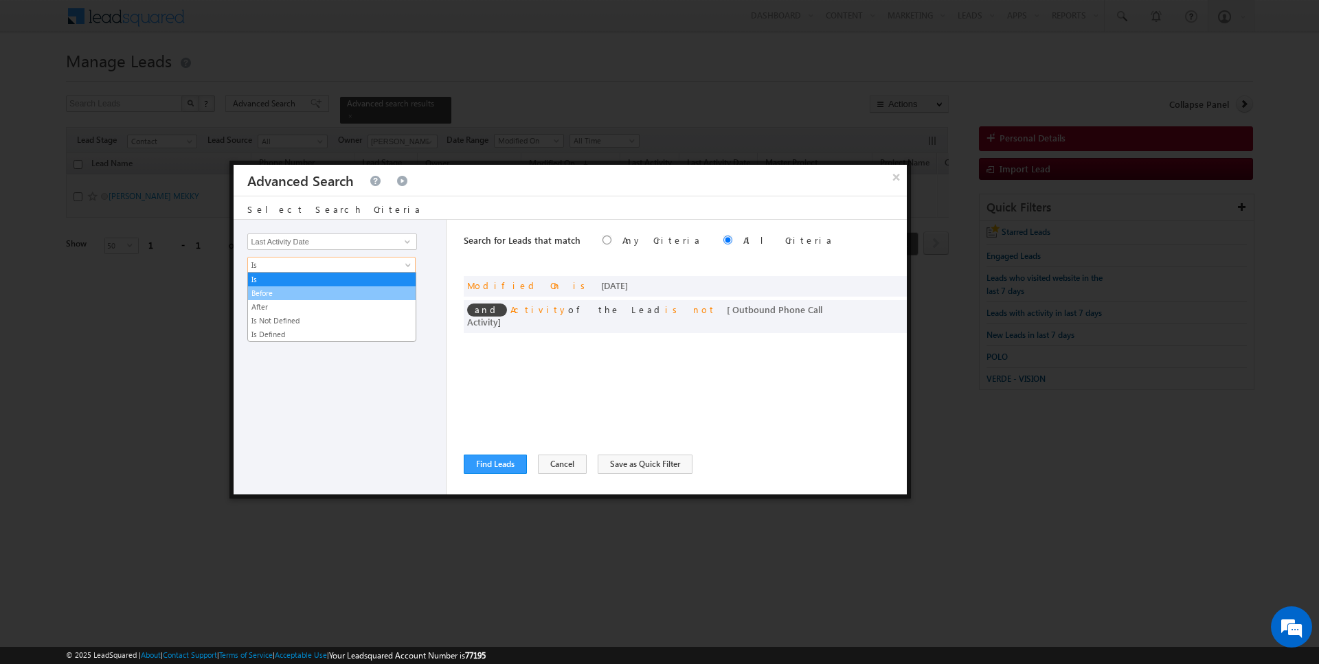
click at [287, 293] on link "Before" at bounding box center [332, 293] width 168 height 12
click at [280, 322] on button "+ Add" at bounding box center [270, 319] width 47 height 19
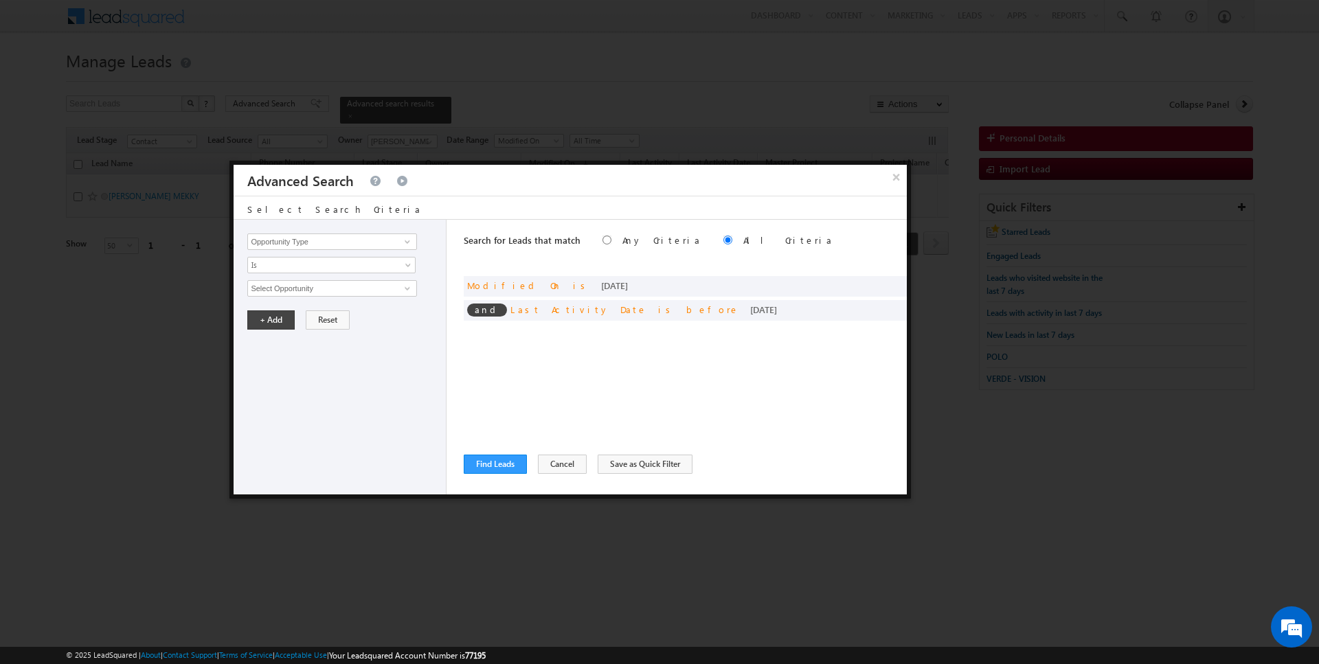
click at [500, 452] on div "Search for Leads that match Any Criteria All Criteria Note that the current tri…" at bounding box center [685, 357] width 443 height 275
click at [486, 459] on button "Find Leads" at bounding box center [495, 464] width 63 height 19
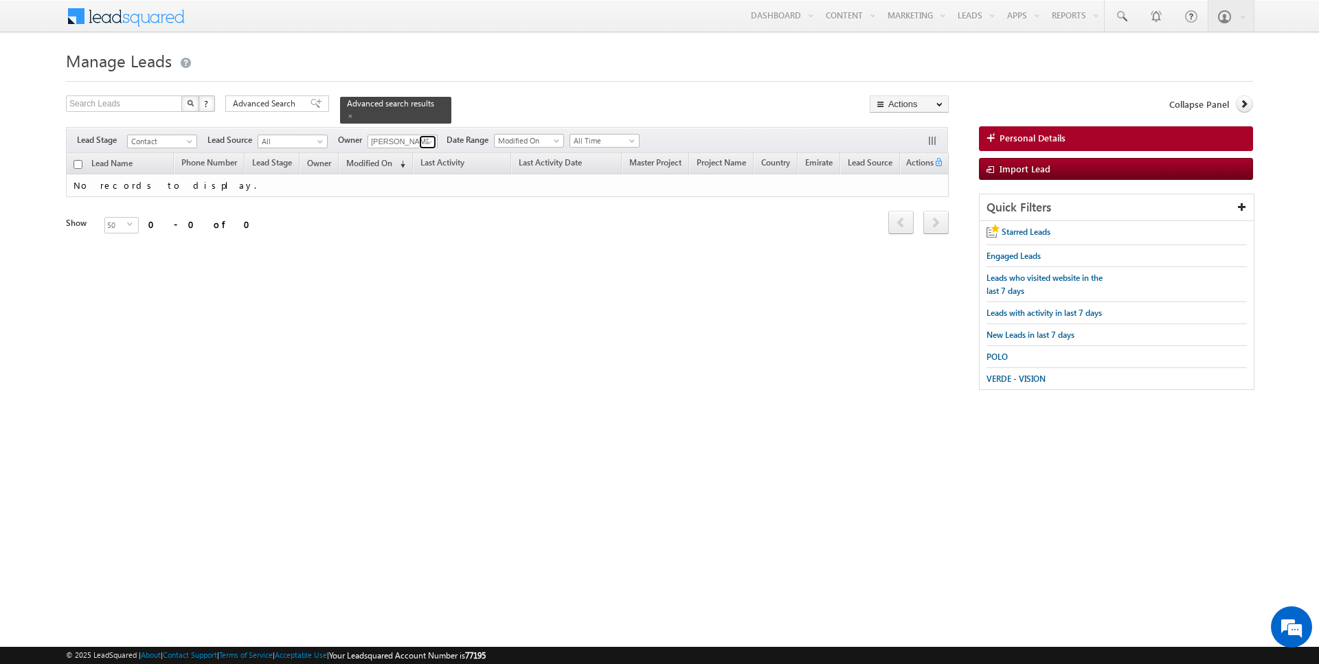
click at [426, 137] on span at bounding box center [429, 142] width 11 height 11
type input "[PERSON_NAME]"
click at [347, 118] on span at bounding box center [350, 116] width 7 height 7
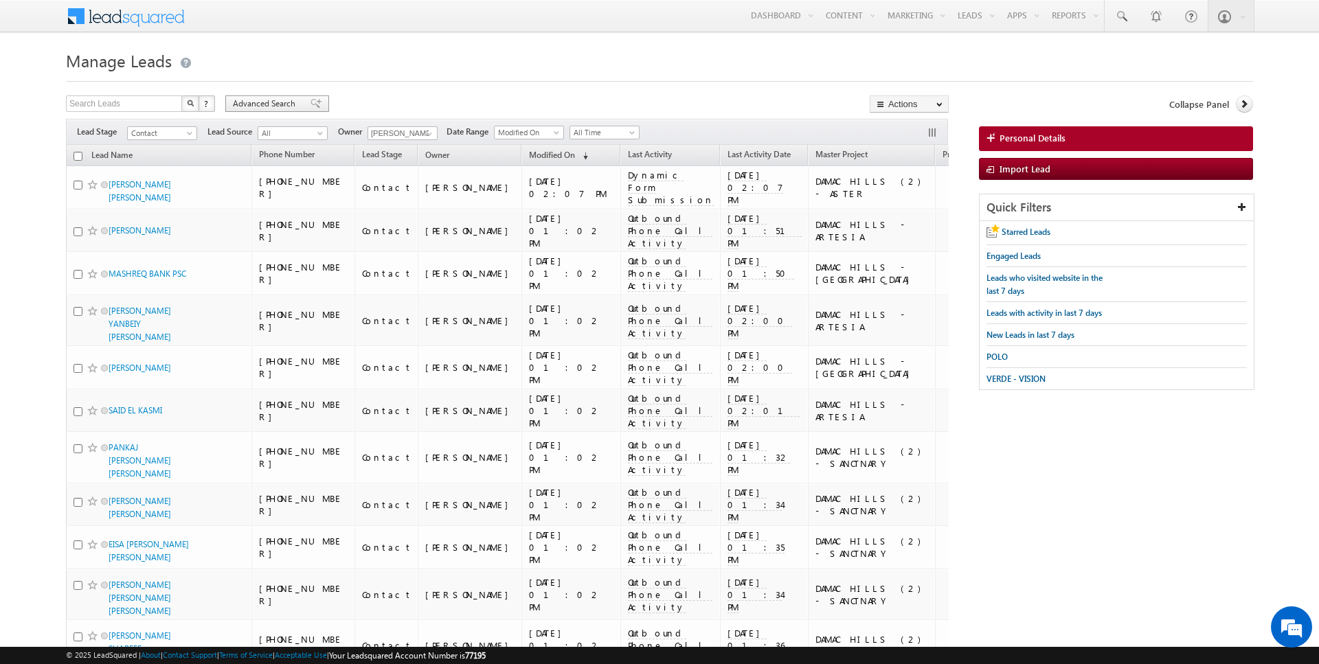
click at [269, 111] on div "Advanced Search" at bounding box center [277, 103] width 104 height 16
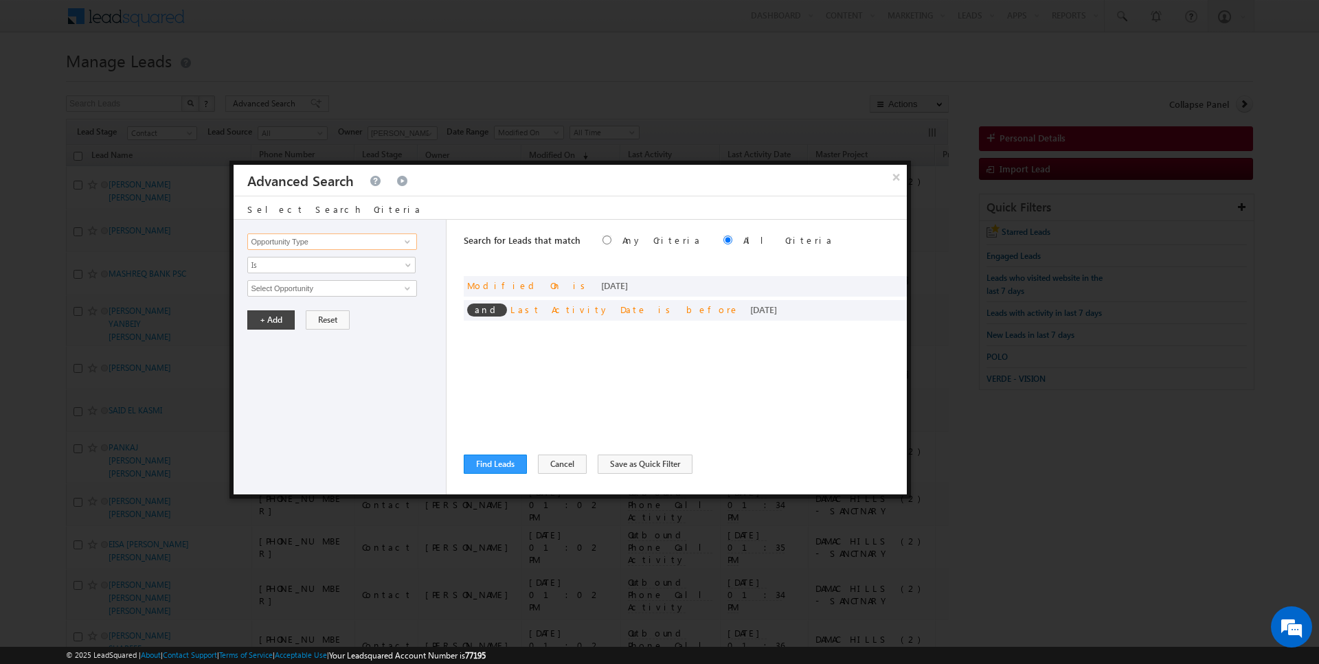
click at [291, 240] on input "Opportunity Type" at bounding box center [331, 242] width 169 height 16
type input "Lead Source"
click at [269, 281] on span "None Selected" at bounding box center [326, 288] width 156 height 15
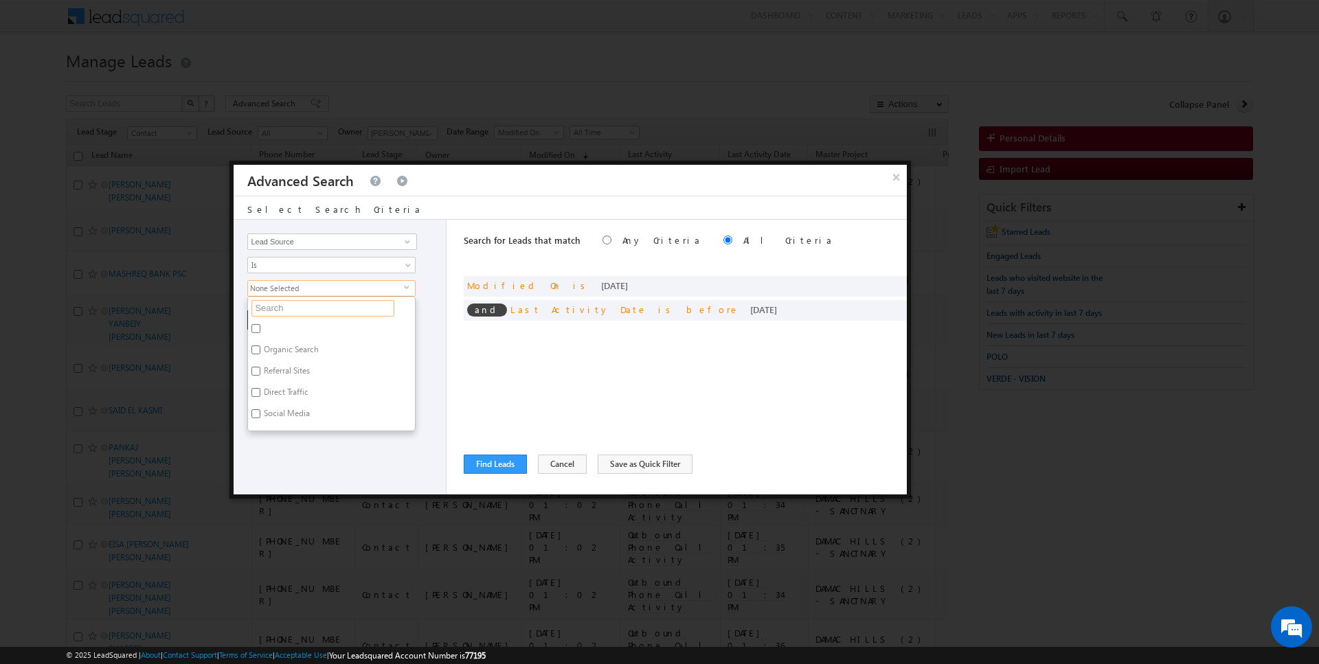
click at [280, 308] on input "text" at bounding box center [322, 308] width 143 height 16
type input "arja"
click at [266, 350] on label "Arjan" at bounding box center [272, 351] width 49 height 21
click at [260, 350] on input "Arjan" at bounding box center [255, 349] width 9 height 9
checkbox input "true"
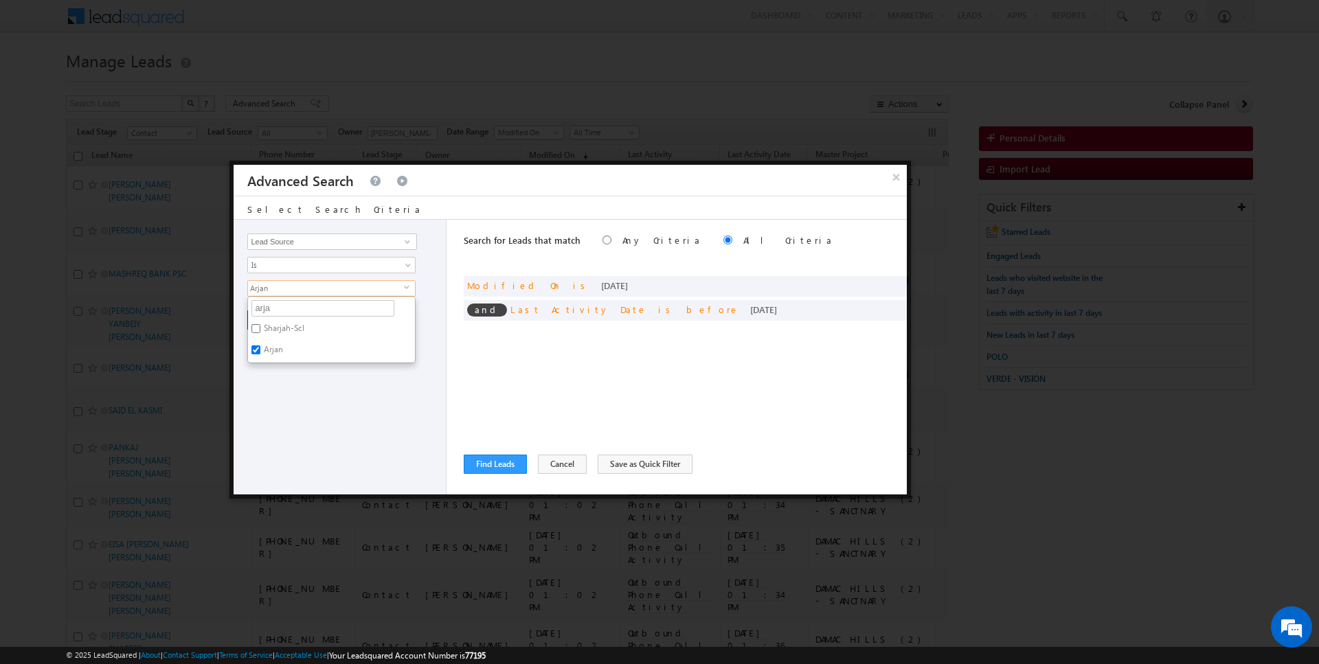
click at [271, 385] on div "Opportunity Type Lead Activity Task Sales Group Prospect Id Address 1 Address 2…" at bounding box center [340, 357] width 213 height 275
click at [266, 310] on button "+ Add" at bounding box center [270, 319] width 47 height 19
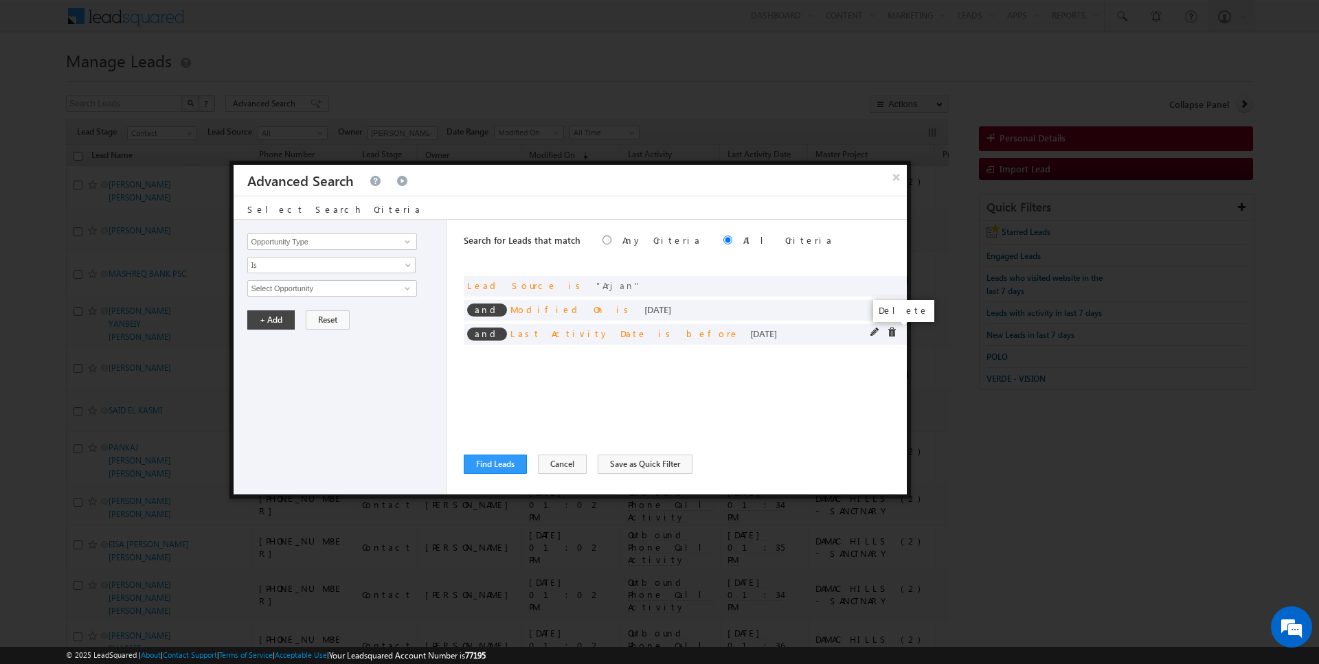
click at [893, 330] on span at bounding box center [892, 333] width 10 height 10
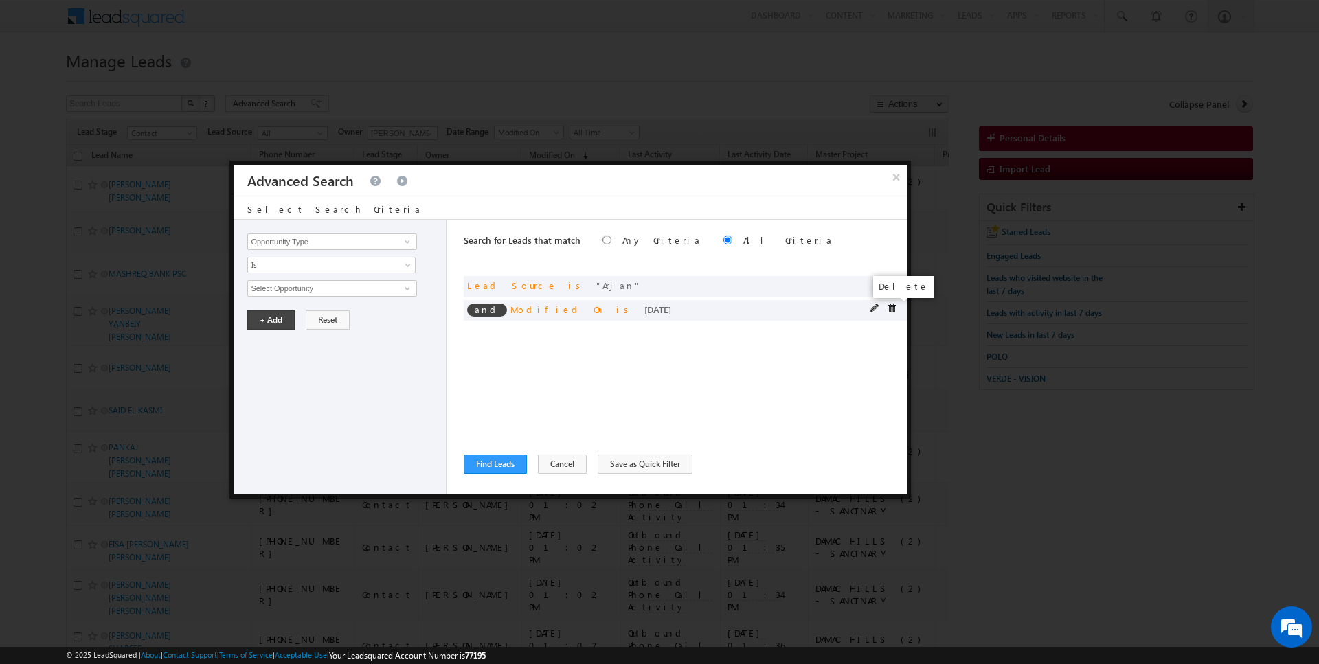
click at [893, 310] on span at bounding box center [892, 309] width 10 height 10
click at [499, 466] on button "Find Leads" at bounding box center [495, 464] width 63 height 19
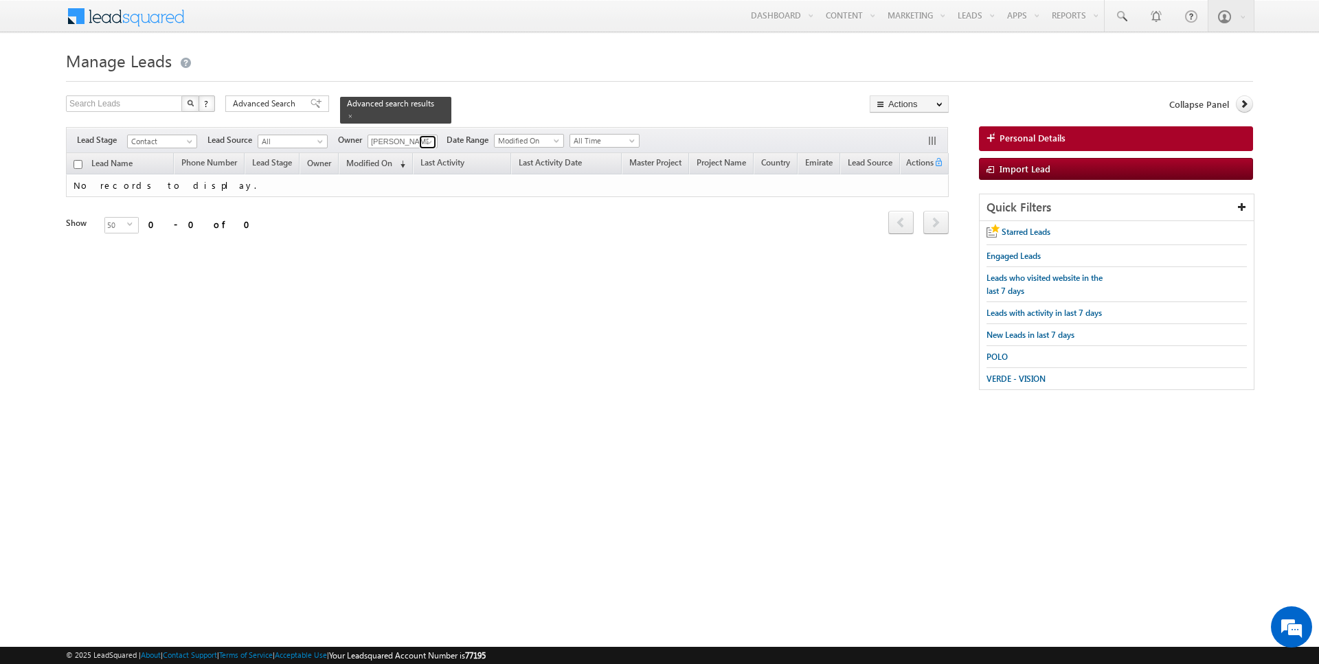
click at [429, 137] on span at bounding box center [429, 142] width 11 height 11
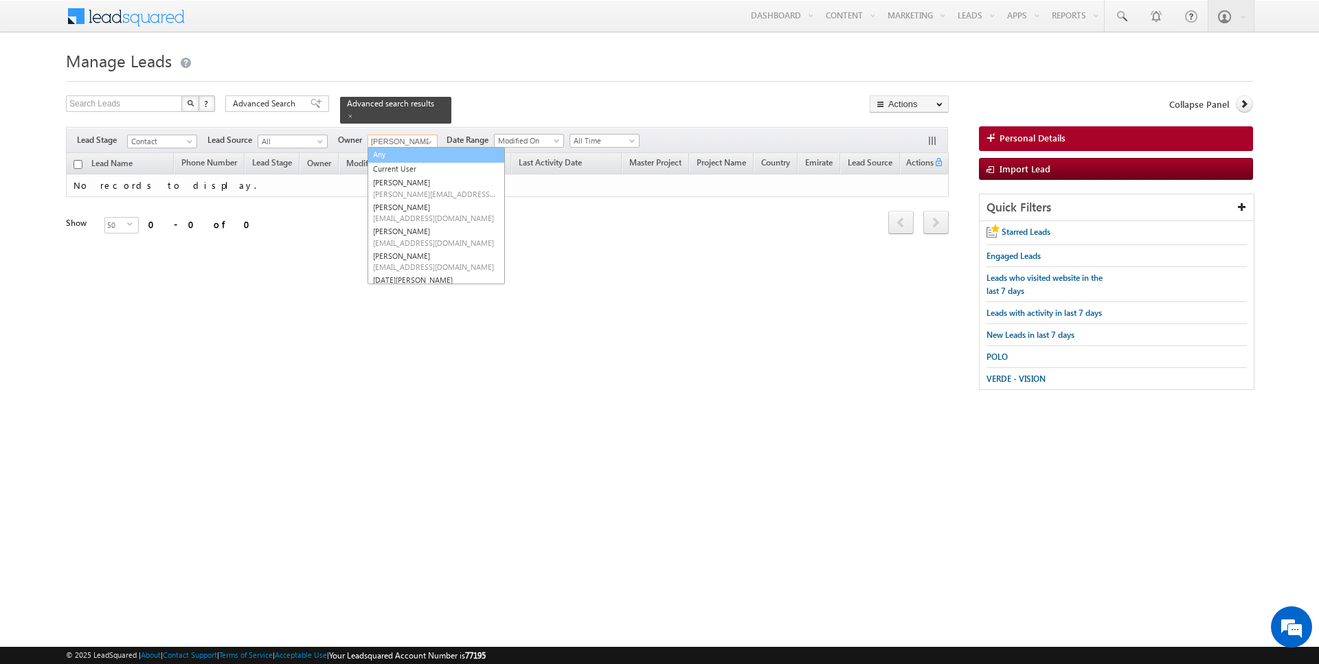
click at [399, 158] on link "Any" at bounding box center [435, 155] width 137 height 16
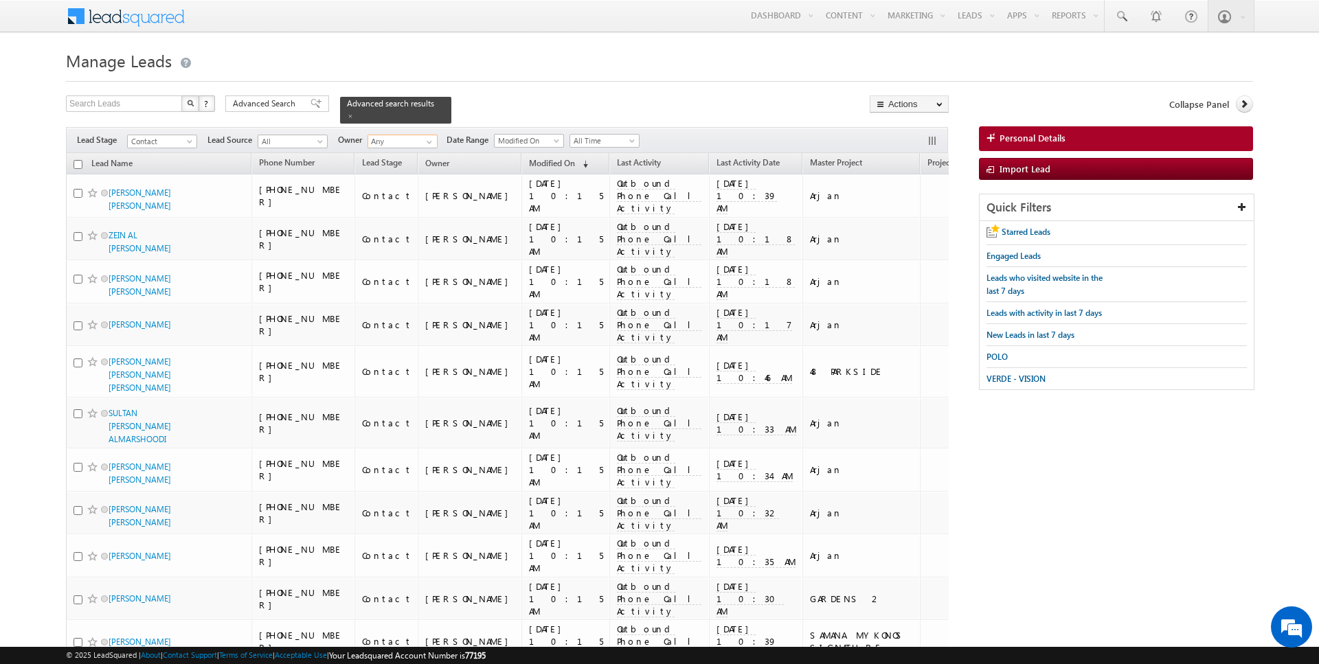
click at [402, 146] on input "Any" at bounding box center [402, 142] width 70 height 14
click at [424, 140] on span at bounding box center [429, 142] width 11 height 11
click at [405, 170] on link "Current User" at bounding box center [435, 169] width 137 height 16
type input "Current User"
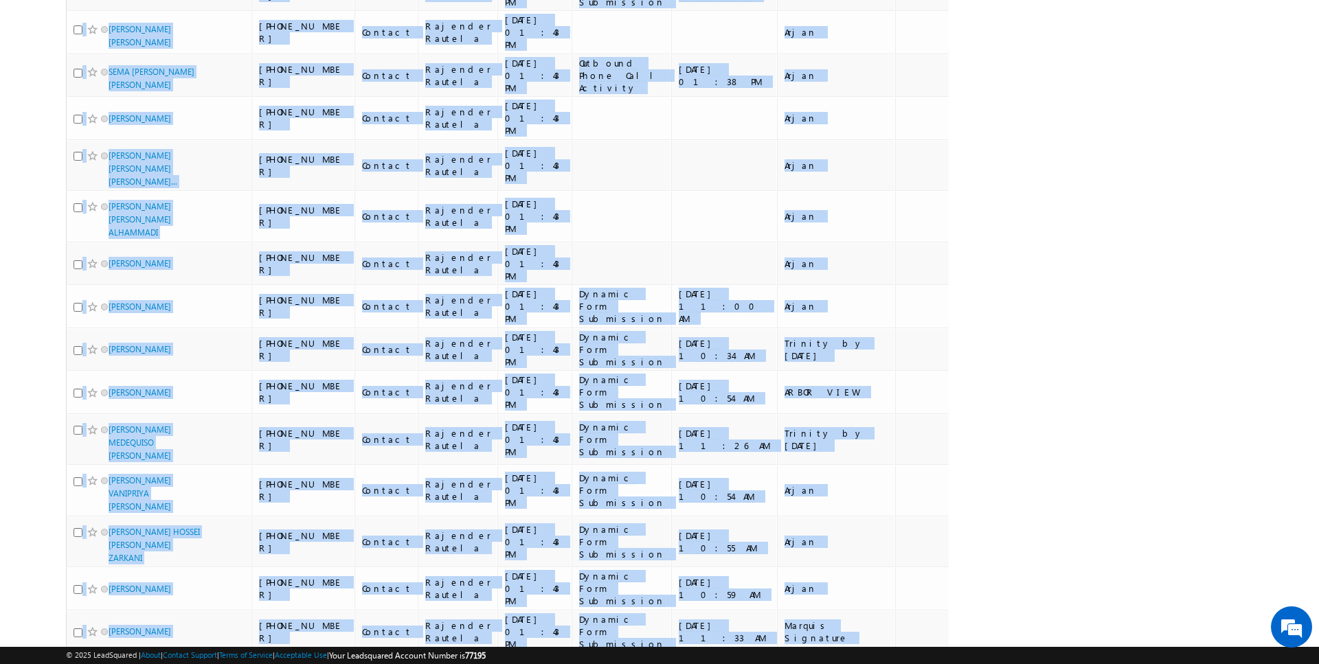
scroll to position [1703, 0]
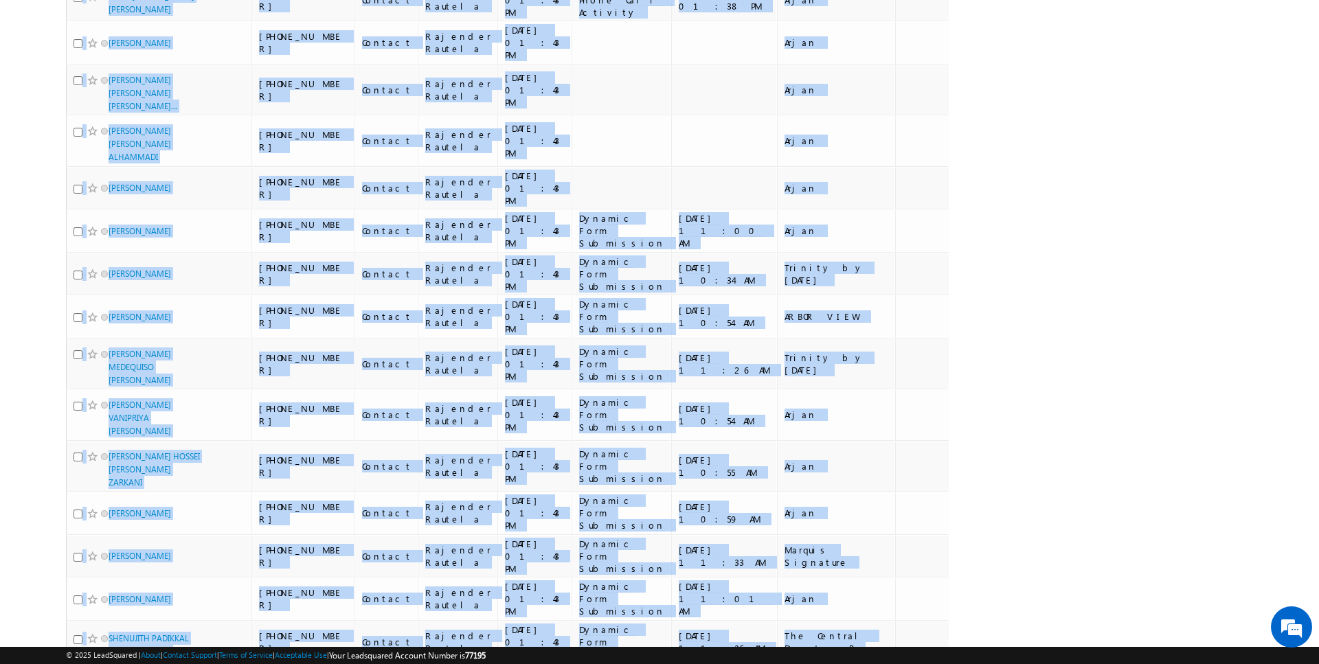
drag, startPoint x: 52, startPoint y: 161, endPoint x: 911, endPoint y: 544, distance: 940.8
copy table "Lead Name Phone Number Lead Stage Owner Modified On (sorted descending) Last Ac…"
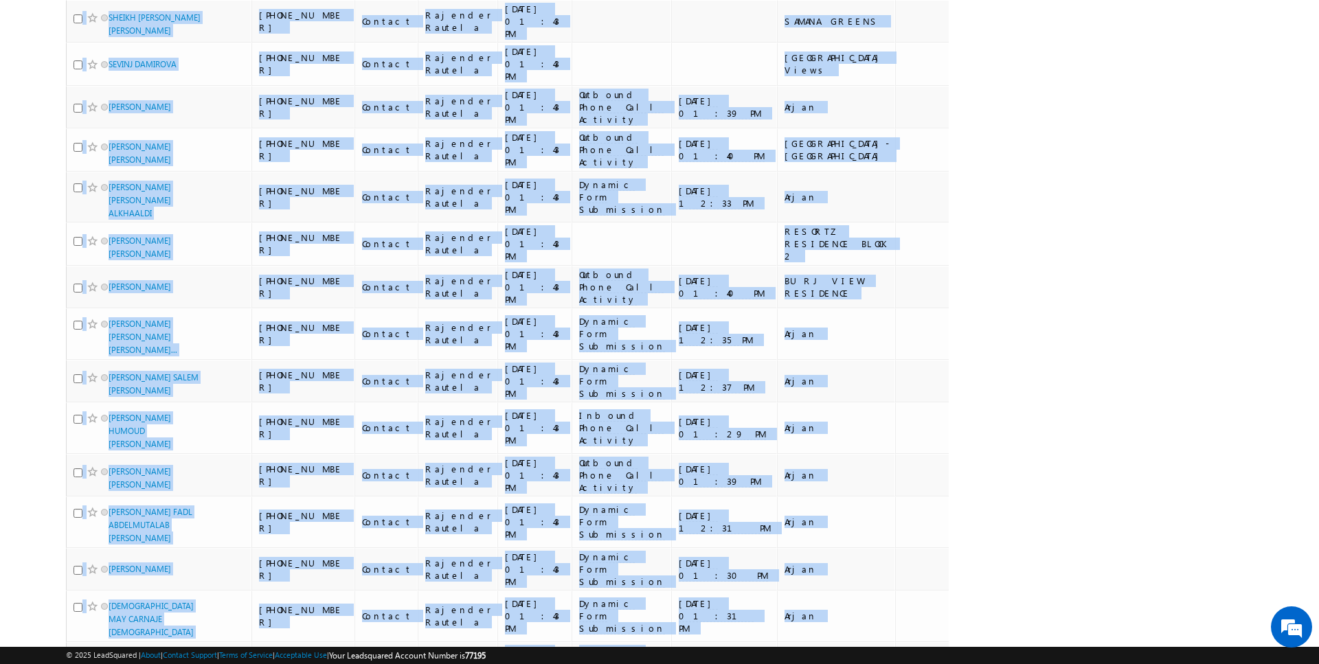
scroll to position [0, 0]
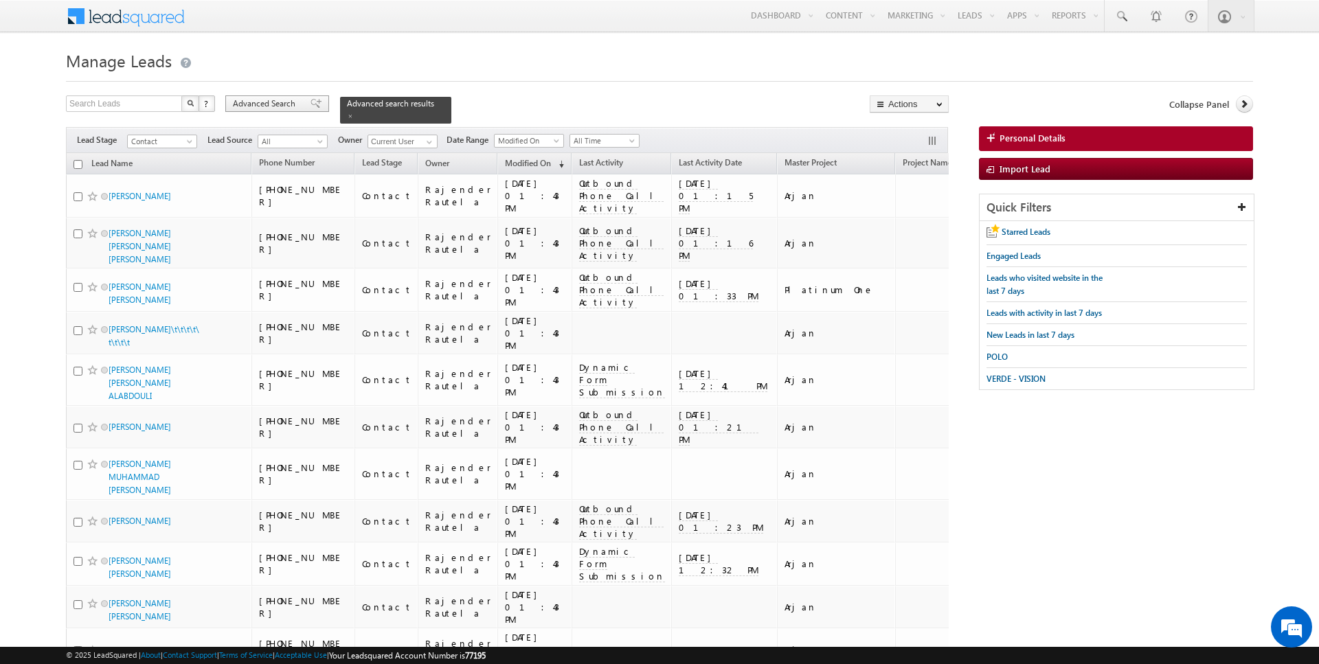
click at [244, 108] on span "Advanced Search" at bounding box center [266, 104] width 67 height 12
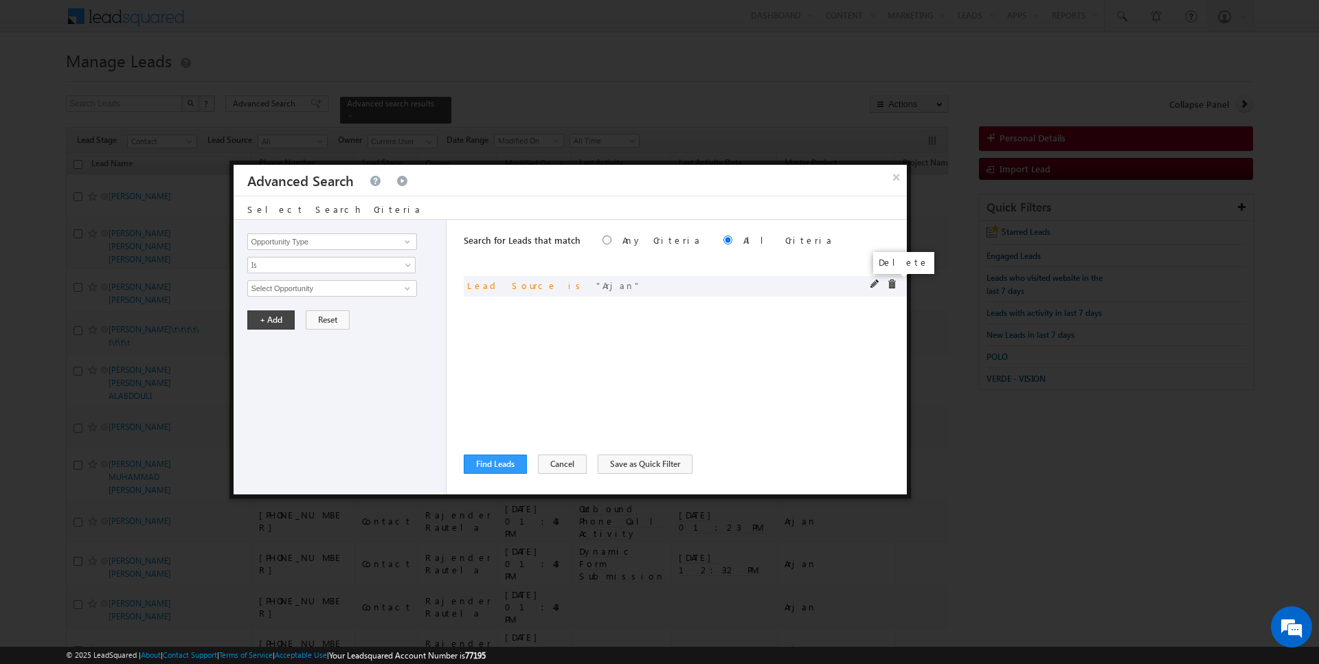
click at [889, 286] on span at bounding box center [892, 285] width 10 height 10
click at [508, 460] on button "Find Leads" at bounding box center [495, 464] width 63 height 19
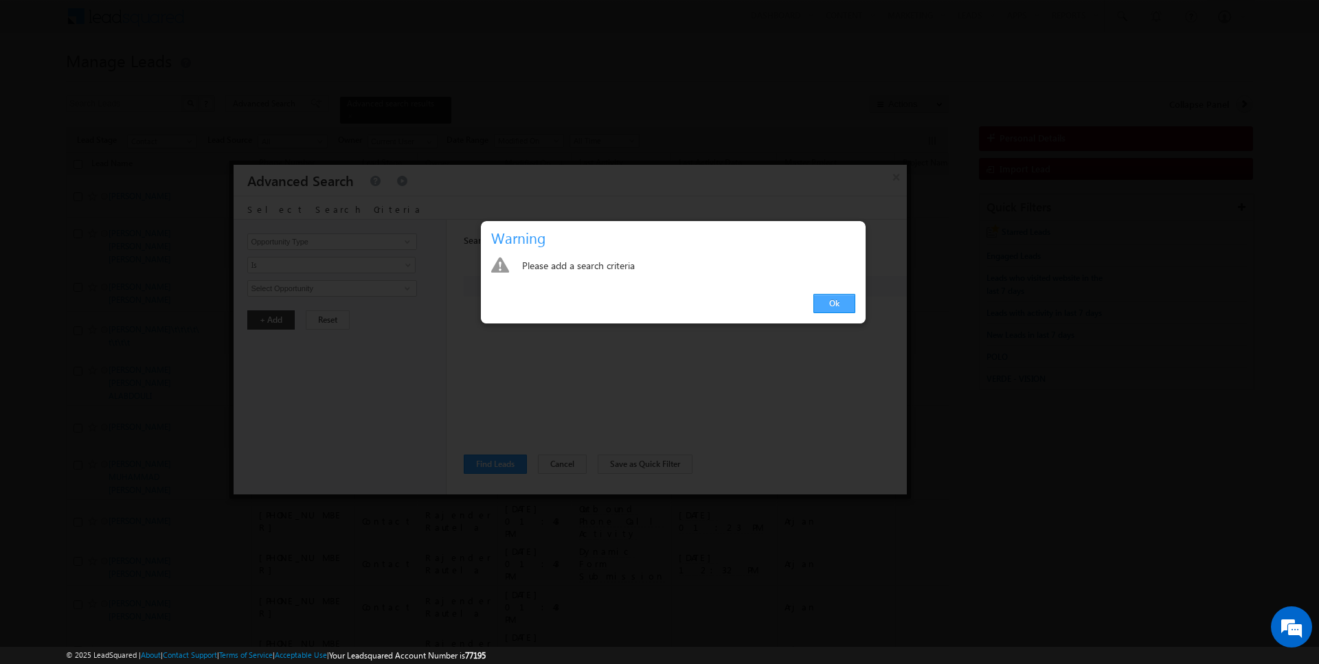
click at [843, 300] on link "Ok" at bounding box center [834, 303] width 42 height 19
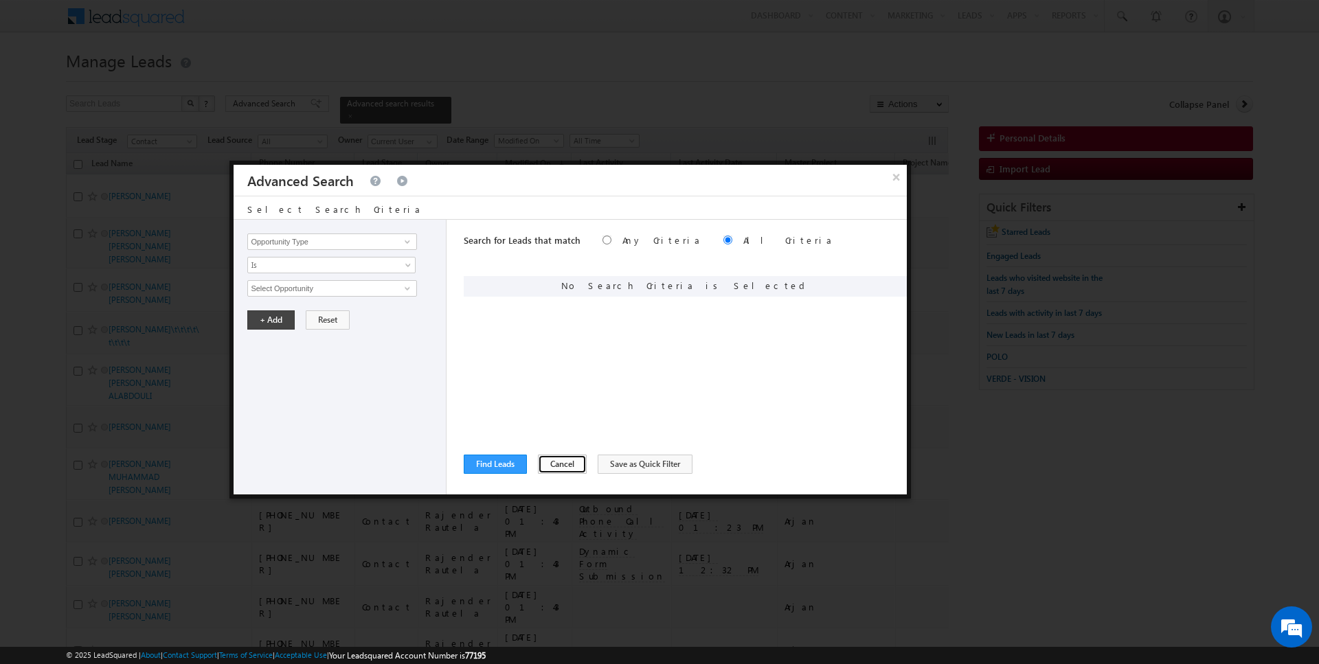
click at [545, 468] on button "Cancel" at bounding box center [562, 464] width 49 height 19
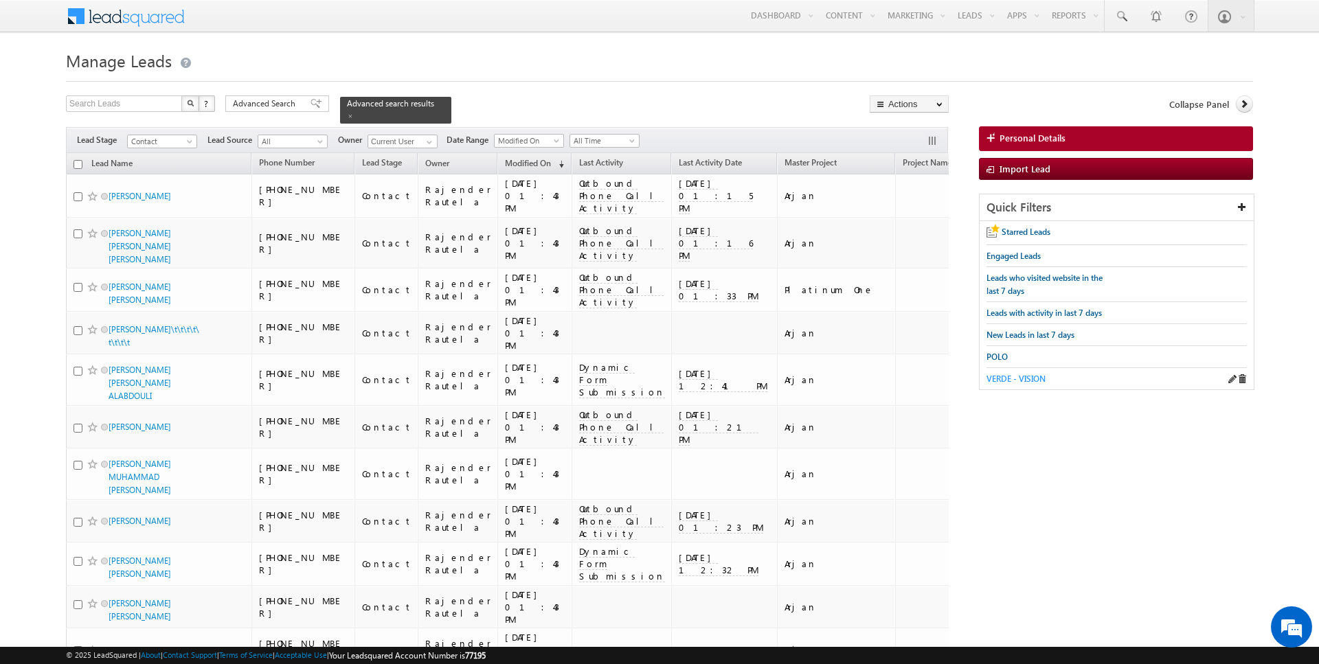
click at [1009, 376] on span "VERDE - VISION" at bounding box center [1015, 379] width 59 height 10
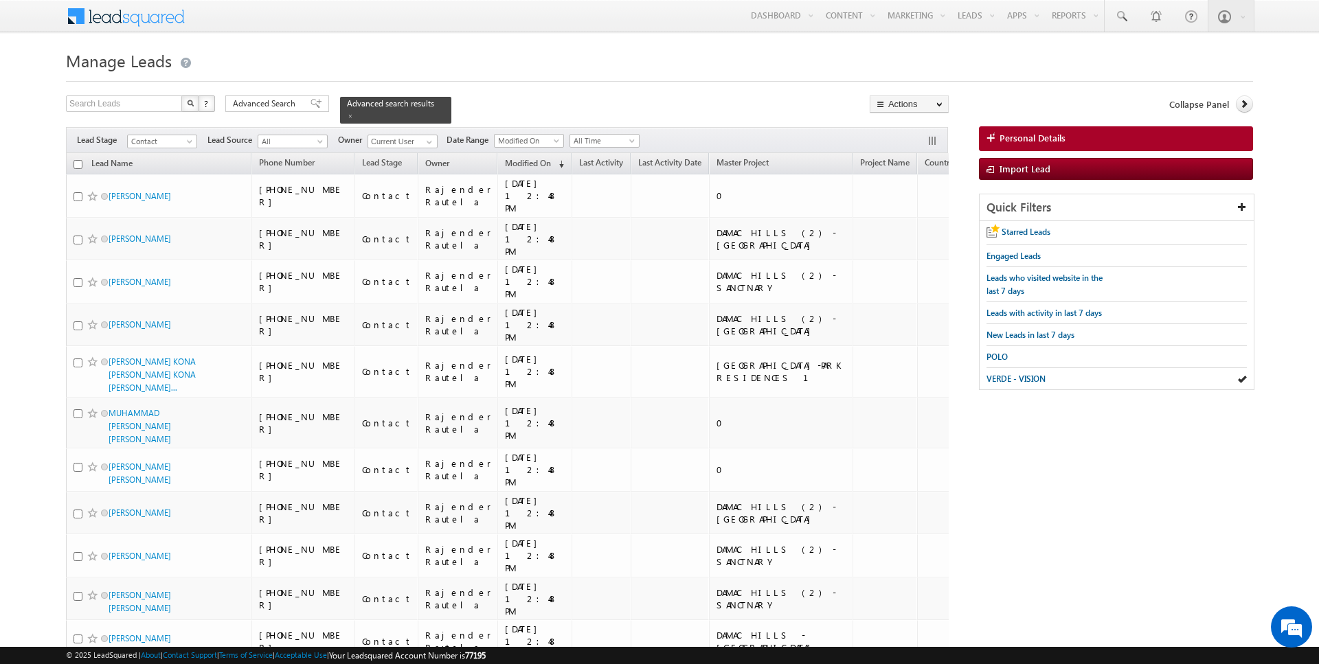
click at [80, 163] on input "checkbox" at bounding box center [77, 164] width 9 height 9
checkbox input "true"
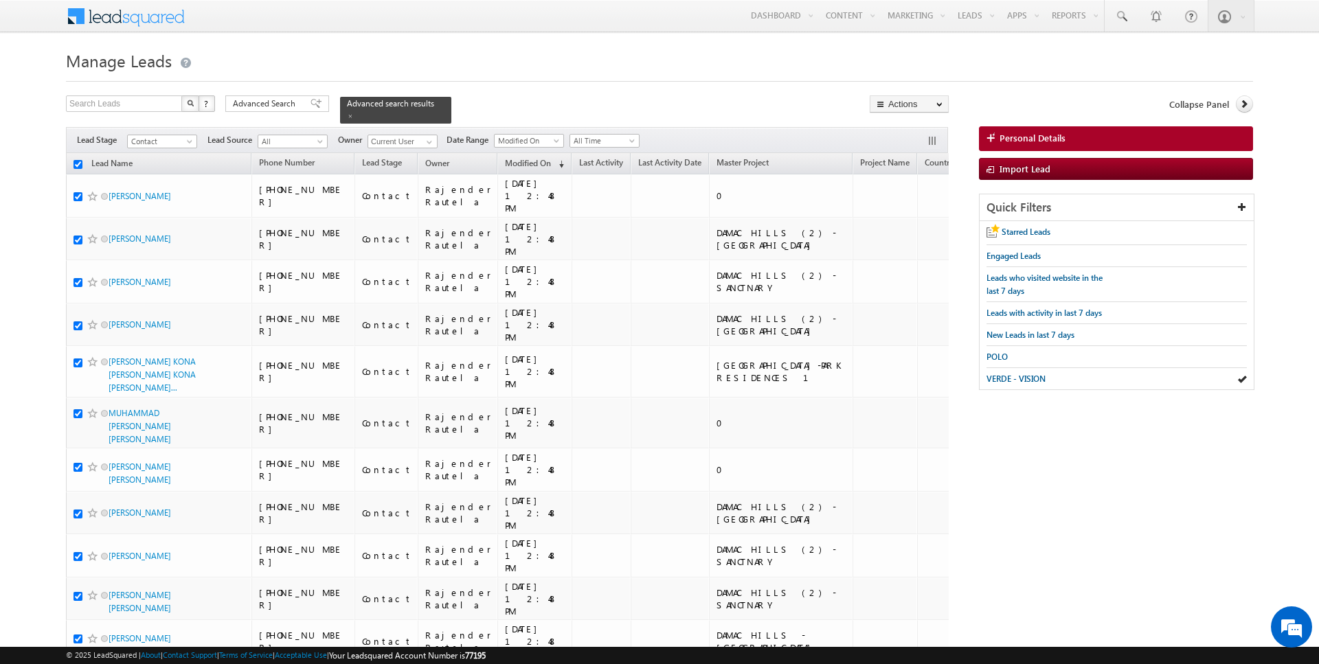
checkbox input "true"
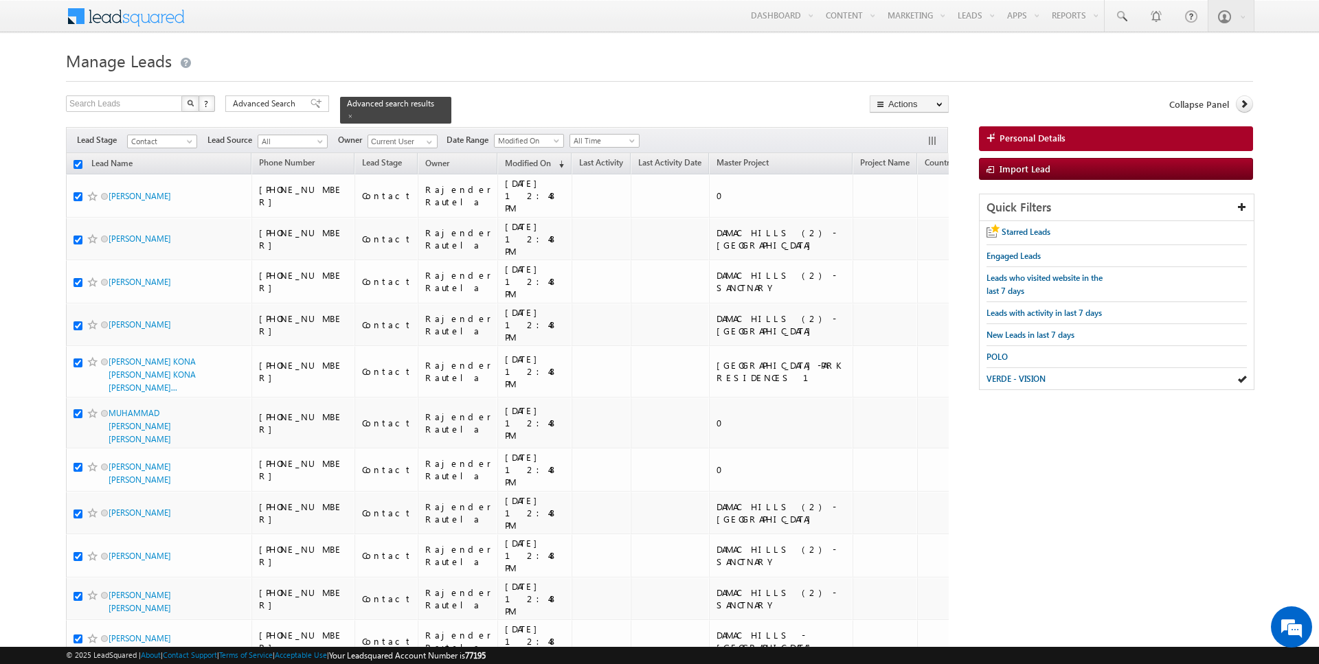
checkbox input "true"
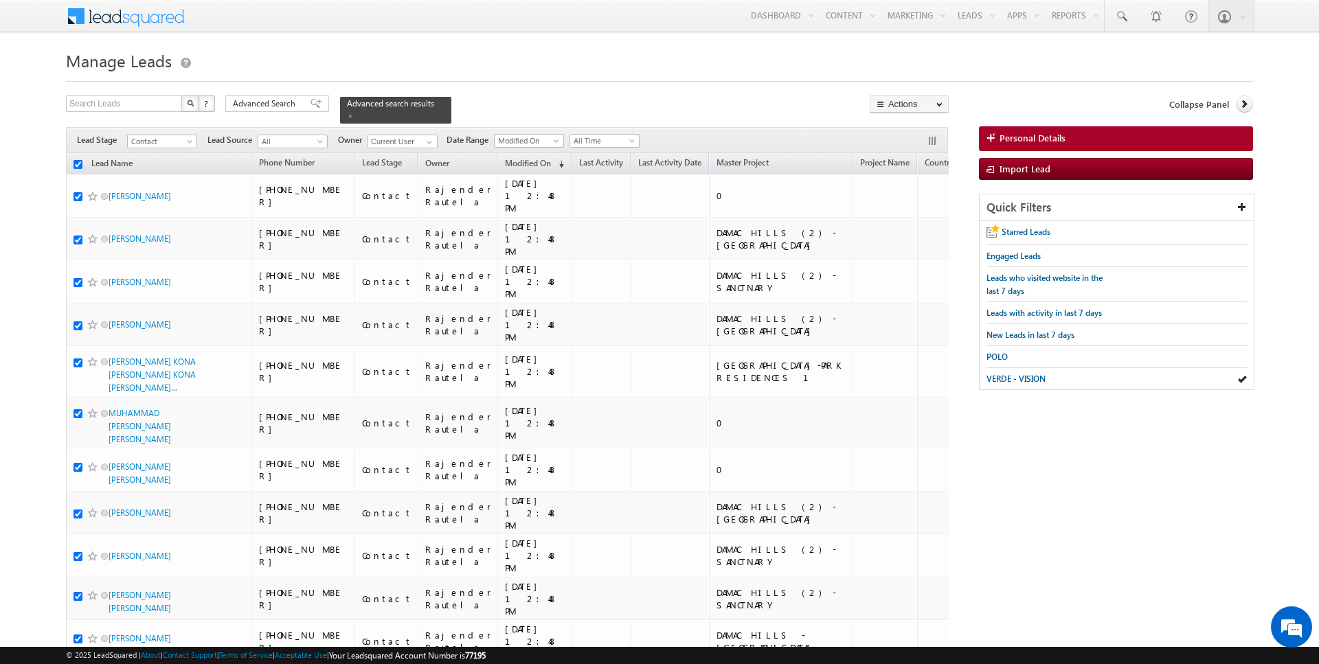
checkbox input "true"
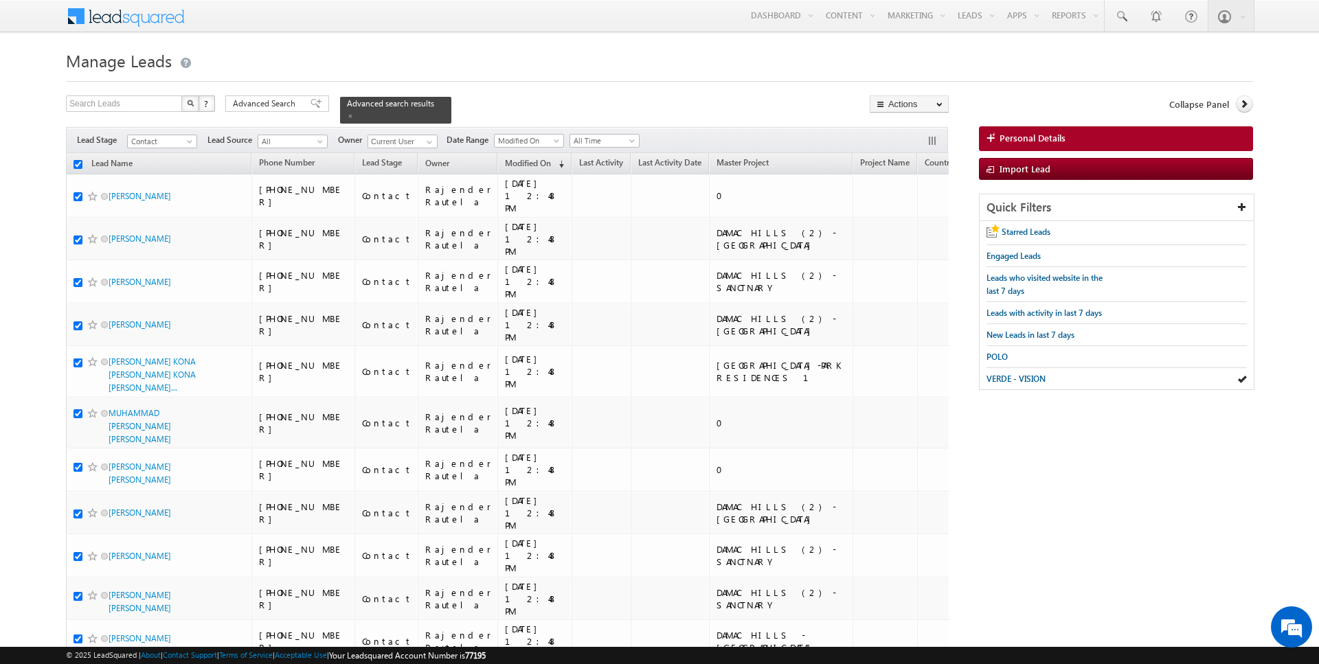
checkbox input "true"
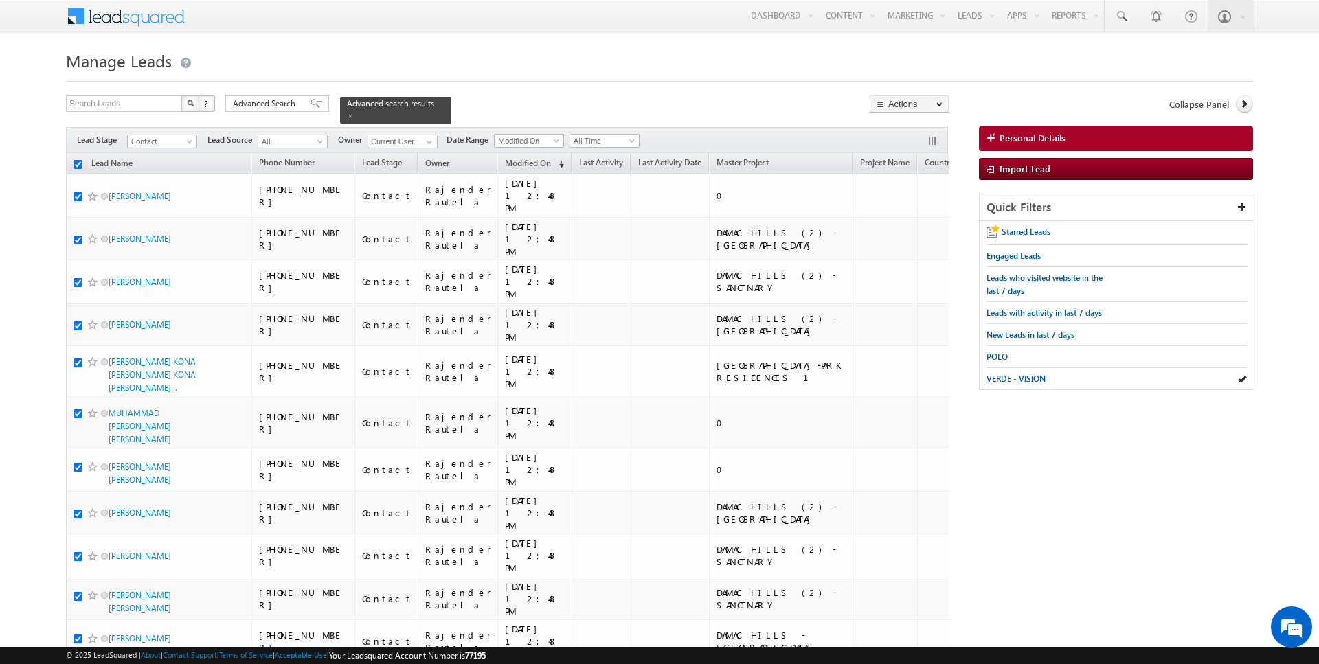
checkbox input "true"
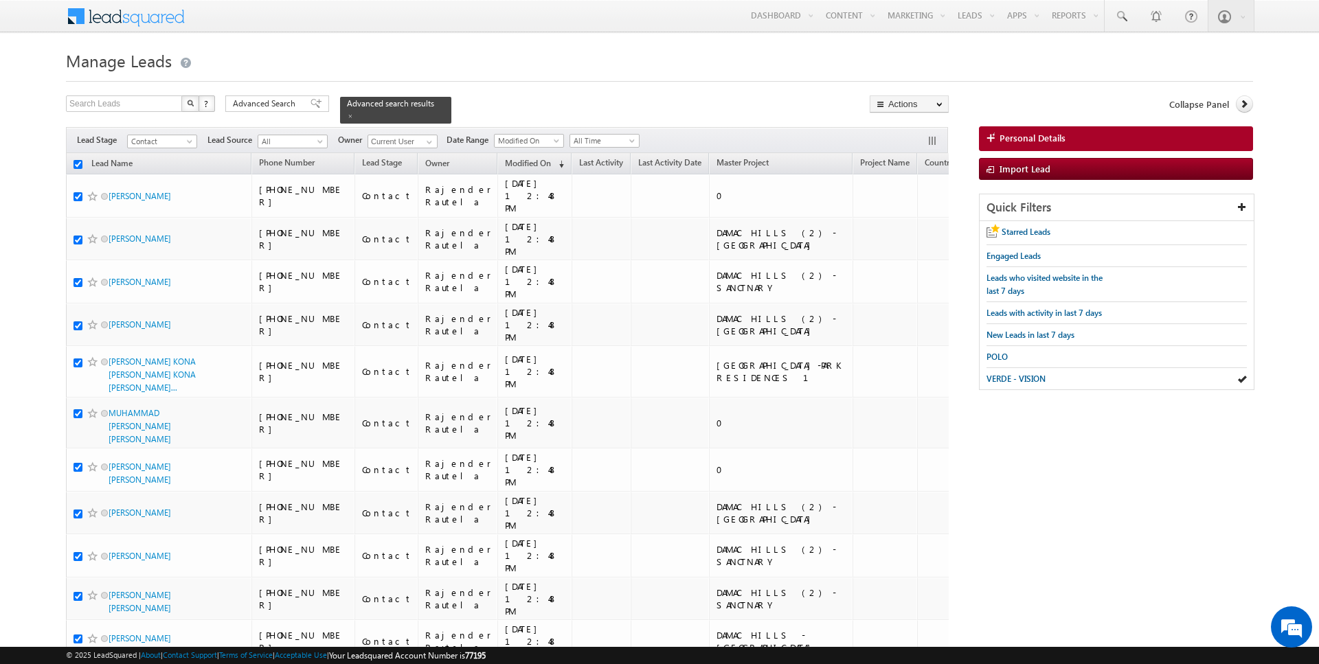
checkbox input "true"
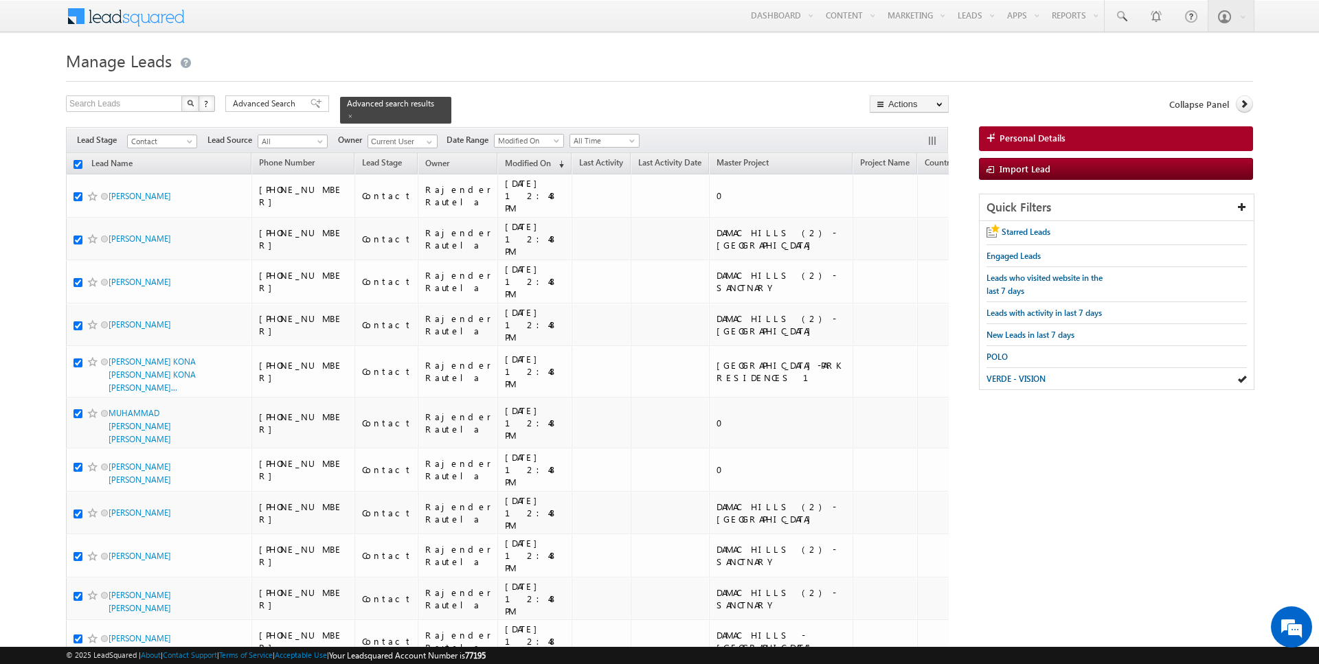
checkbox input "true"
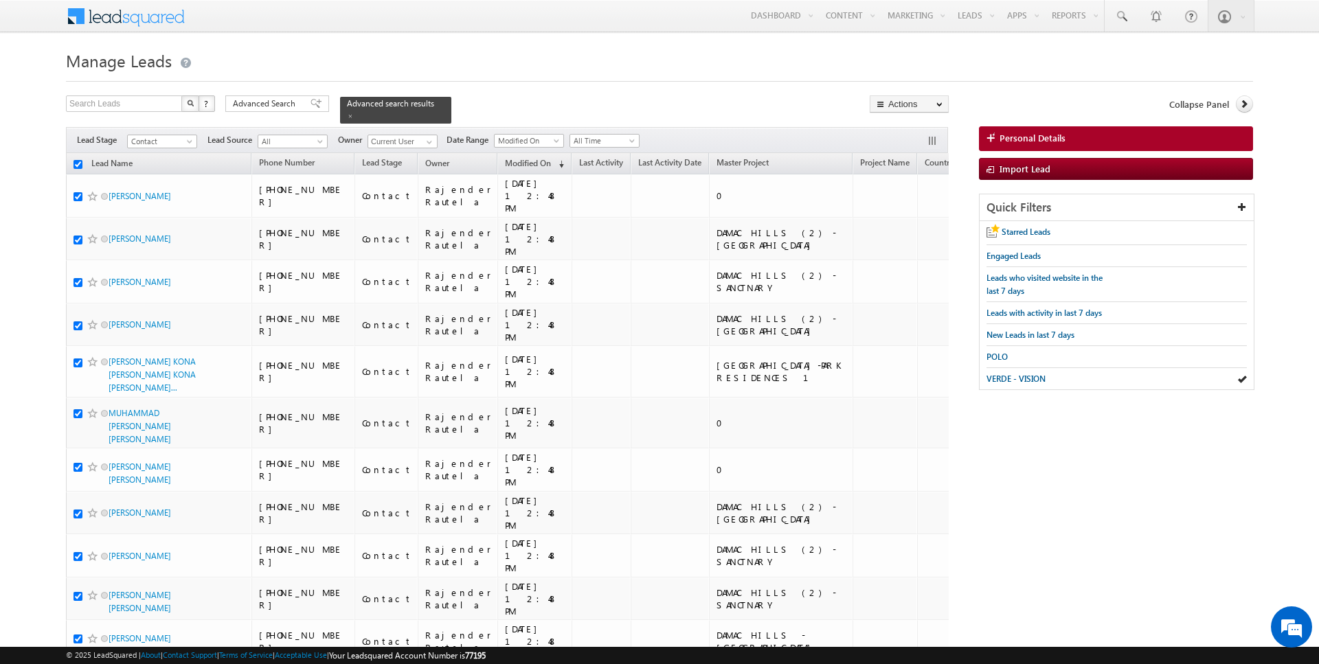
checkbox input "true"
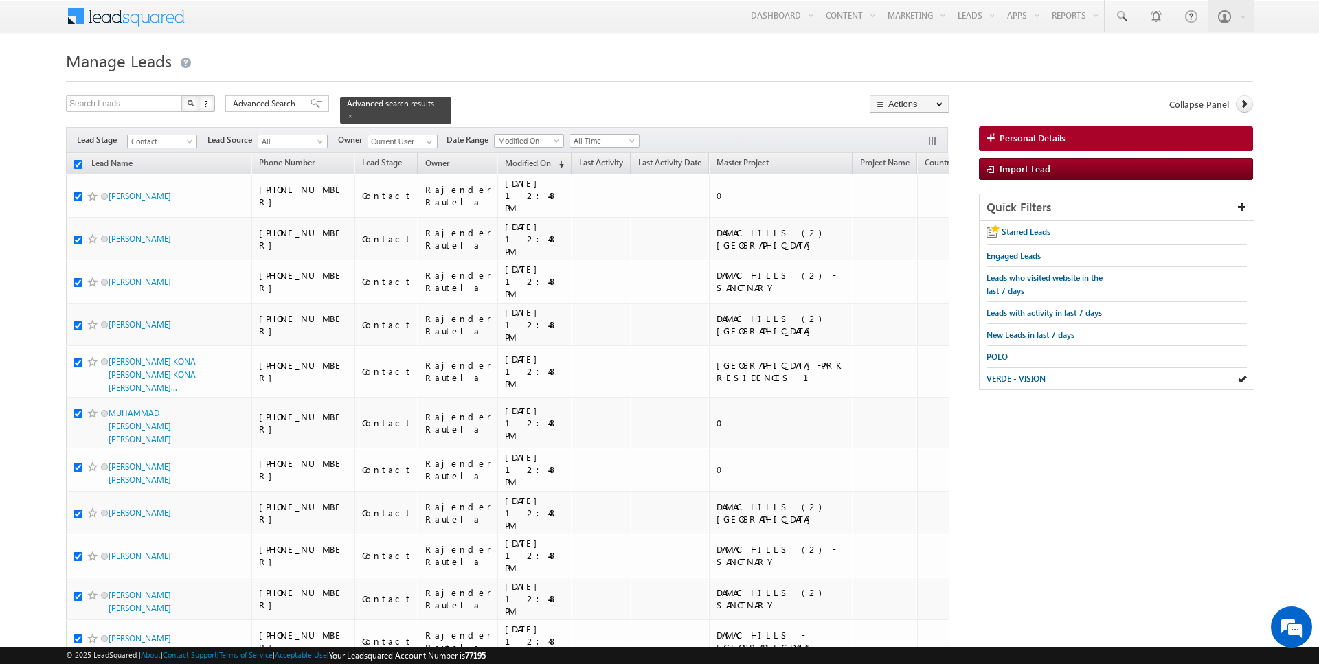
checkbox input "true"
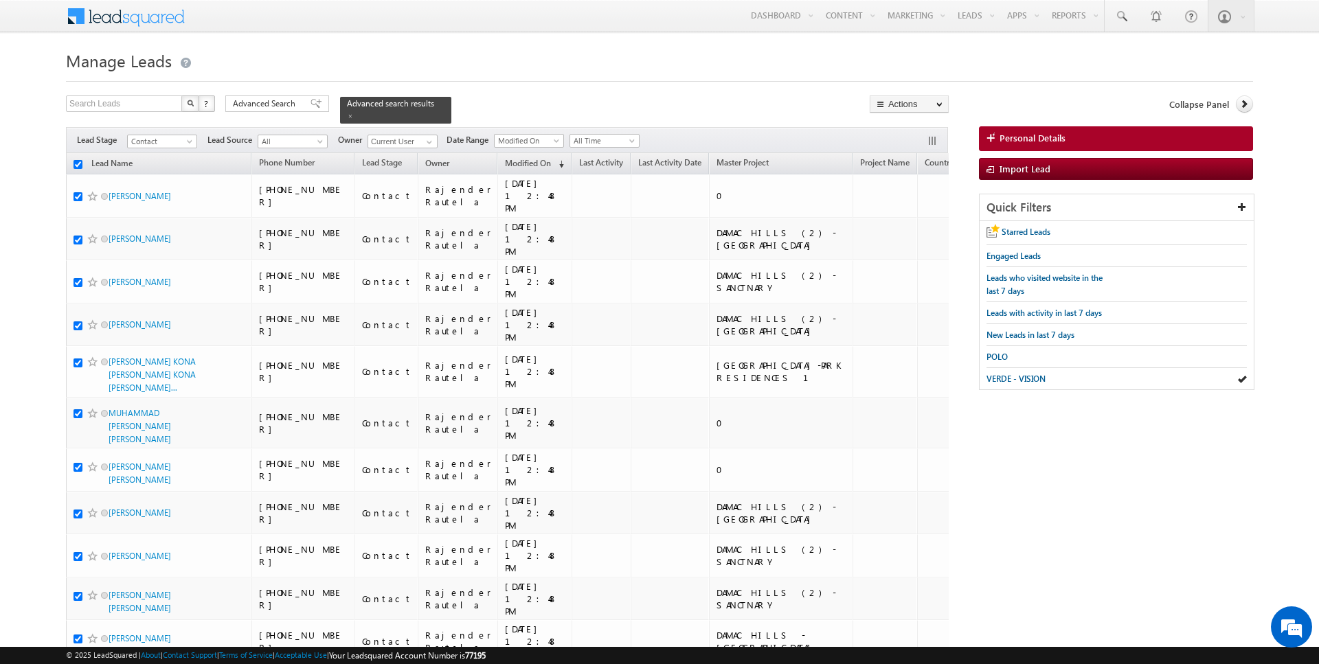
checkbox input "true"
click at [911, 224] on link "Change Owner" at bounding box center [909, 222] width 78 height 16
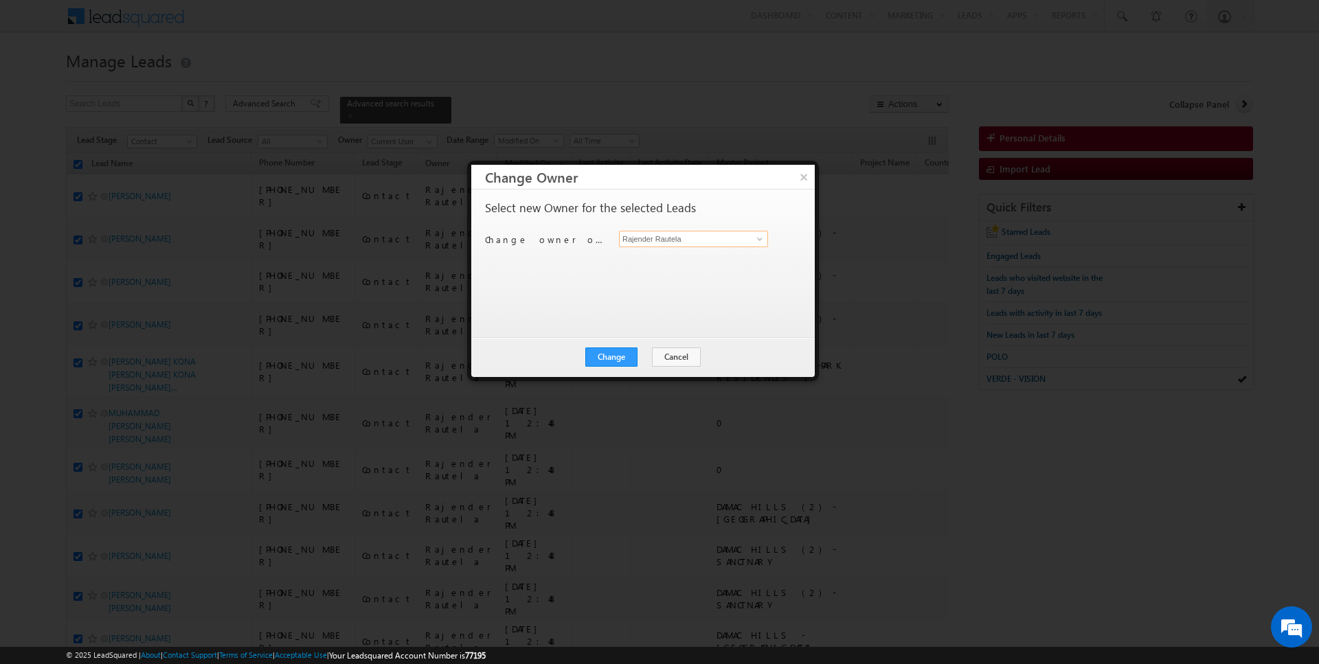
click at [639, 235] on input "Rajender Rautela" at bounding box center [693, 239] width 149 height 16
type input "[PERSON_NAME]"
click at [601, 360] on button "Change" at bounding box center [611, 357] width 52 height 19
